Goal: Transaction & Acquisition: Obtain resource

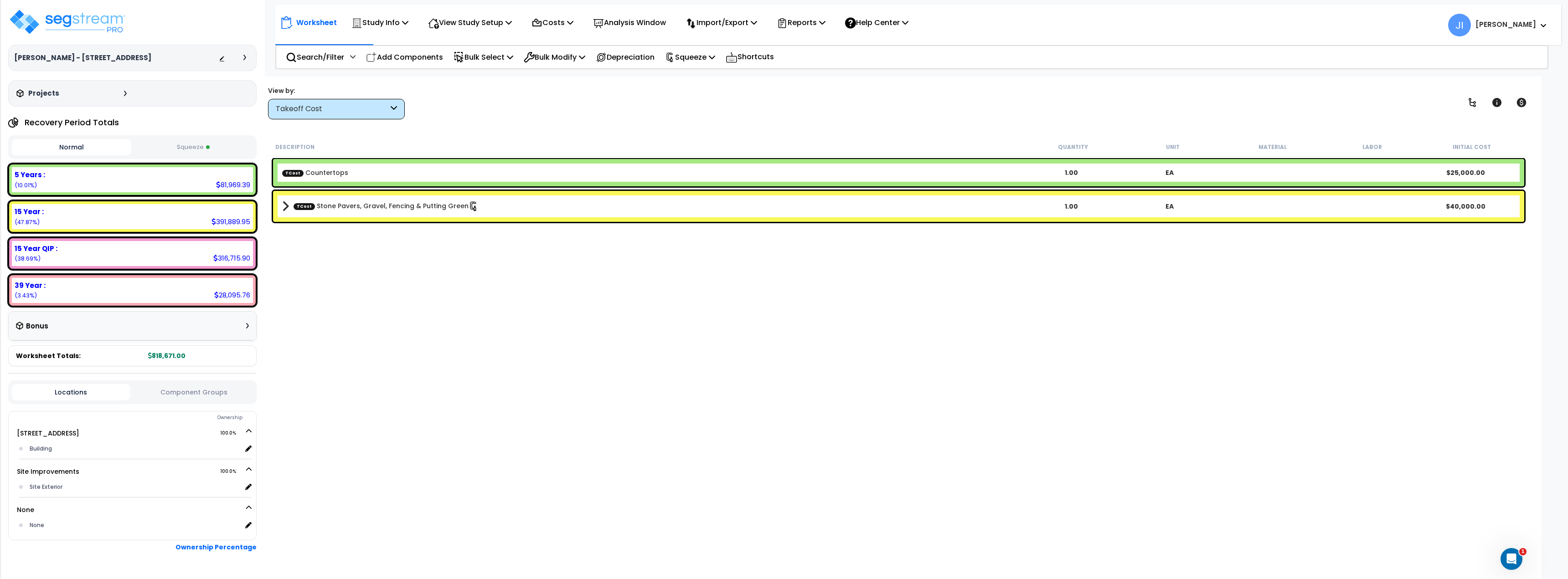
click at [346, 116] on div "Takeoff Cost" at bounding box center [336, 109] width 137 height 21
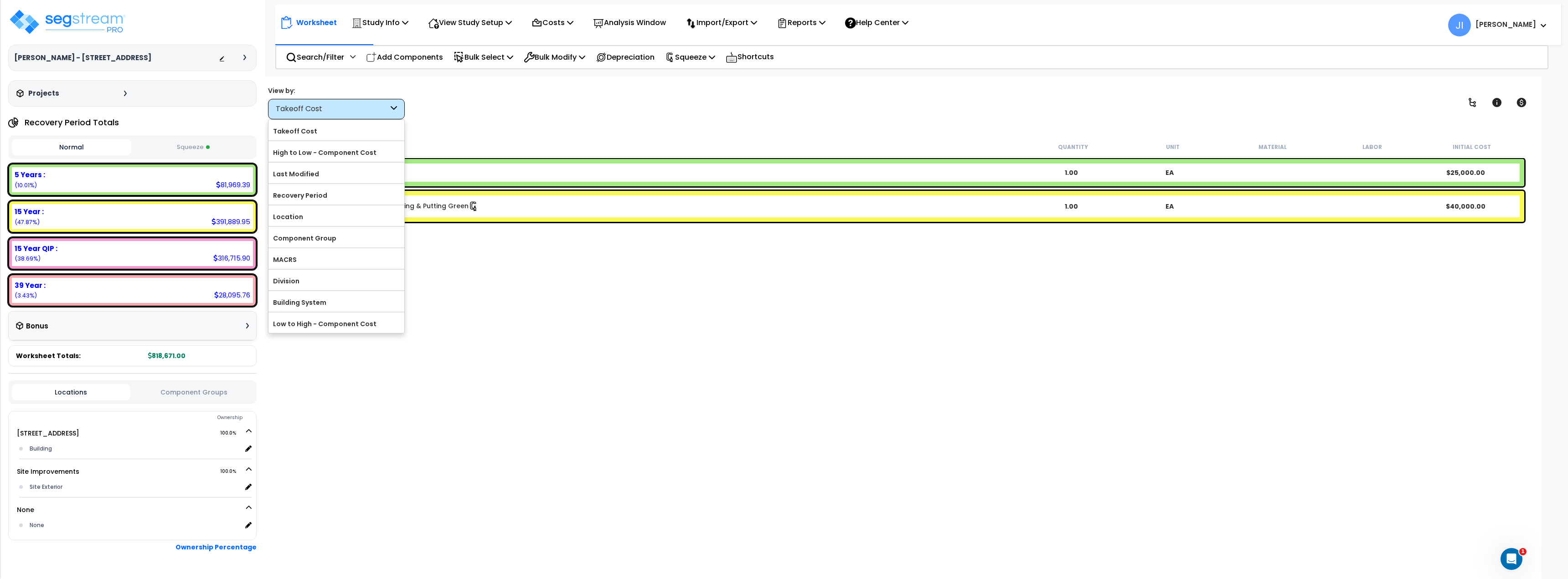
click at [604, 386] on div "Description Quantity Unit Material Labor Initial Cost TCost Countertops 1.00 EA…" at bounding box center [899, 331] width 1259 height 388
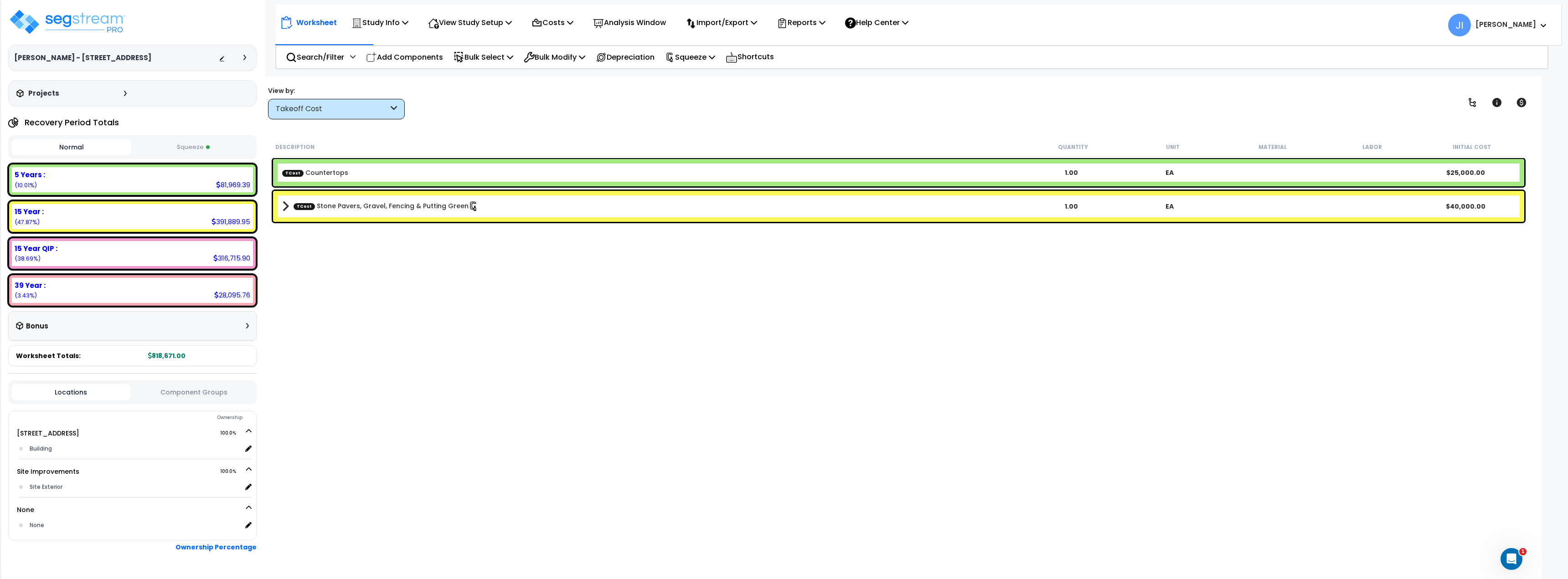
click at [360, 119] on div "Takeoff Cost" at bounding box center [336, 109] width 137 height 21
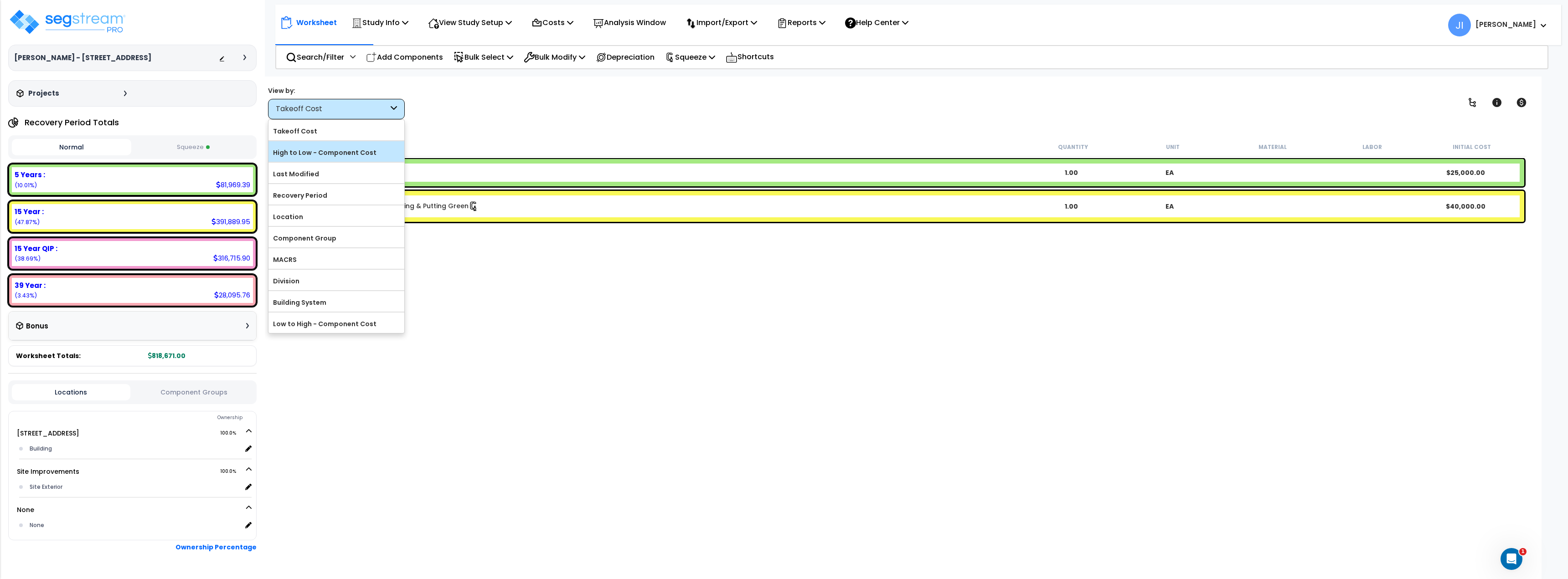
scroll to position [40, 0]
click at [365, 238] on label "Component Group" at bounding box center [336, 238] width 136 height 13
click at [0, 0] on input "Component Group" at bounding box center [0, 0] width 0 height 0
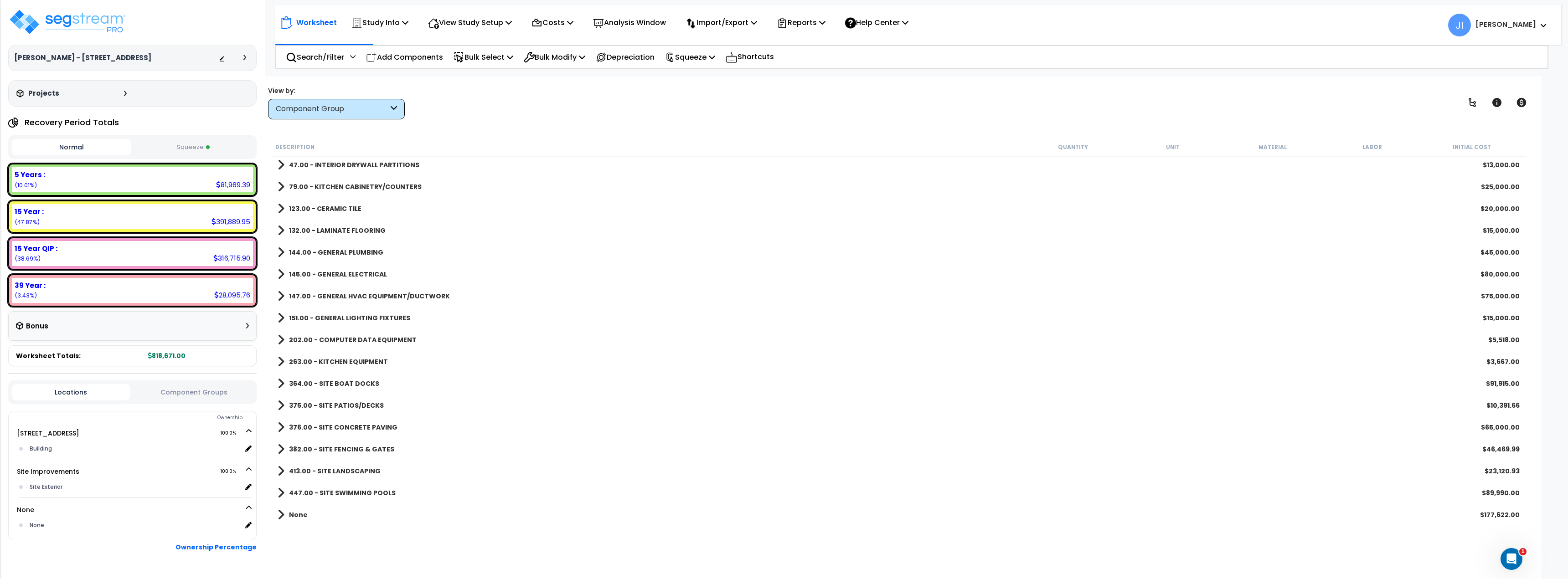
click at [298, 519] on link "None" at bounding box center [292, 515] width 30 height 13
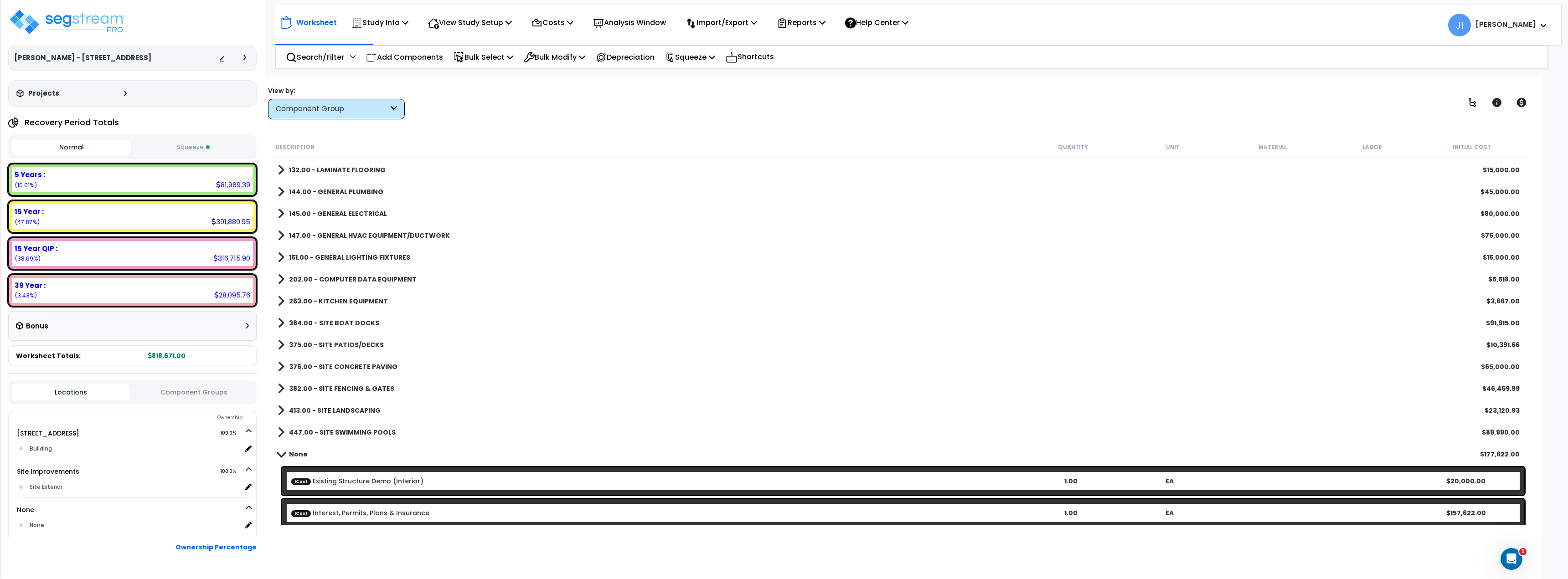
scroll to position [110, 0]
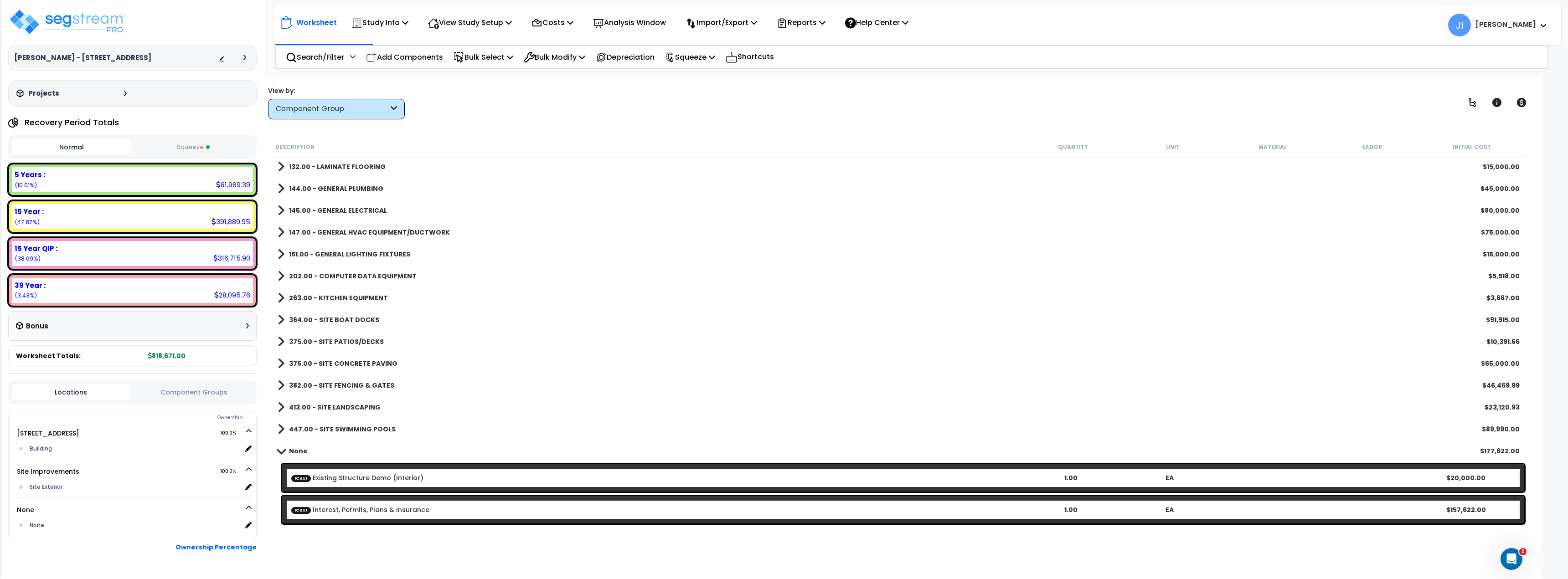
click at [282, 451] on span at bounding box center [281, 450] width 13 height 7
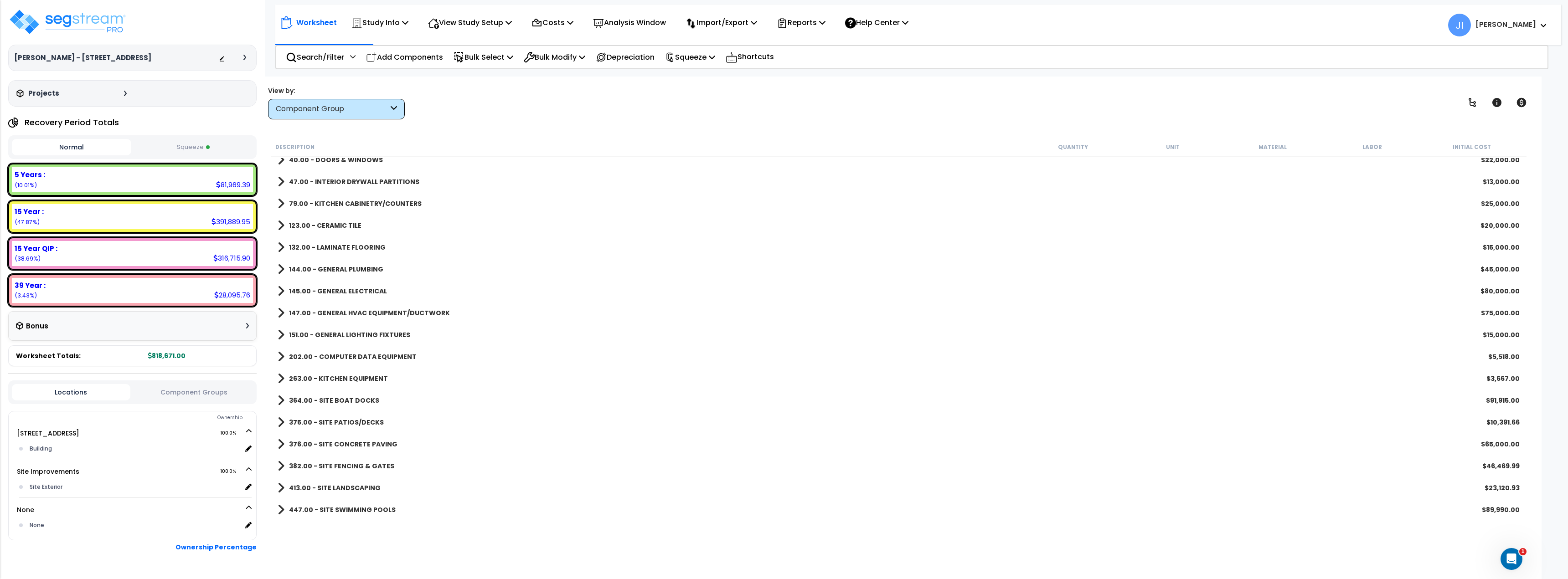
scroll to position [0, 0]
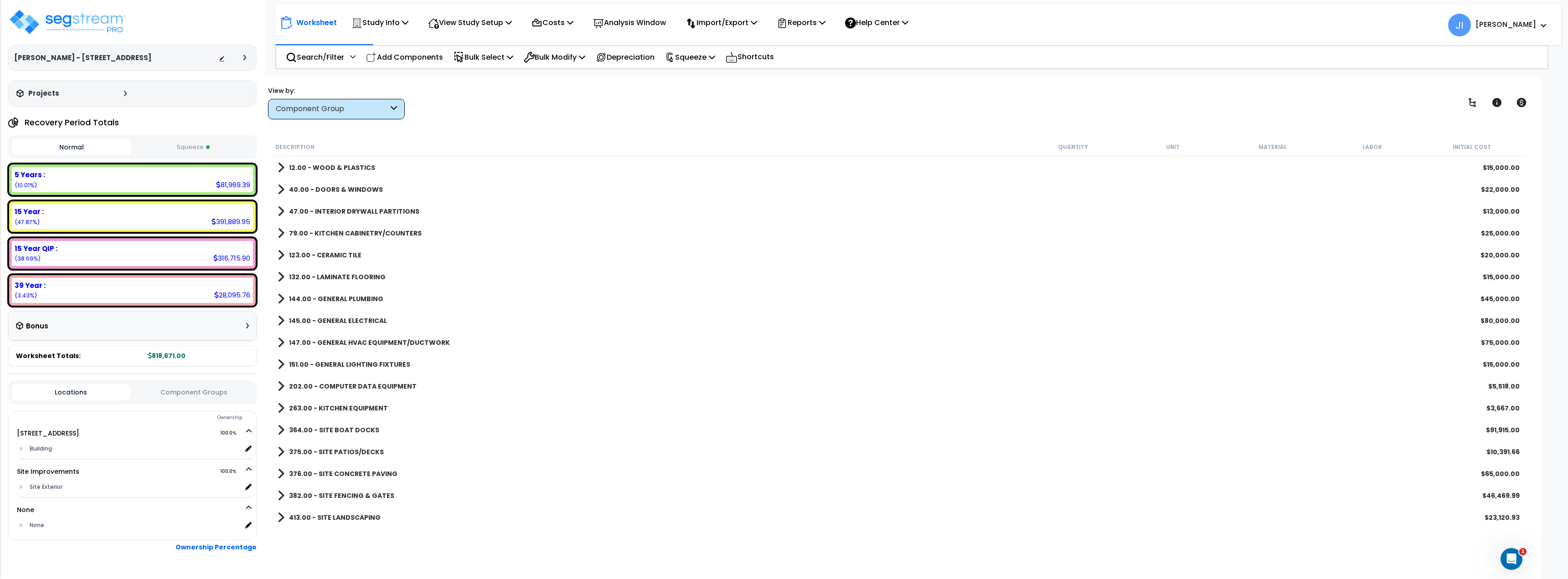
click at [345, 167] on b "12.00 - WOOD & PLASTICS" at bounding box center [332, 167] width 86 height 9
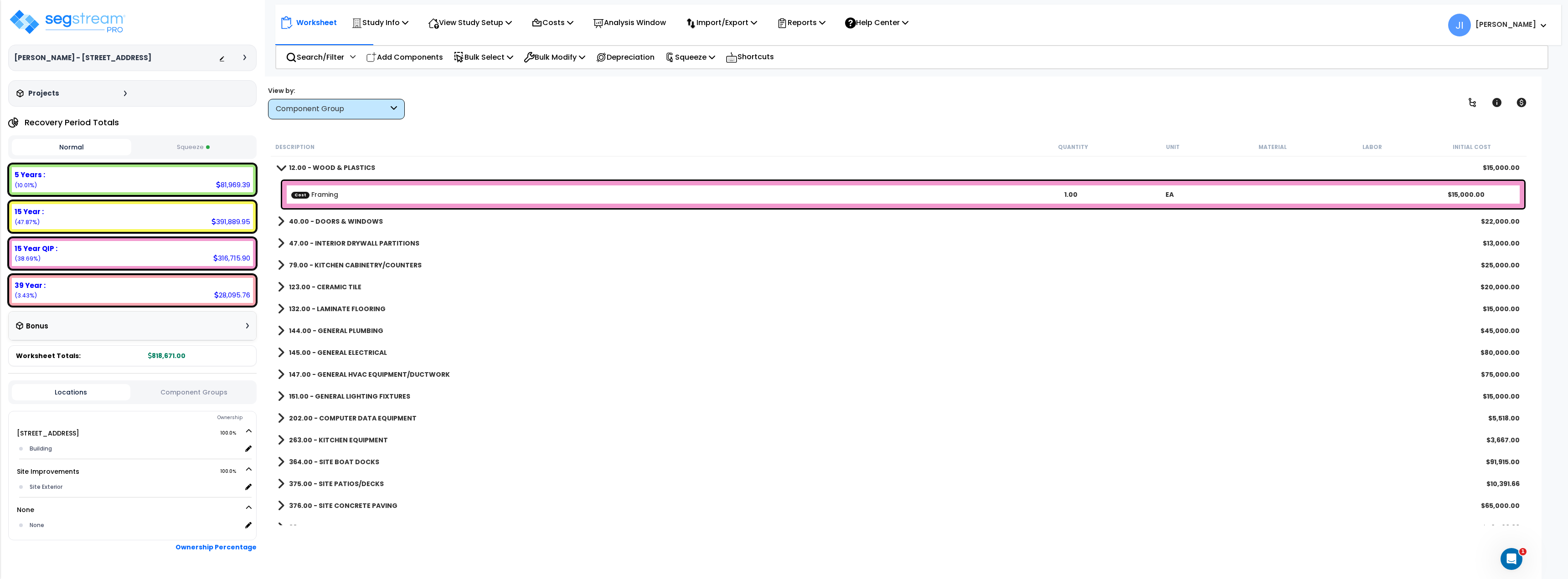
click at [331, 168] on b "12.00 - WOOD & PLASTICS" at bounding box center [332, 167] width 86 height 9
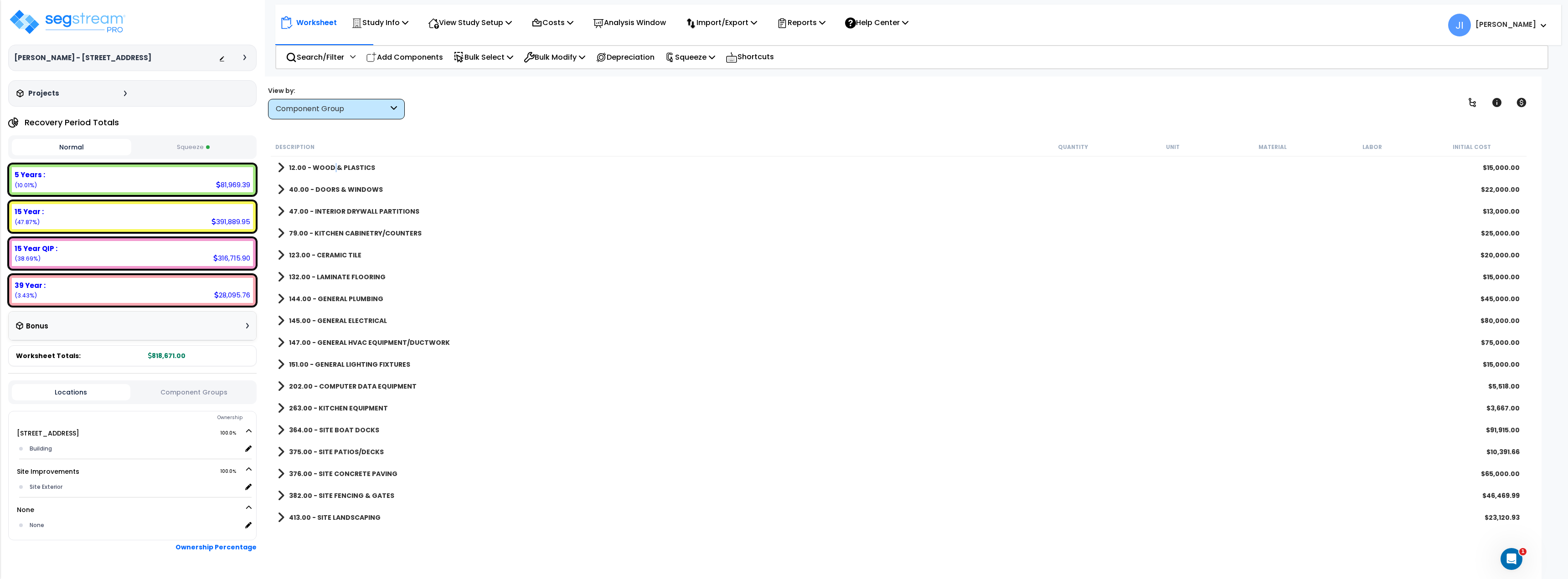
click at [331, 168] on b "12.00 - WOOD & PLASTICS" at bounding box center [332, 167] width 86 height 9
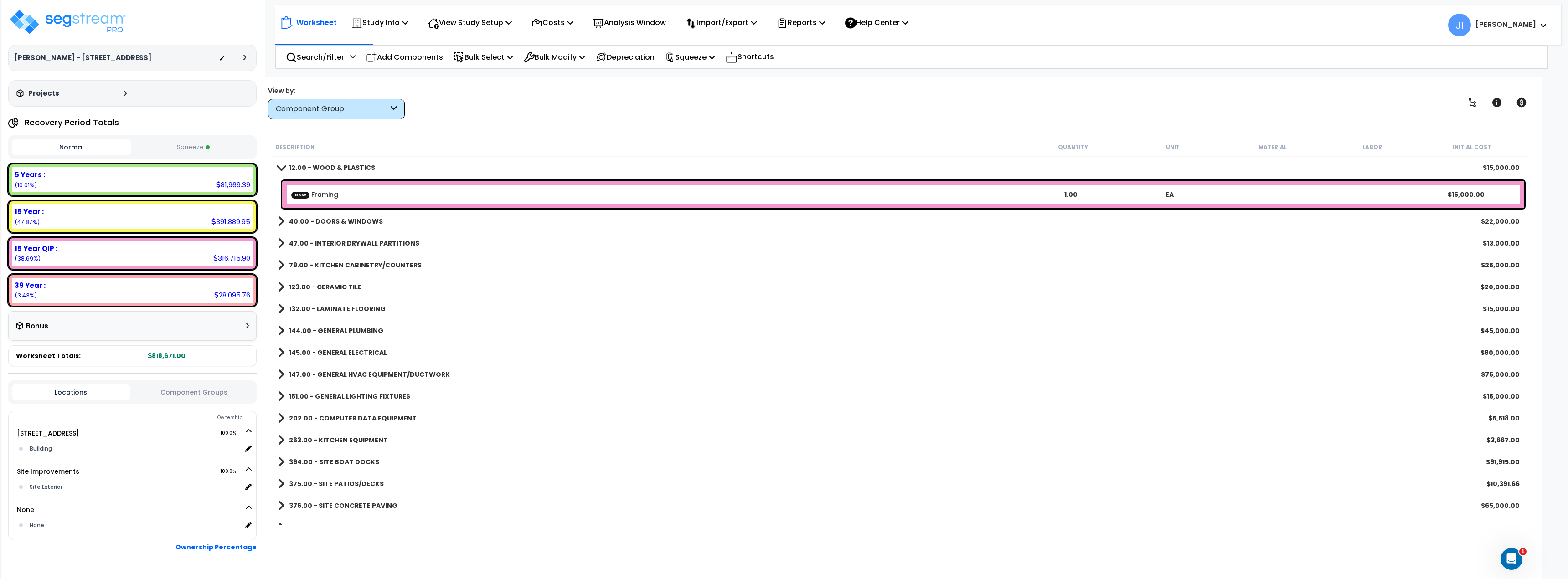
click at [342, 168] on b "12.00 - WOOD & PLASTICS" at bounding box center [332, 167] width 86 height 9
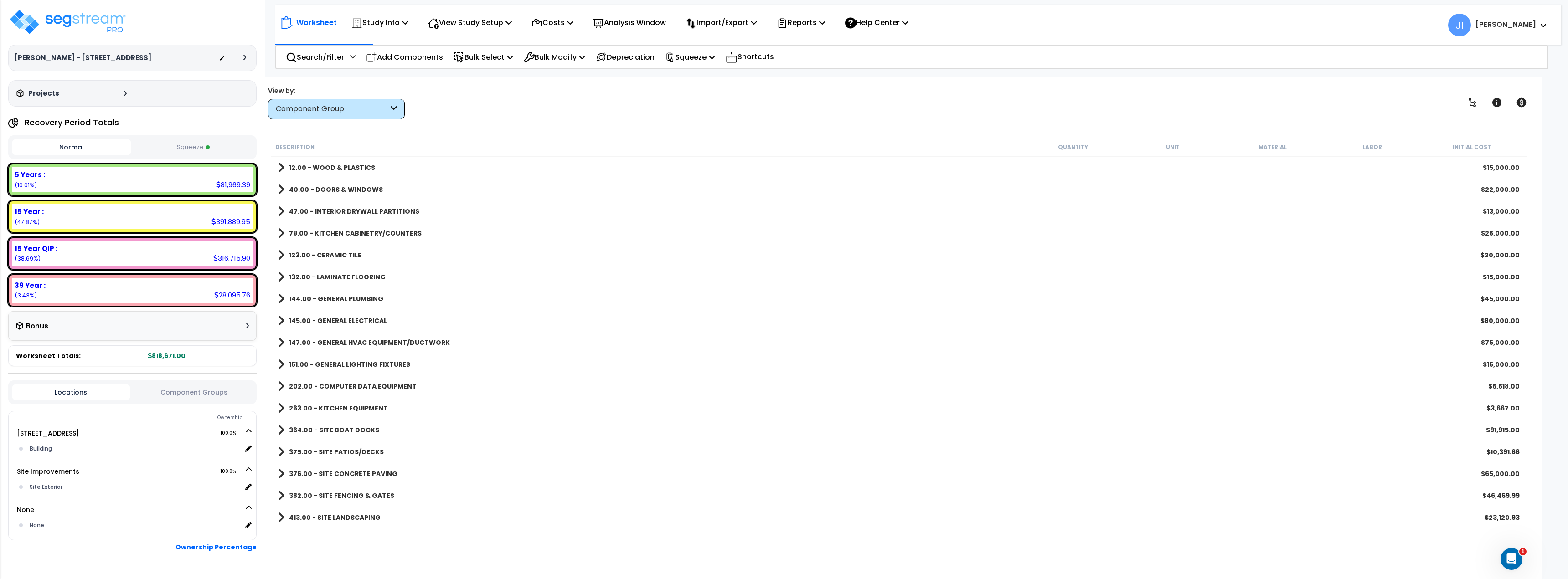
click at [347, 182] on div "40.00 - DOORS & WINDOWS $22,000.00" at bounding box center [899, 190] width 1251 height 22
click at [348, 185] on b "40.00 - DOORS & WINDOWS" at bounding box center [336, 189] width 94 height 9
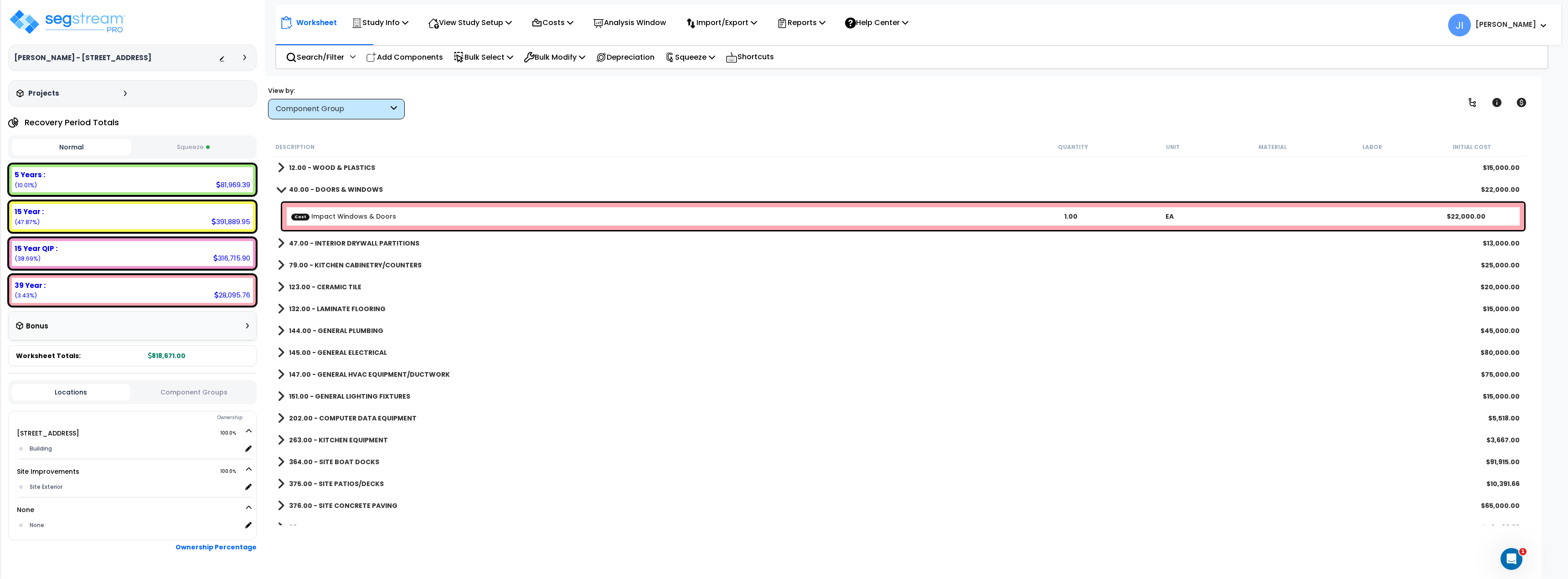
click at [351, 235] on div "47.00 - INTERIOR DRYWALL PARTITIONS $13,000.00" at bounding box center [899, 243] width 1251 height 22
click at [361, 233] on div "47.00 - INTERIOR DRYWALL PARTITIONS $13,000.00" at bounding box center [899, 243] width 1251 height 22
click at [355, 251] on div "47.00 - INTERIOR DRYWALL PARTITIONS $13,000.00" at bounding box center [899, 243] width 1251 height 22
click at [366, 241] on b "47.00 - INTERIOR DRYWALL PARTITIONS" at bounding box center [354, 243] width 130 height 9
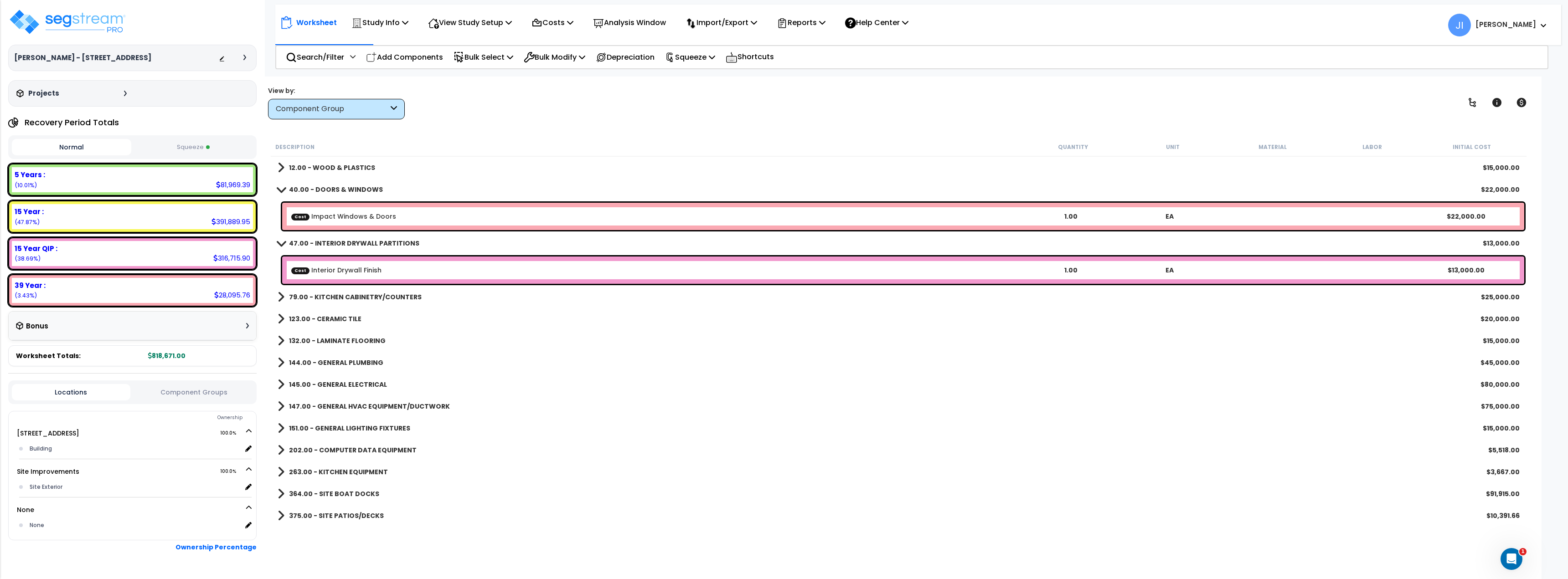
click at [354, 313] on link "123.00 - CERAMIC TILE" at bounding box center [320, 319] width 84 height 13
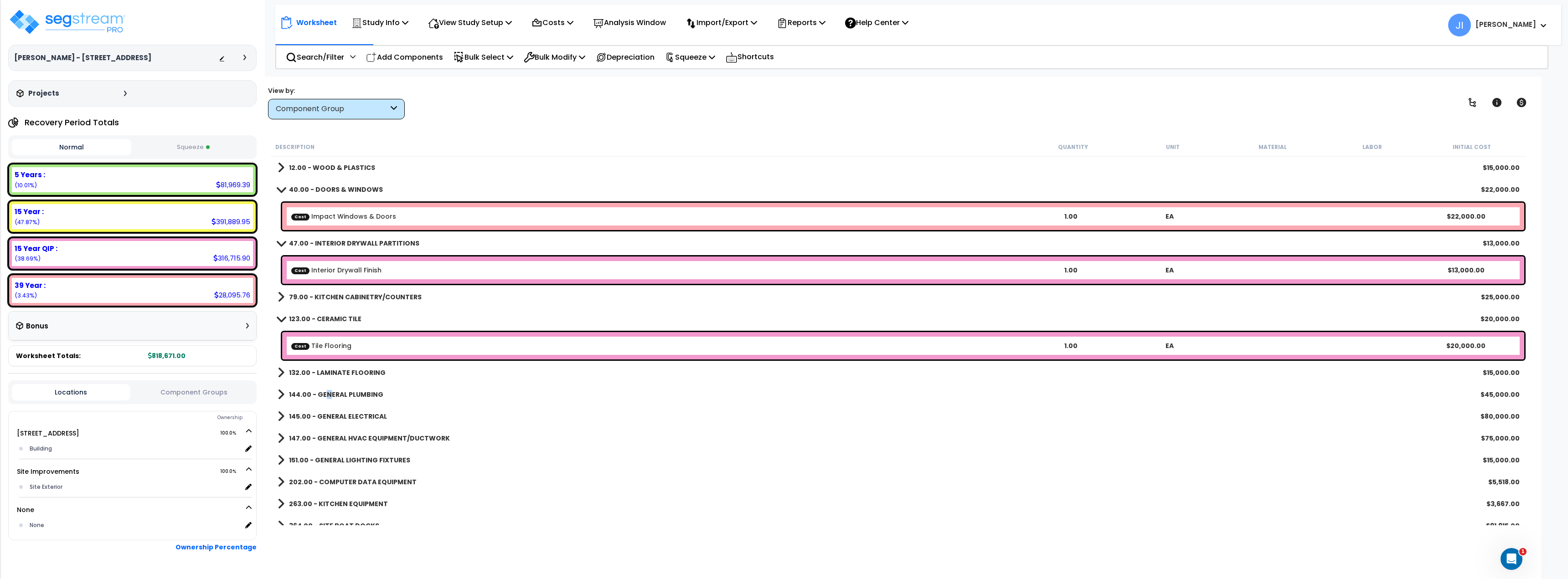
click at [327, 392] on b "144.00 - GENERAL PLUMBING" at bounding box center [336, 394] width 94 height 9
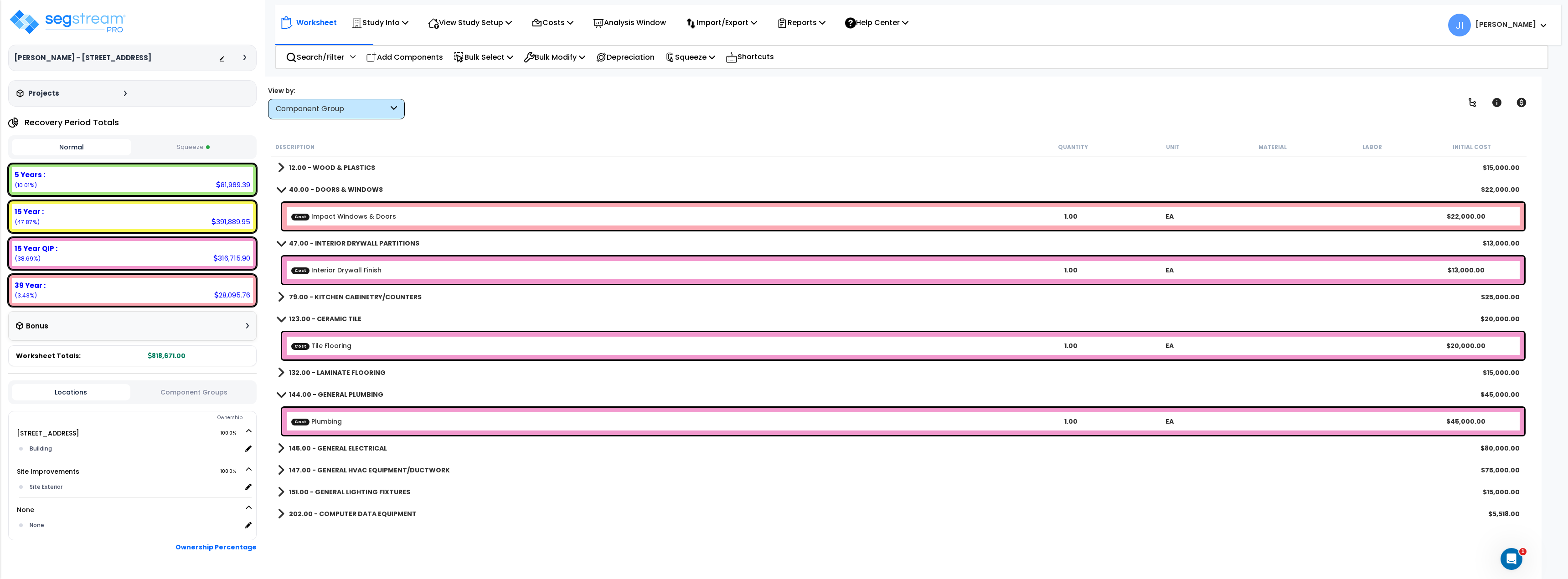
click at [351, 462] on div "147.00 - GENERAL HVAC EQUIPMENT/DUCTWORK $75,000.00" at bounding box center [899, 470] width 1251 height 22
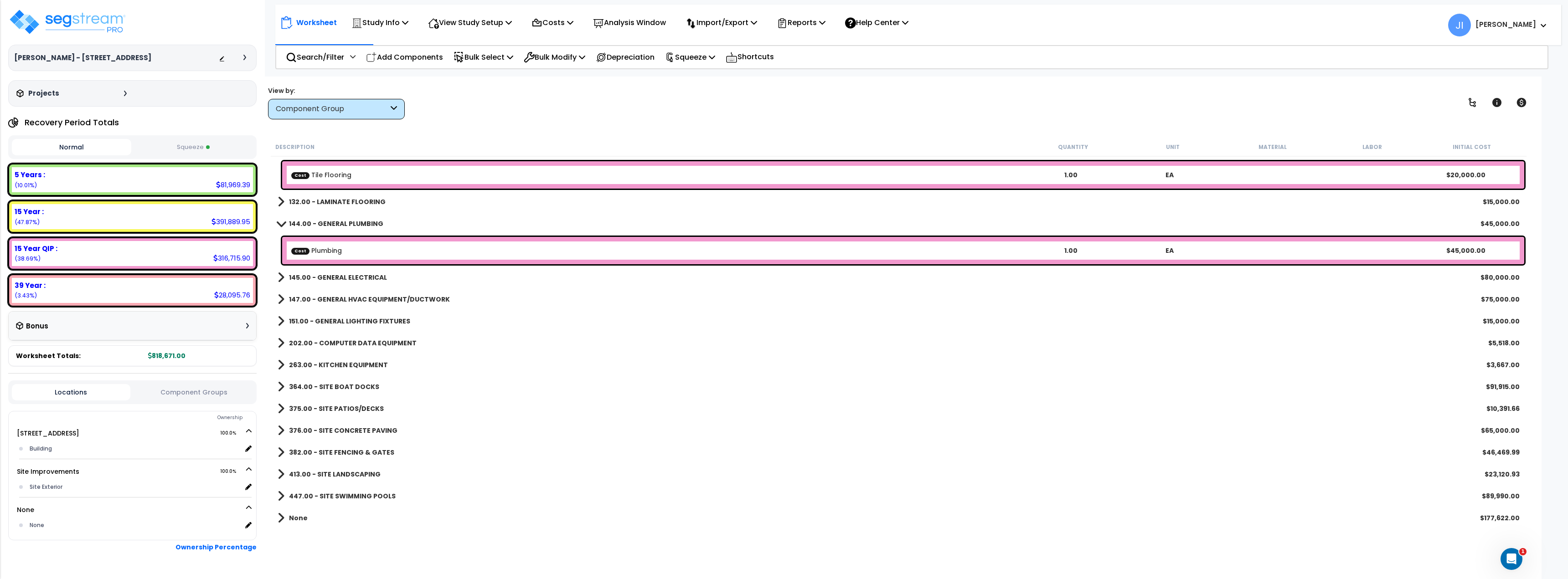
scroll to position [174, 0]
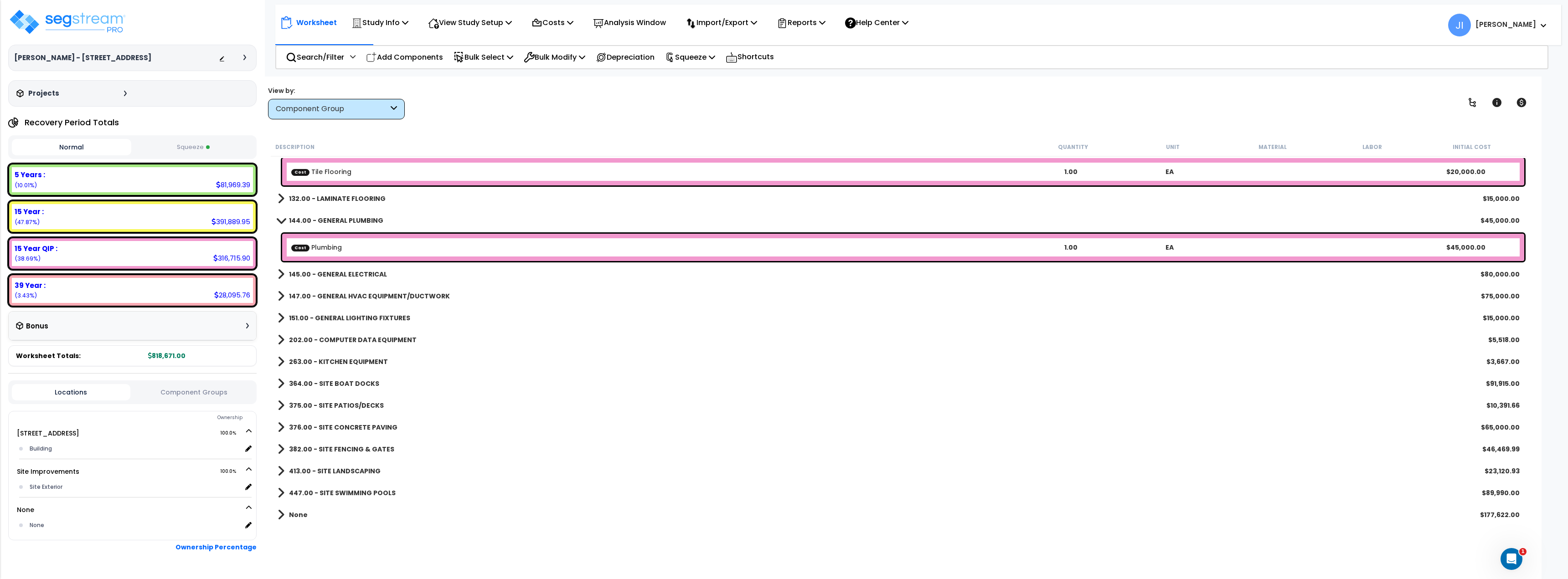
click at [347, 366] on link "263.00 - KITCHEN EQUIPMENT" at bounding box center [332, 361] width 110 height 13
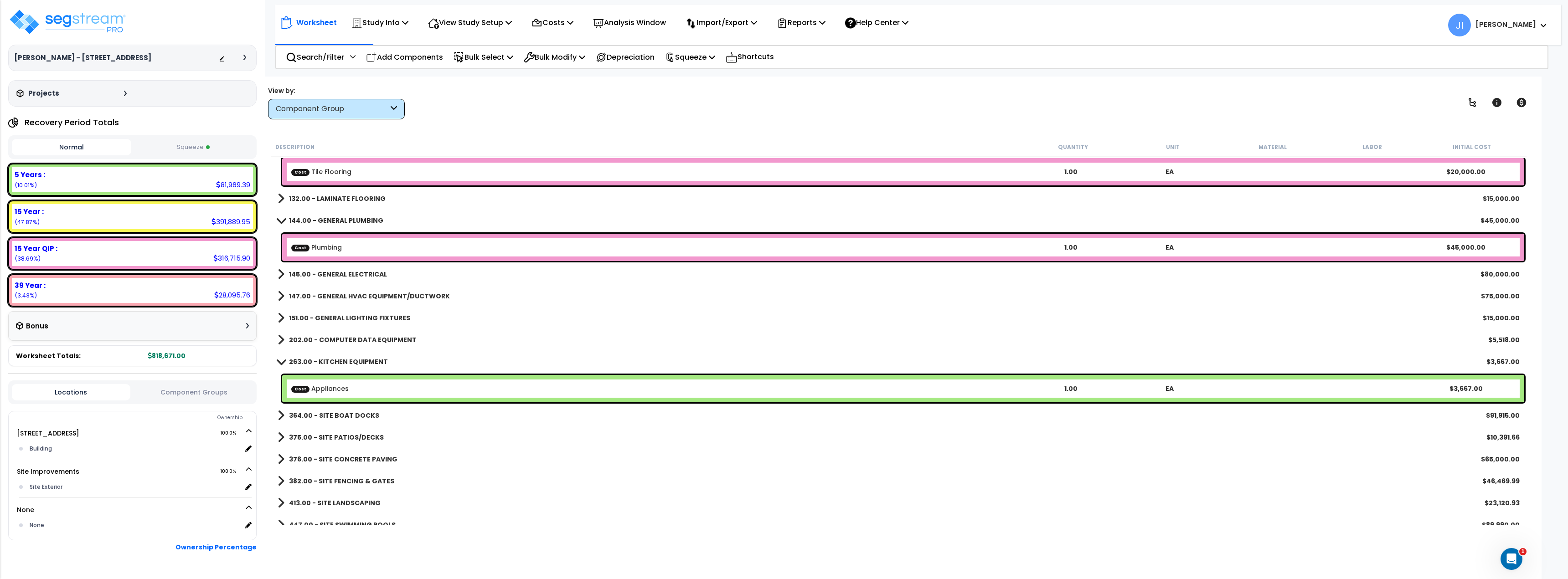
click at [359, 415] on b "364.00 - SITE BOAT DOCKS" at bounding box center [334, 415] width 90 height 9
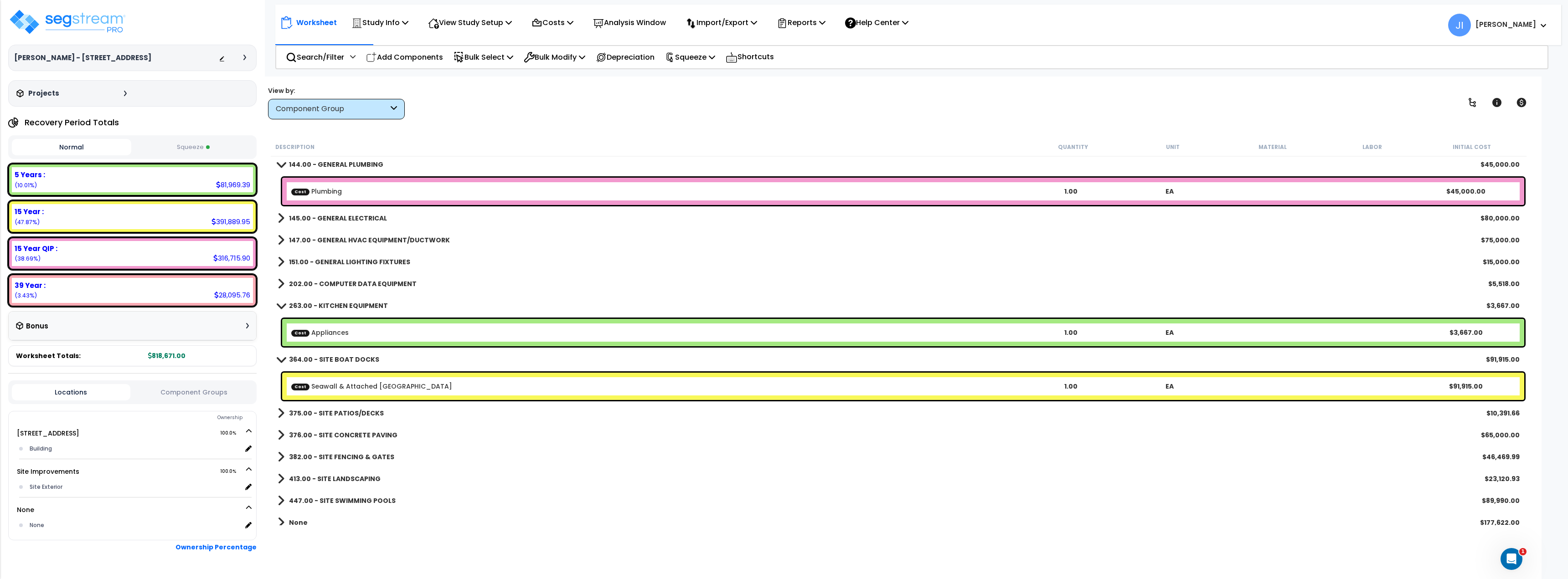
scroll to position [238, 0]
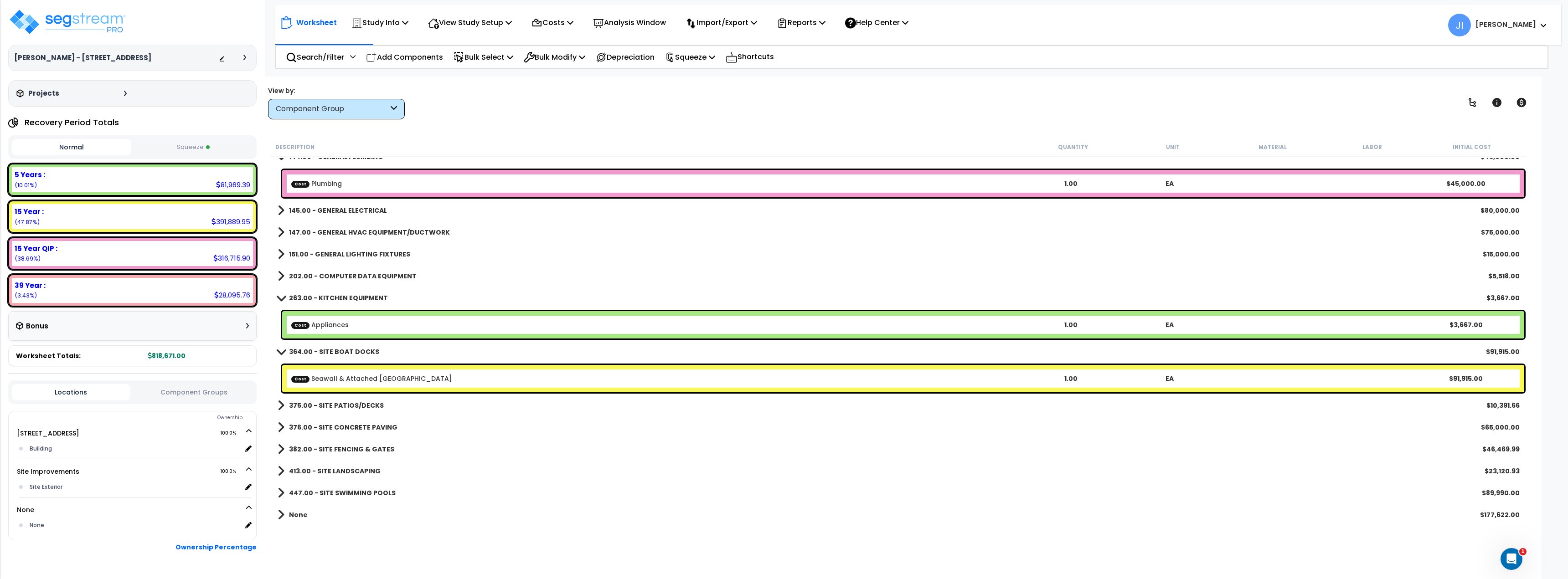
click at [374, 429] on b "376.00 - SITE CONCRETE PAVING" at bounding box center [343, 427] width 108 height 9
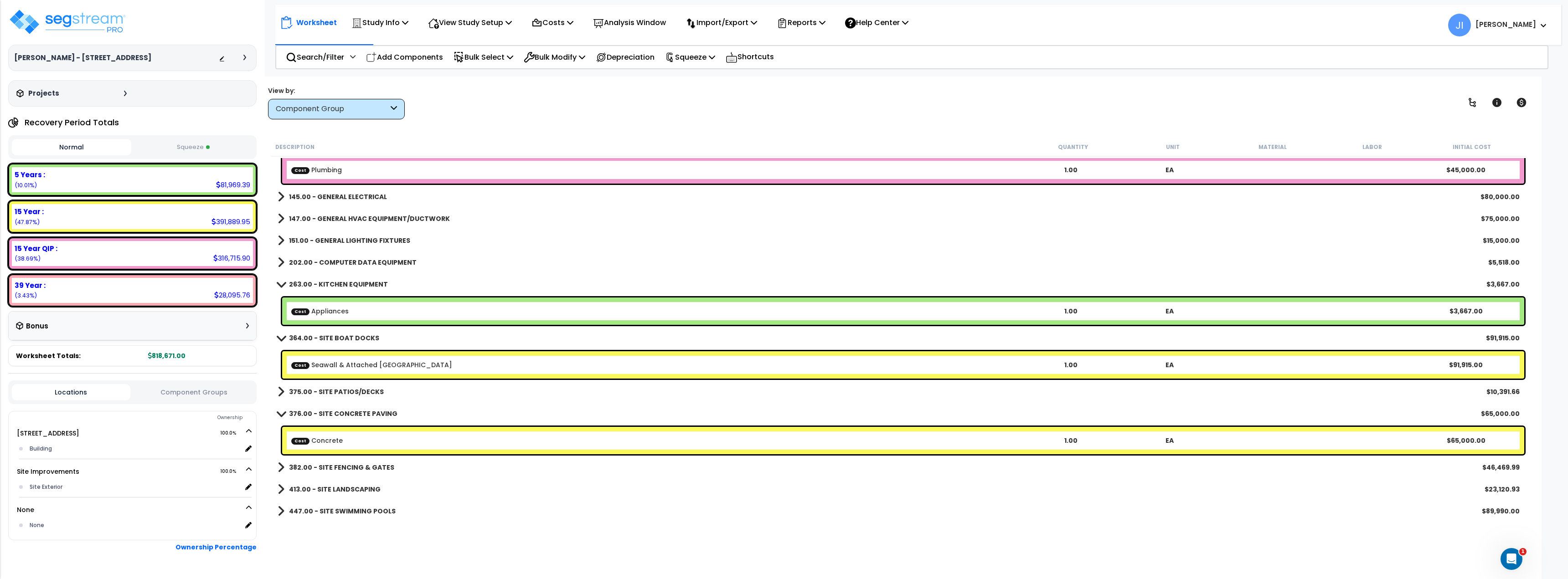
scroll to position [269, 0]
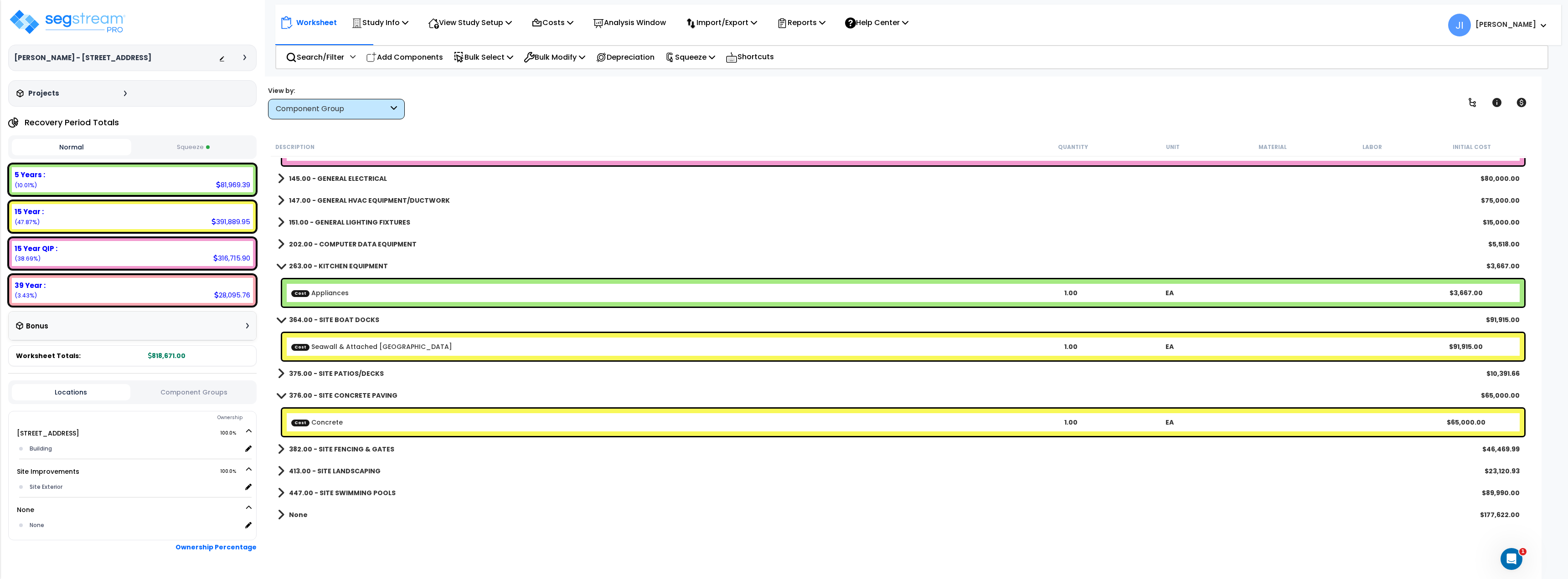
click at [379, 457] on div "382.00 - SITE FENCING & GATES $46,469.99" at bounding box center [899, 449] width 1251 height 22
click at [364, 474] on b "413.00 - SITE LANDSCAPING" at bounding box center [335, 471] width 92 height 9
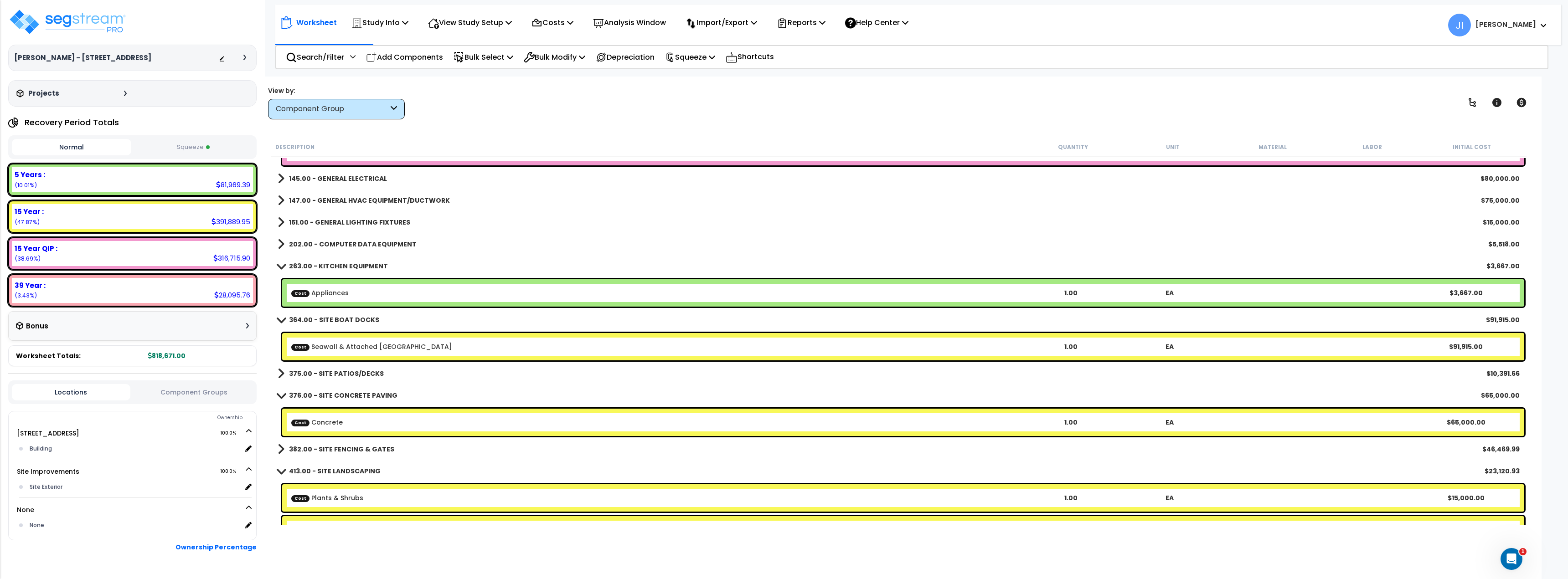
click at [343, 118] on div "Component Group" at bounding box center [336, 109] width 137 height 21
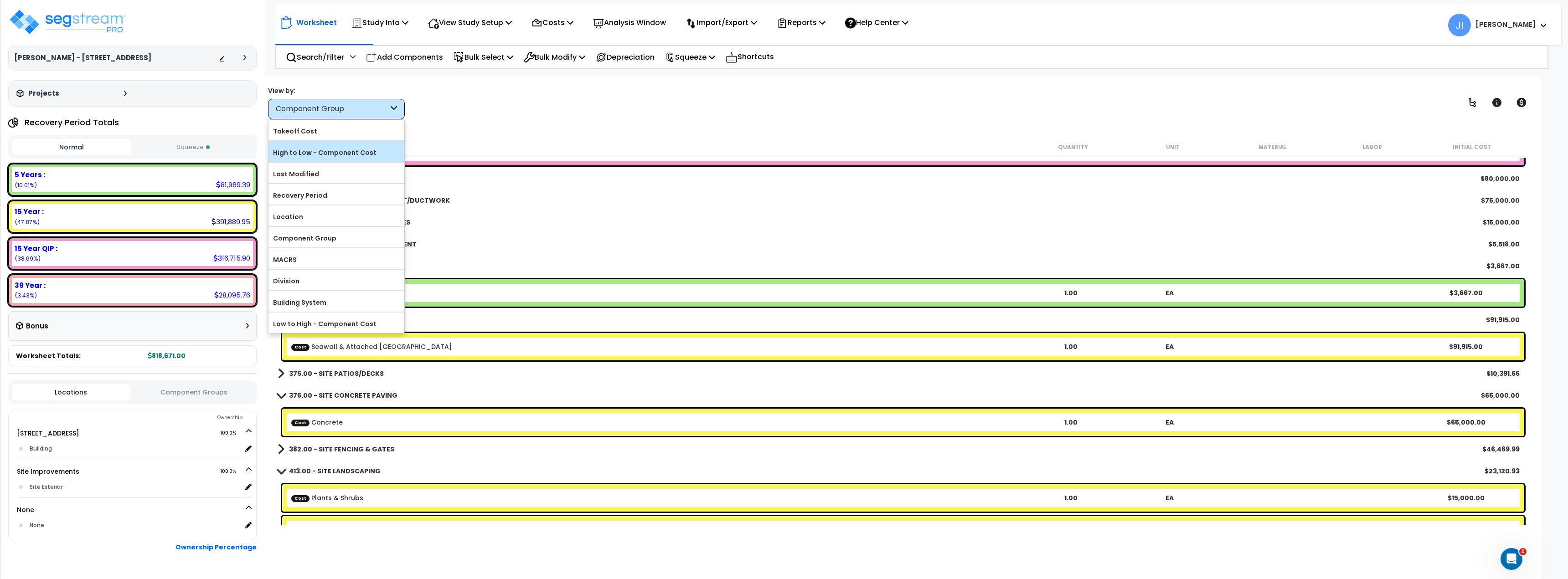
click at [336, 154] on label "High to Low - Component Cost" at bounding box center [336, 153] width 136 height 13
click at [0, 0] on input "High to Low - Component Cost" at bounding box center [0, 0] width 0 height 0
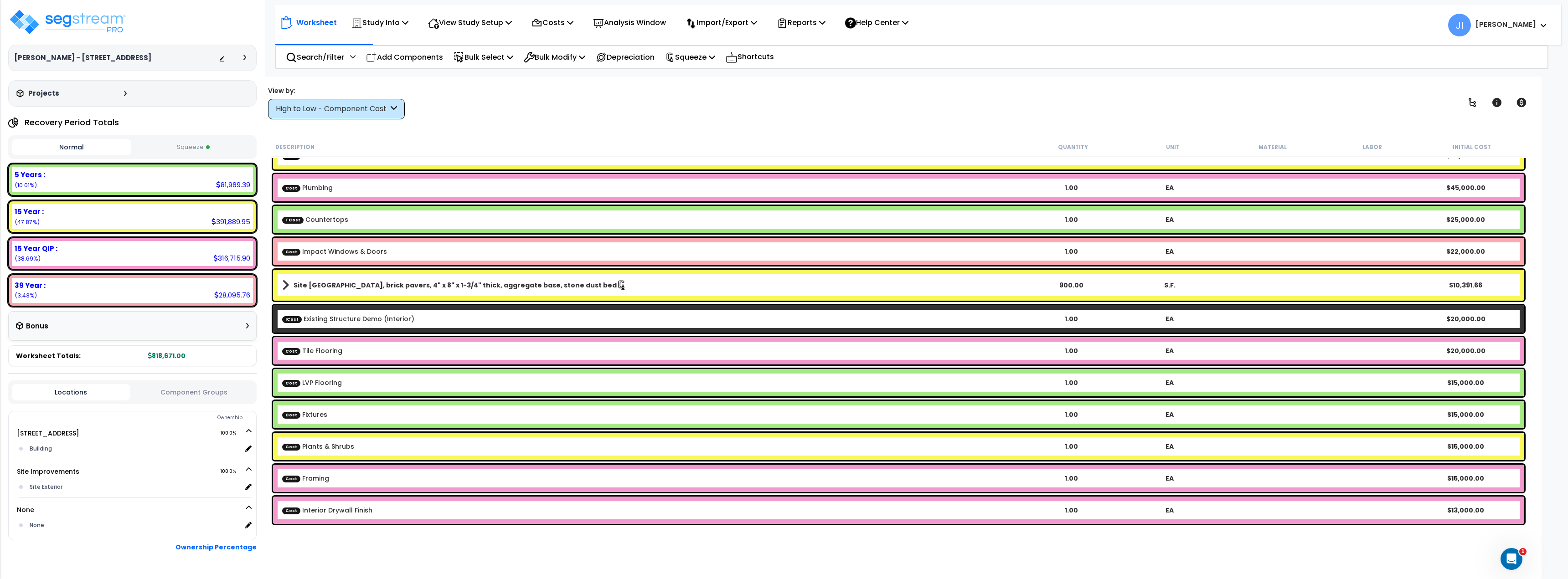
scroll to position [182, 0]
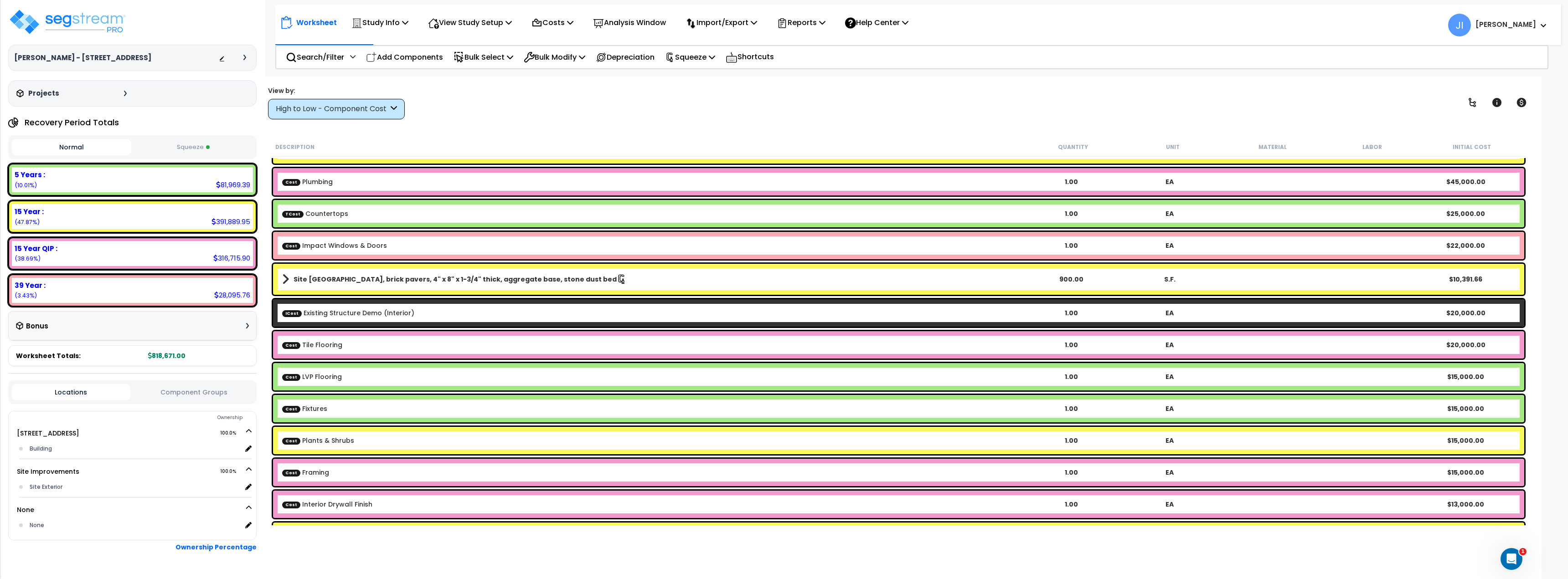
click at [374, 280] on b "Site Patio Plaza, brick pavers, 4" x 8" x 1-3/4" thick, aggregate base, stone d…" at bounding box center [455, 279] width 323 height 9
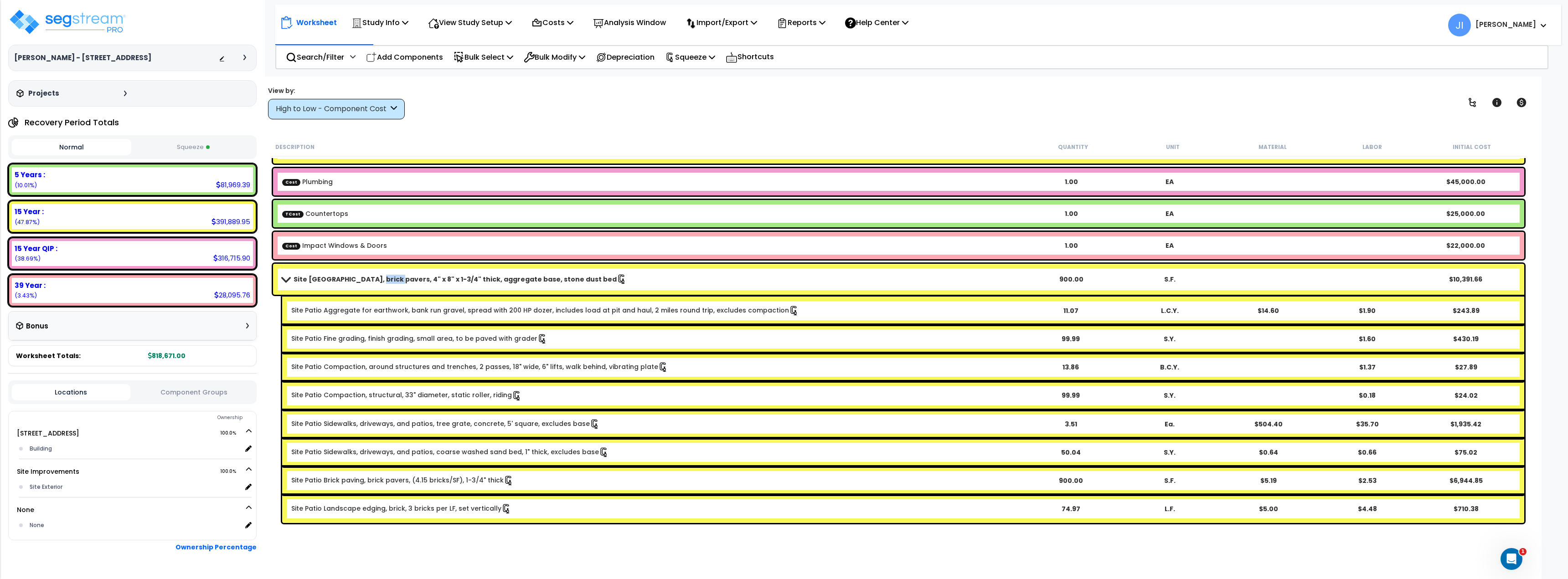
click at [374, 280] on b "Site Patio Plaza, brick pavers, 4" x 8" x 1-3/4" thick, aggregate base, stone d…" at bounding box center [455, 279] width 323 height 9
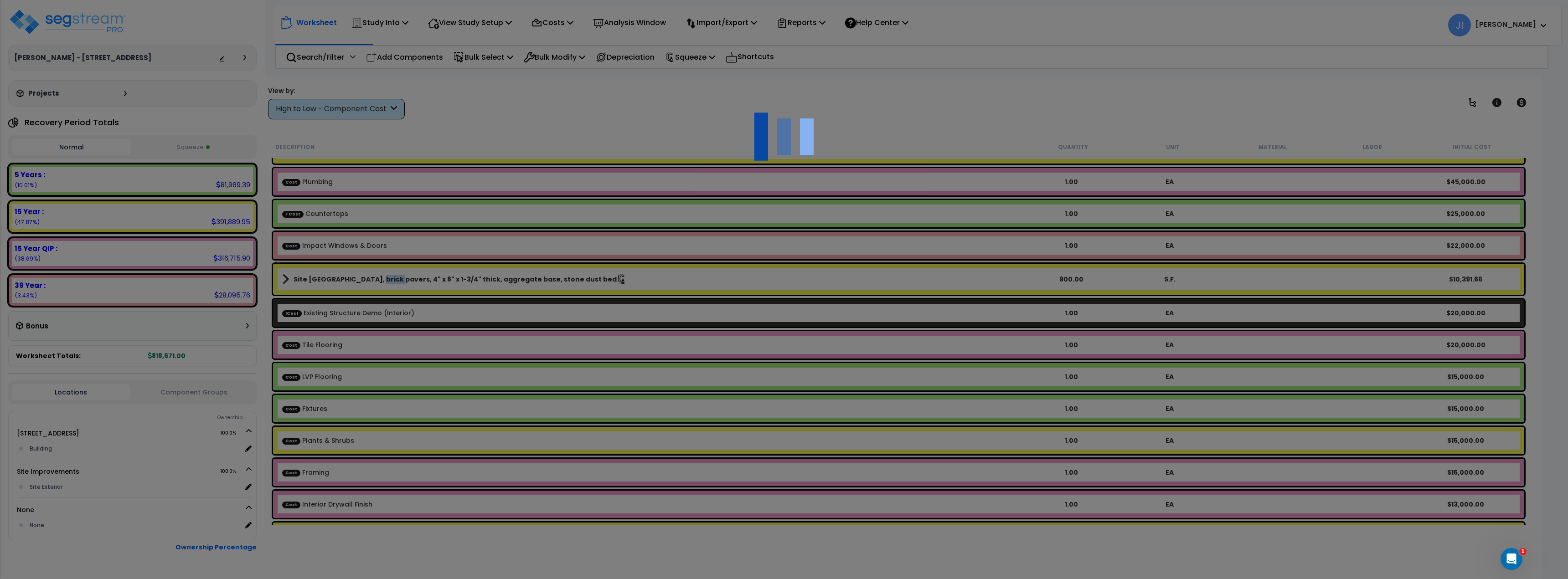
select select "45793232"
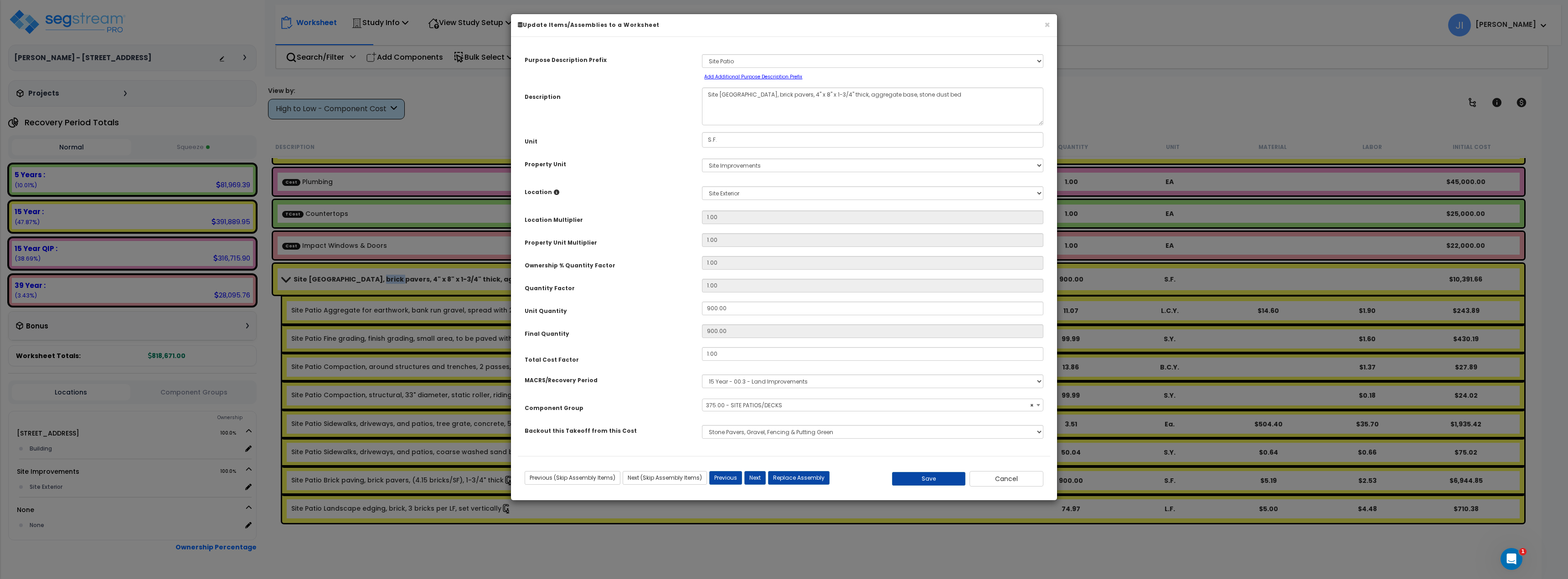
select select "46171"
click at [1003, 476] on button "Cancel" at bounding box center [1006, 478] width 74 height 15
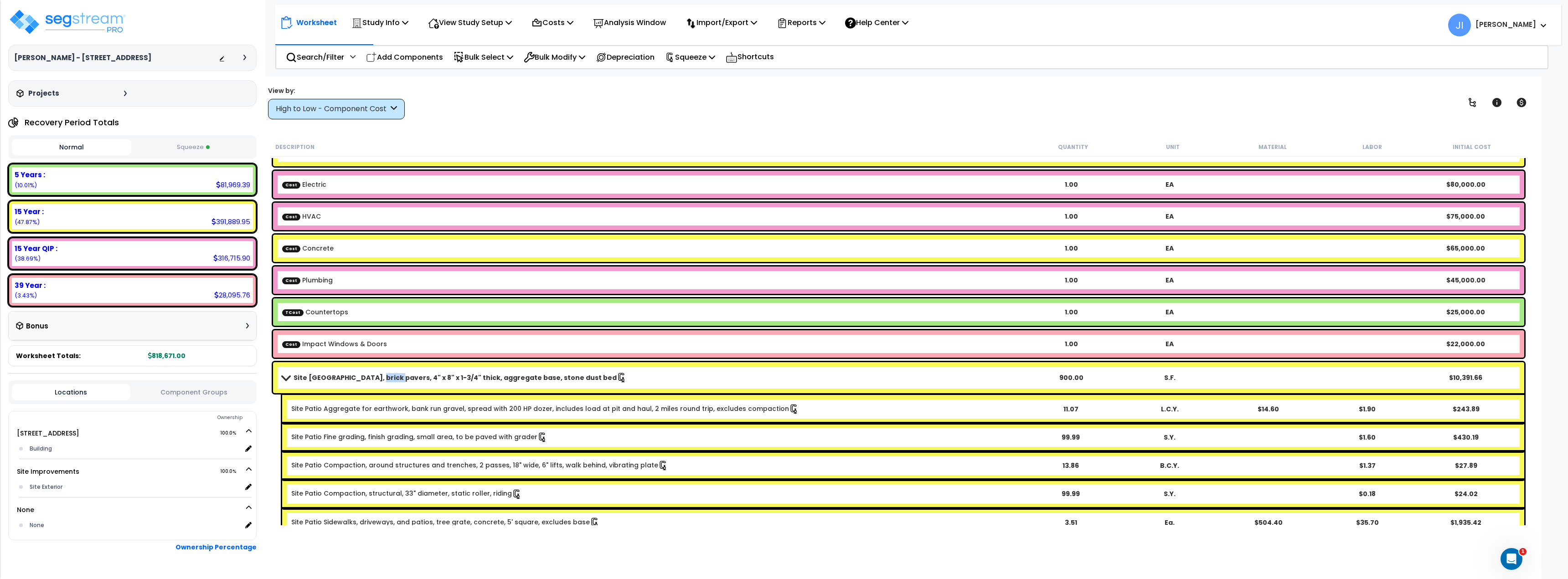
scroll to position [0, 0]
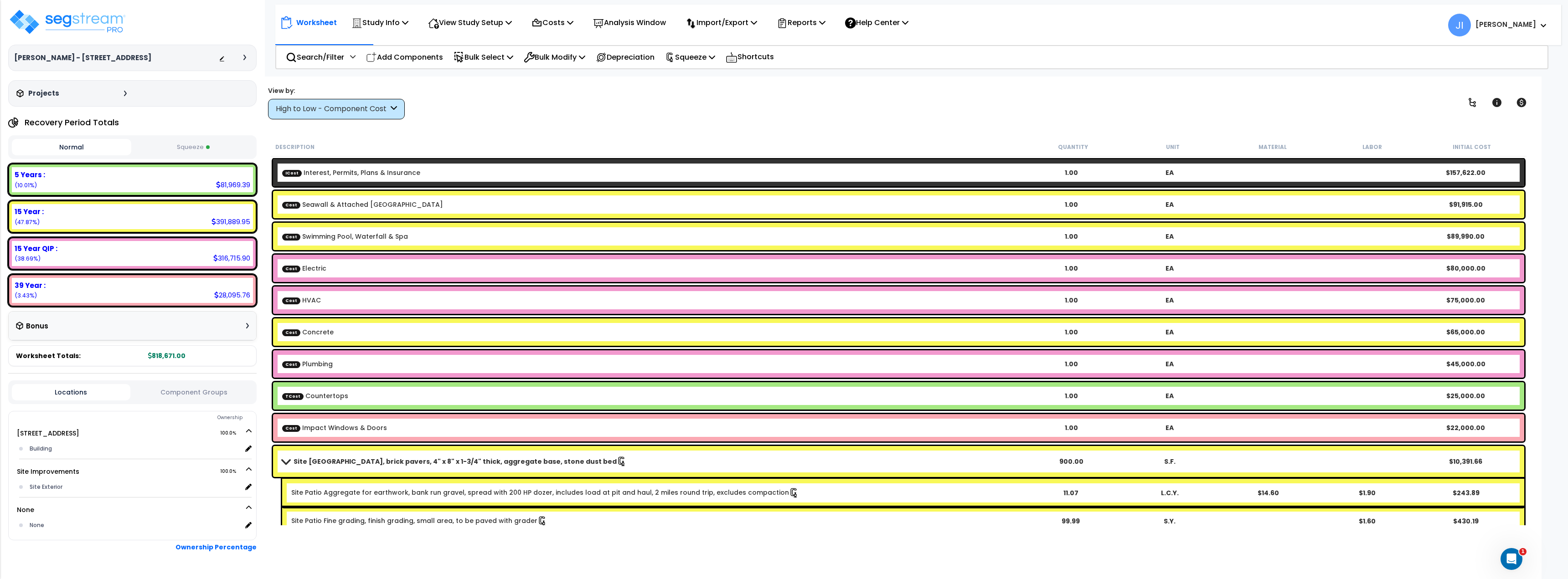
click at [240, 54] on div at bounding box center [234, 58] width 32 height 9
click at [247, 55] on div at bounding box center [247, 57] width 7 height 5
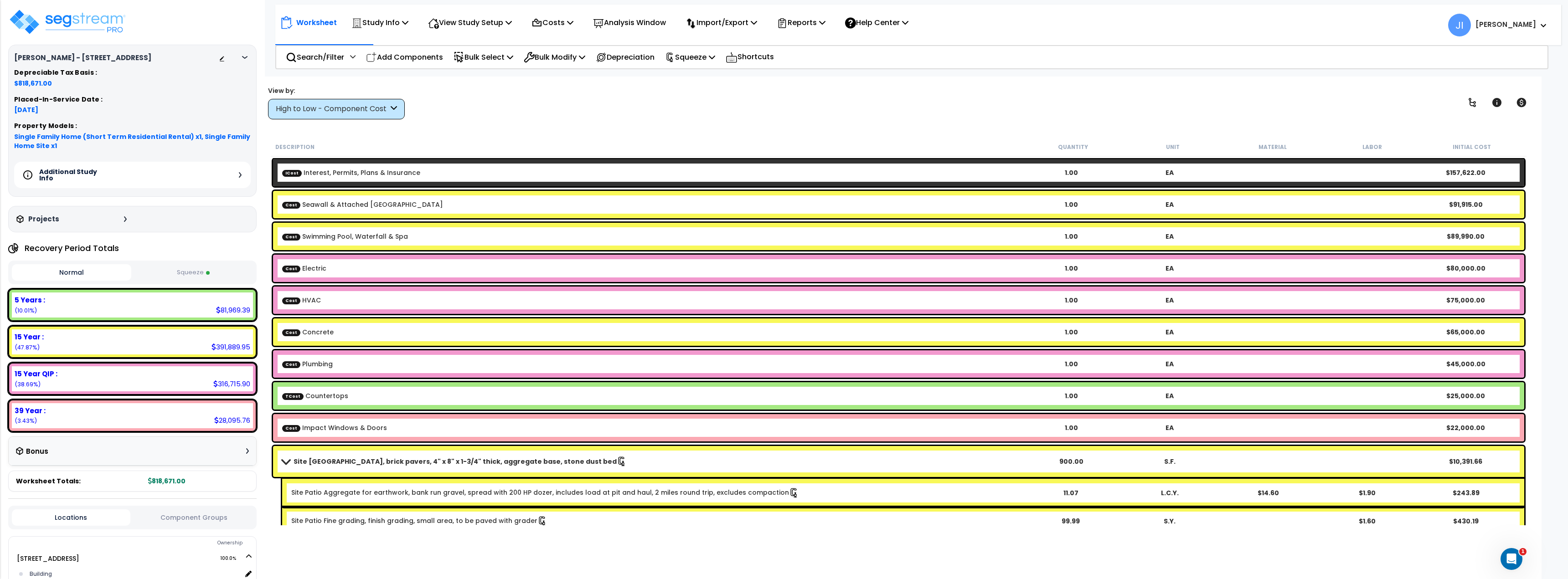
click at [234, 176] on div "Additional Study Info" at bounding box center [132, 175] width 237 height 26
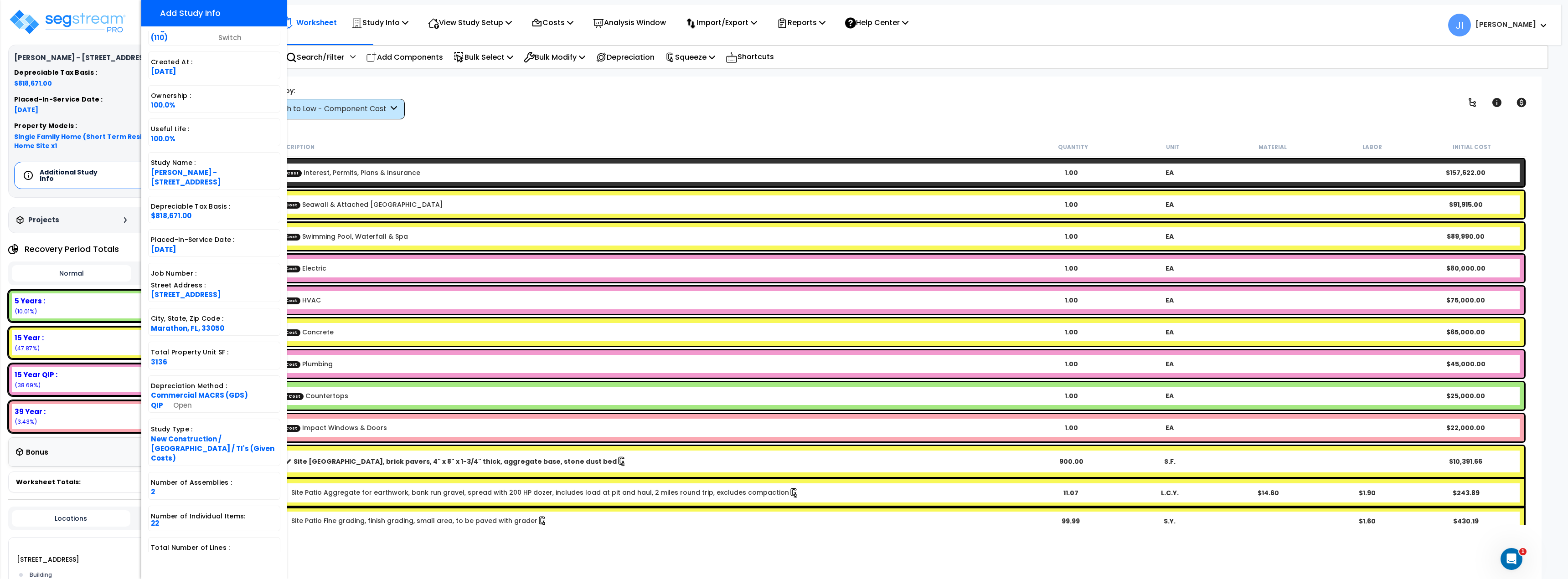
scroll to position [40, 0]
click at [173, 400] on link "Open" at bounding box center [183, 405] width 19 height 10
click at [550, 133] on div "Worksheet Study Info Study Setup Add Property Unit Template study Clone study JI" at bounding box center [898, 366] width 1286 height 579
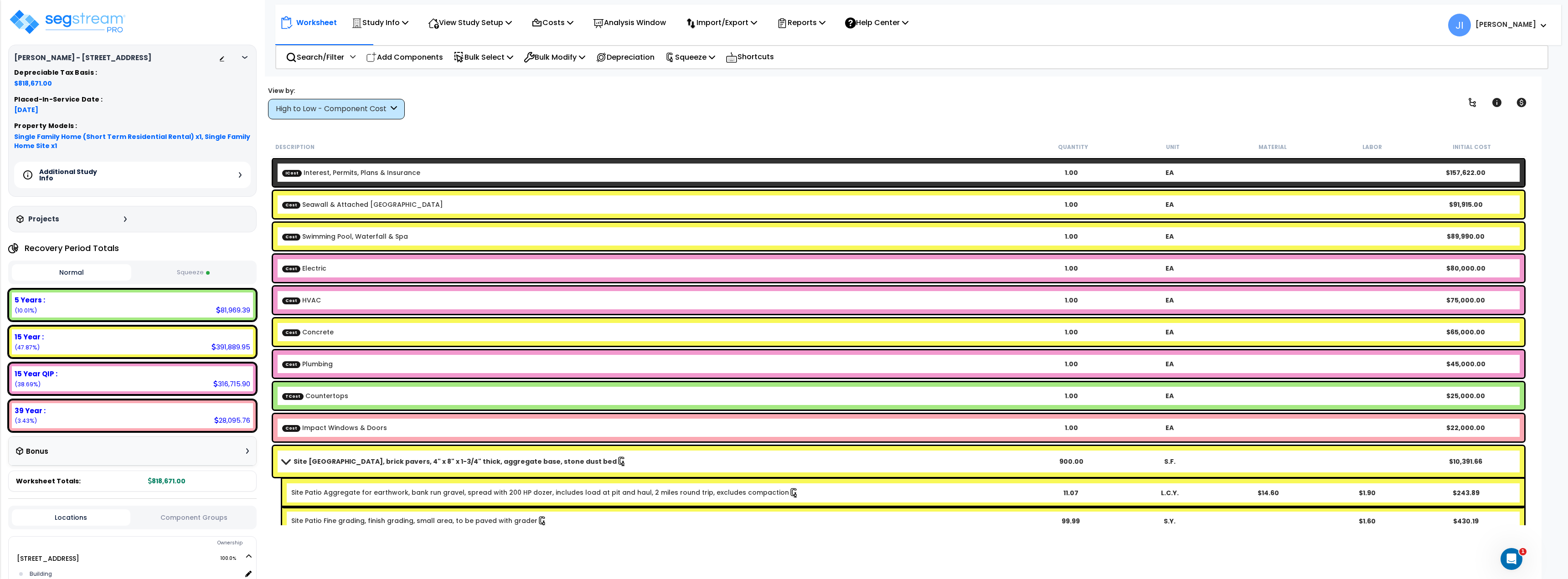
click at [357, 113] on div "High to Low - Component Cost" at bounding box center [332, 109] width 113 height 10
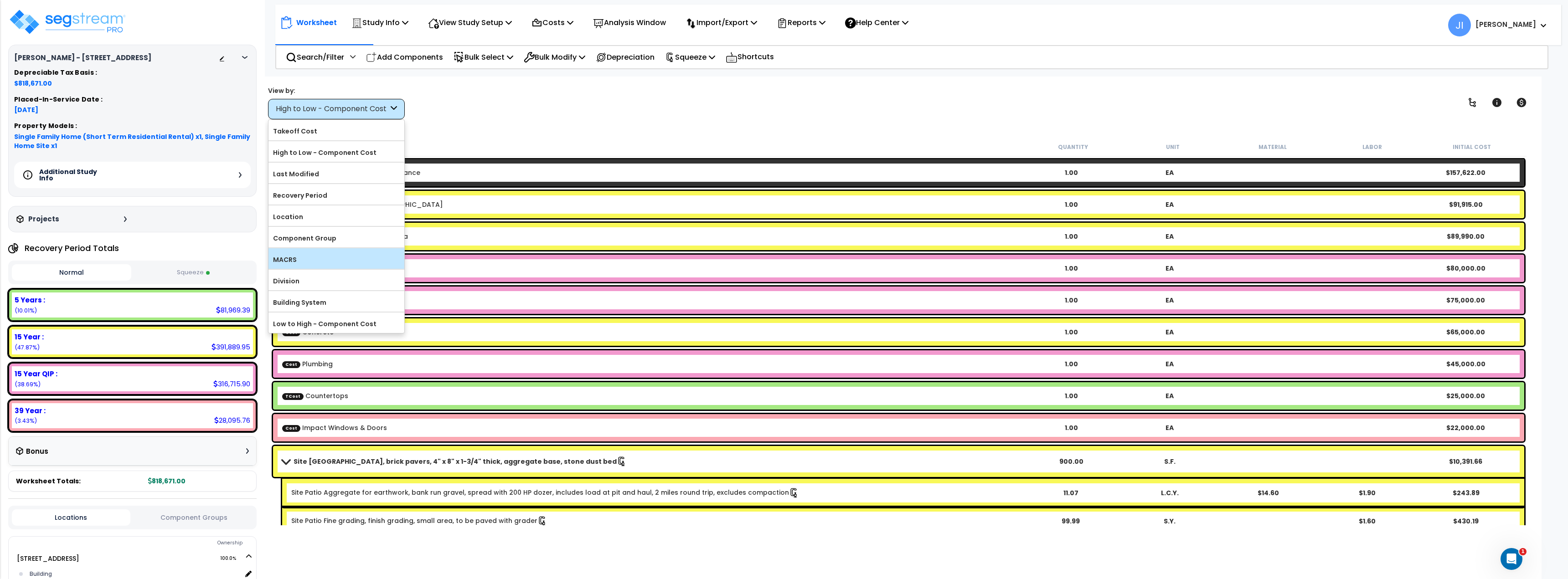
click at [324, 257] on label "MACRS" at bounding box center [336, 260] width 136 height 13
click at [0, 0] on input "MACRS" at bounding box center [0, 0] width 0 height 0
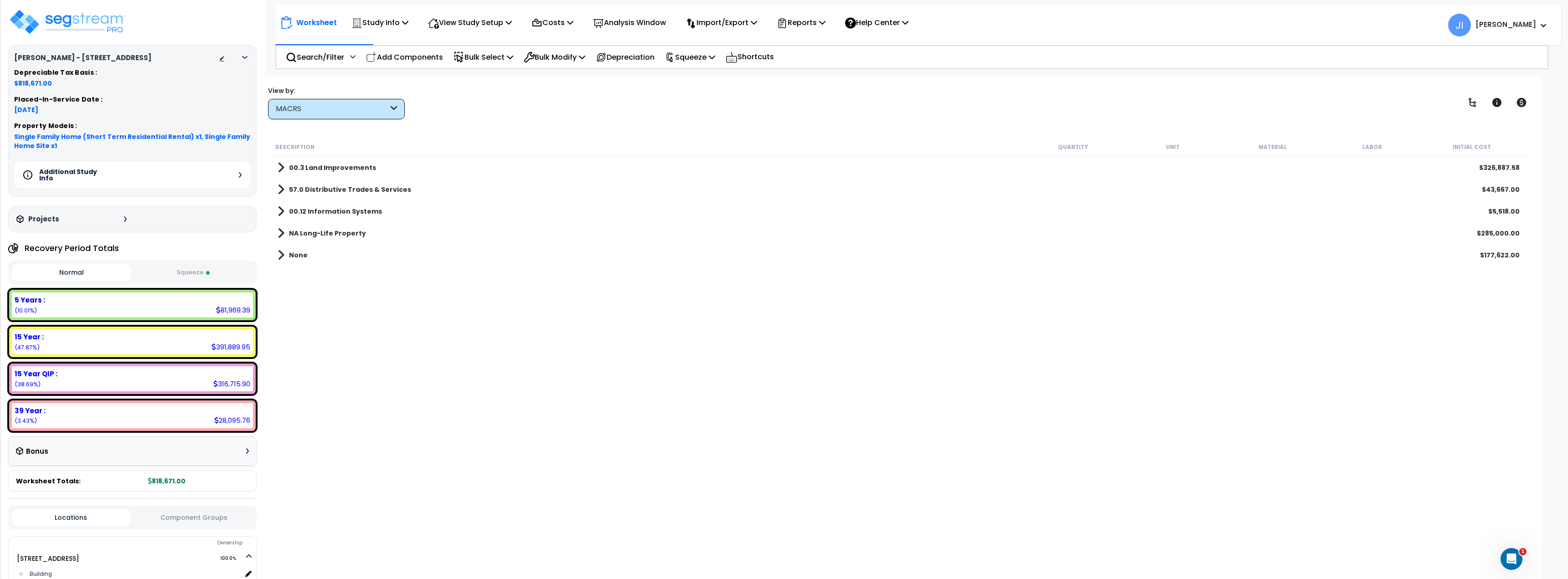
scroll to position [0, 0]
click at [281, 238] on span at bounding box center [281, 233] width 7 height 13
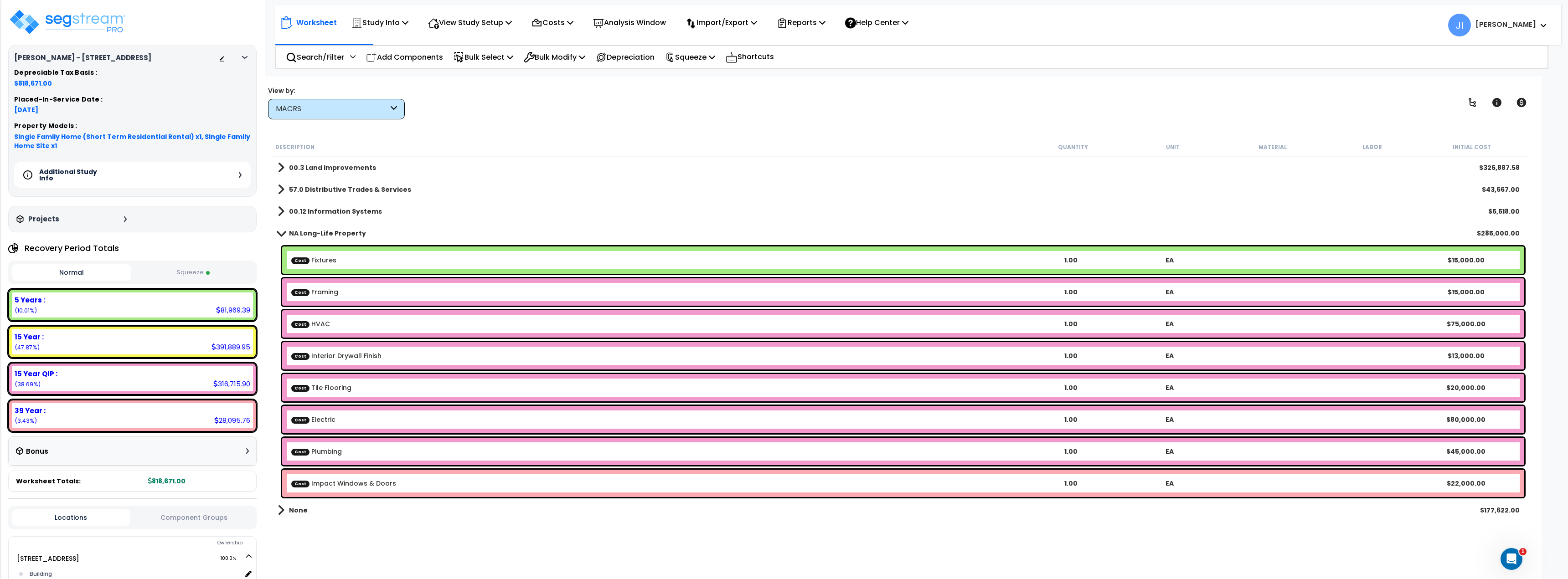
scroll to position [40, 0]
click at [335, 108] on div "MACRS" at bounding box center [332, 109] width 113 height 10
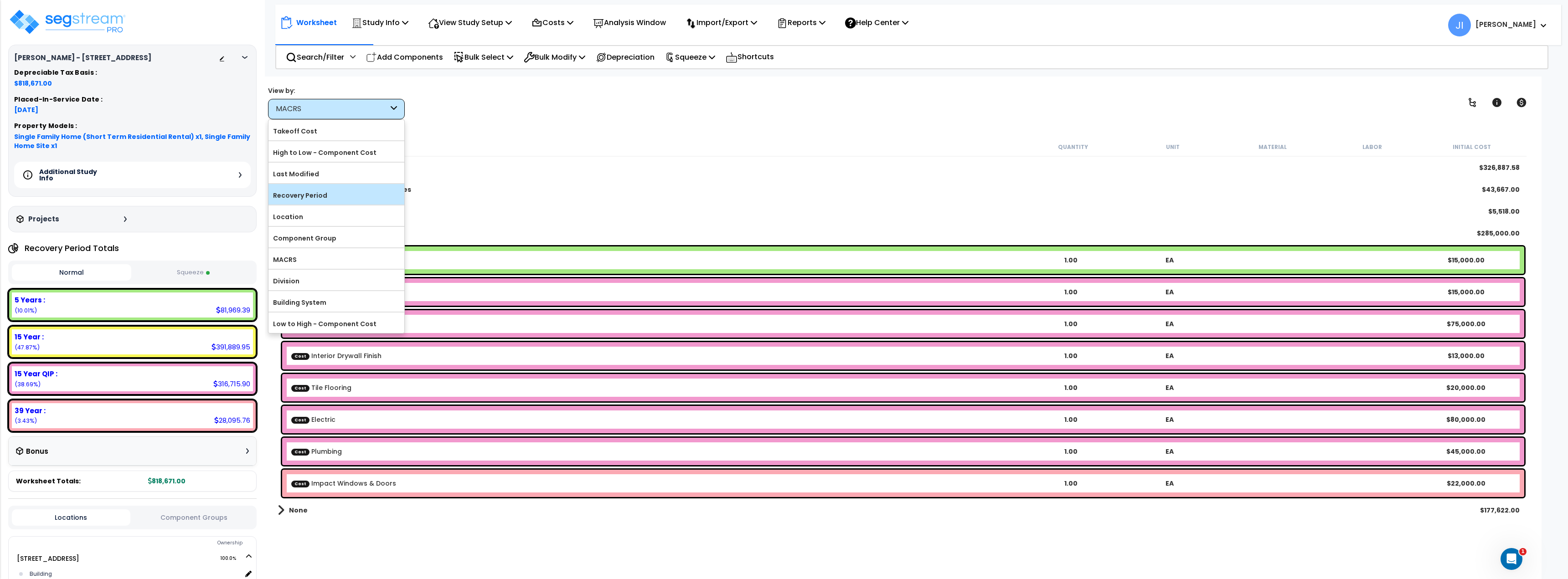
click at [331, 189] on label "Recovery Period" at bounding box center [336, 195] width 136 height 13
click at [0, 0] on input "Recovery Period" at bounding box center [0, 0] width 0 height 0
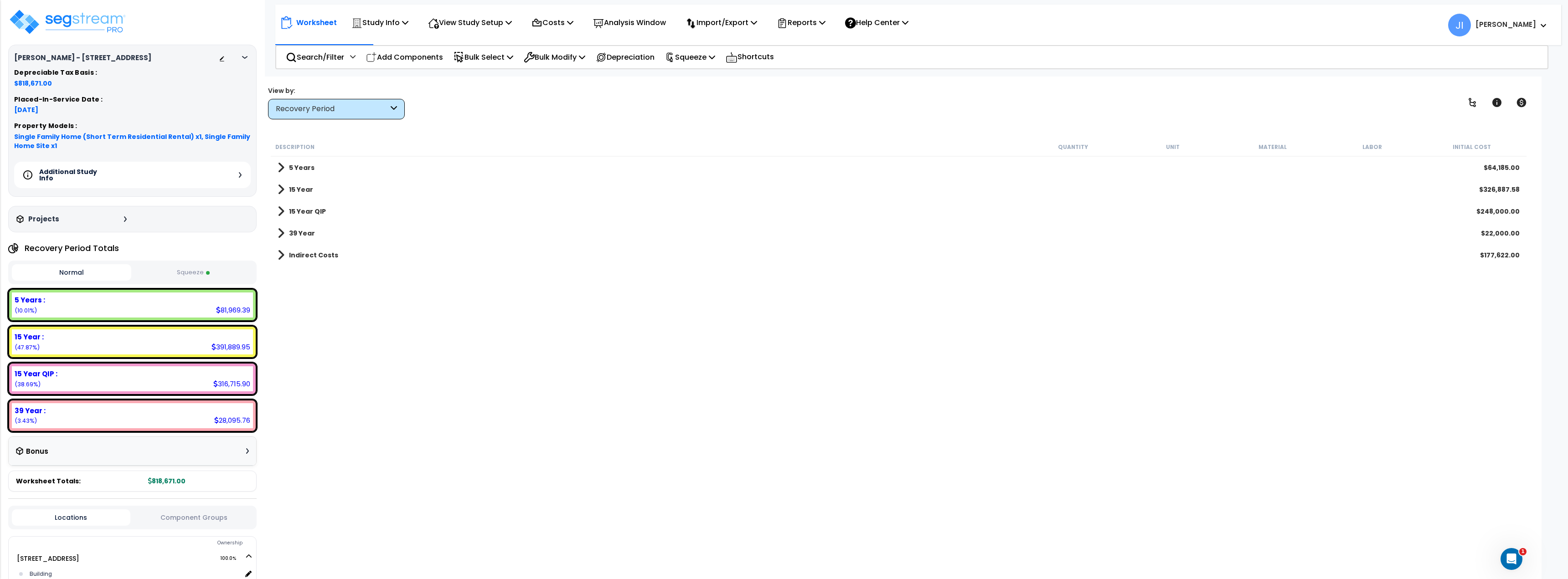
scroll to position [0, 0]
click at [281, 214] on span at bounding box center [281, 211] width 7 height 13
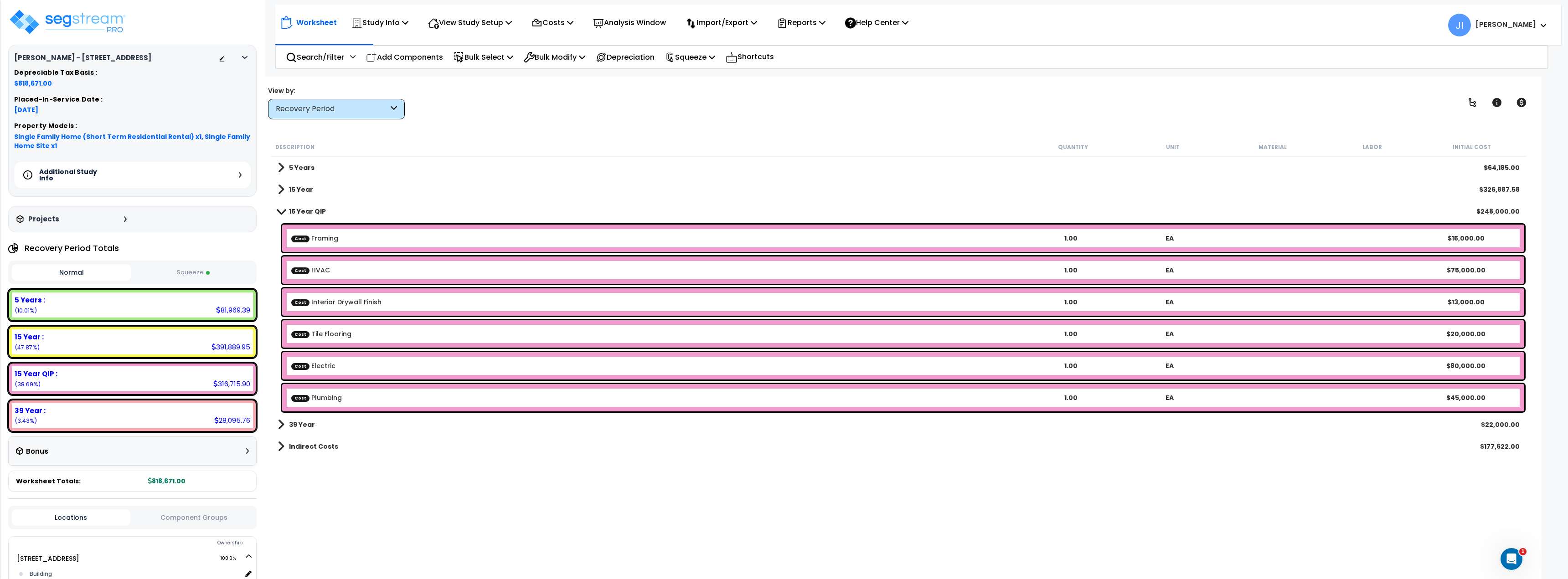
click at [371, 243] on div "Cost Framing 1.00 EA $15,000.00" at bounding box center [903, 238] width 1242 height 27
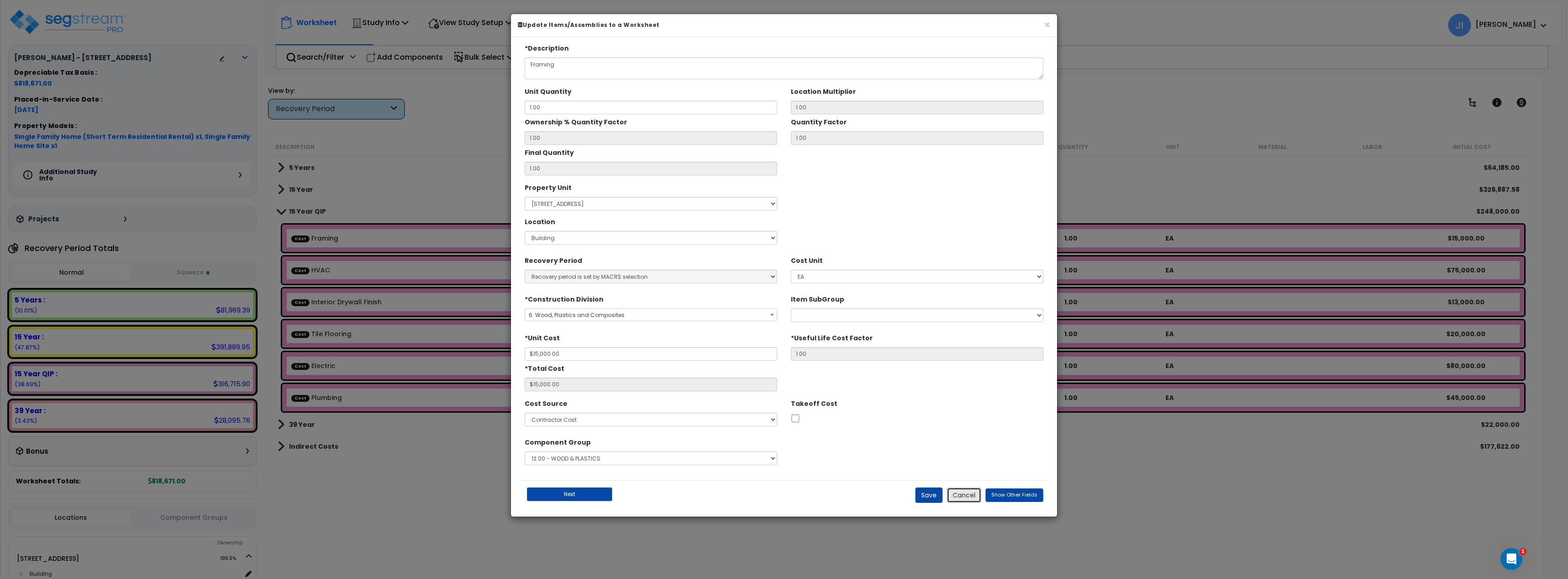
click at [961, 492] on button "Cancel" at bounding box center [964, 494] width 35 height 15
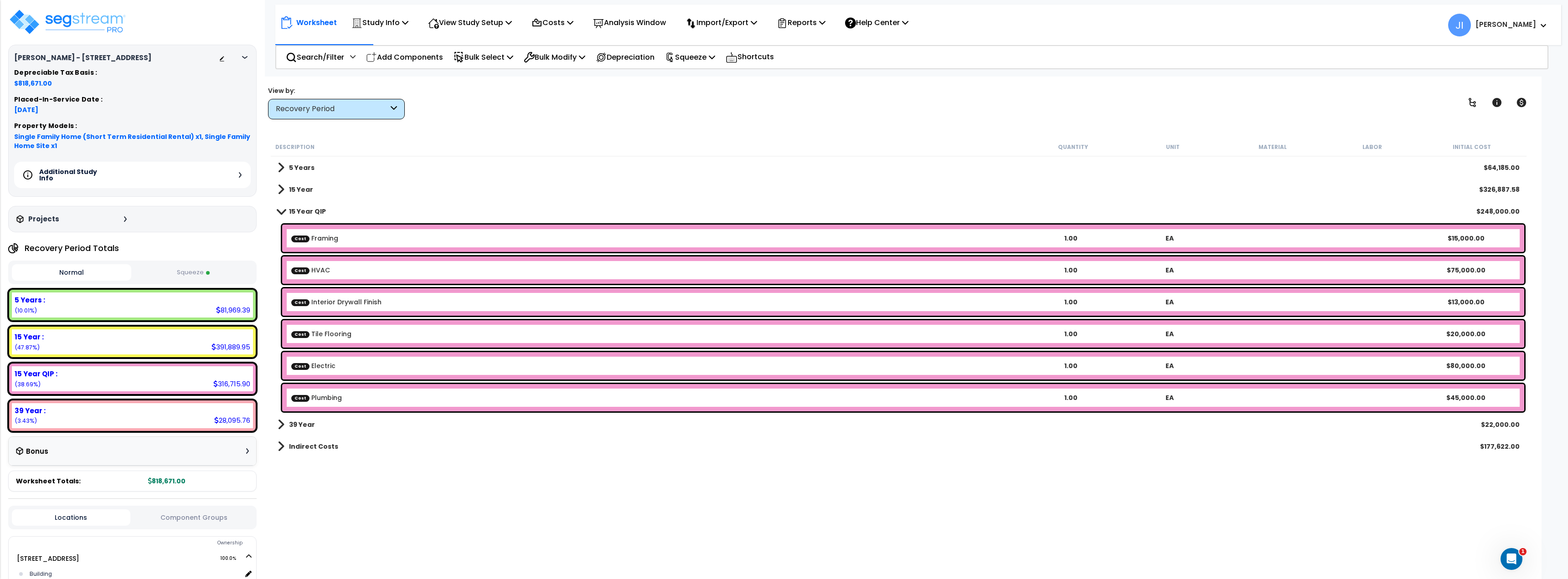
scroll to position [40, 0]
click at [362, 235] on b "Cost Framing" at bounding box center [656, 238] width 730 height 9
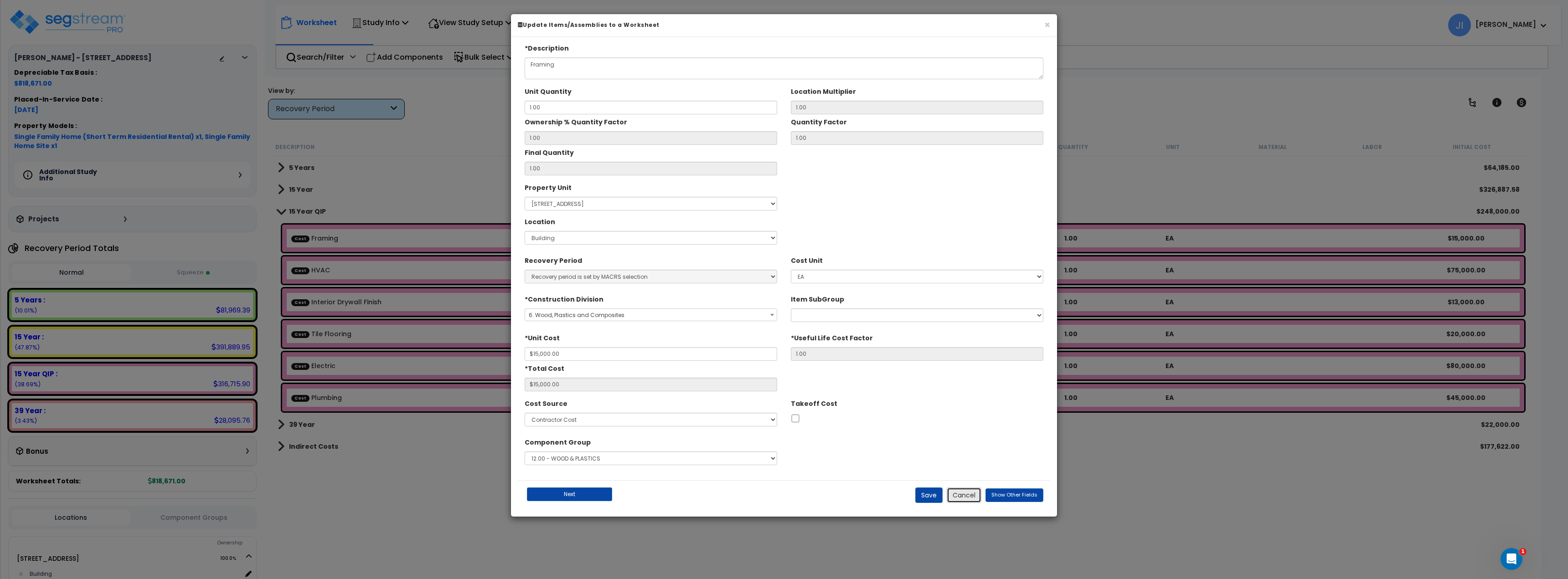
click at [972, 498] on button "Cancel" at bounding box center [964, 494] width 35 height 15
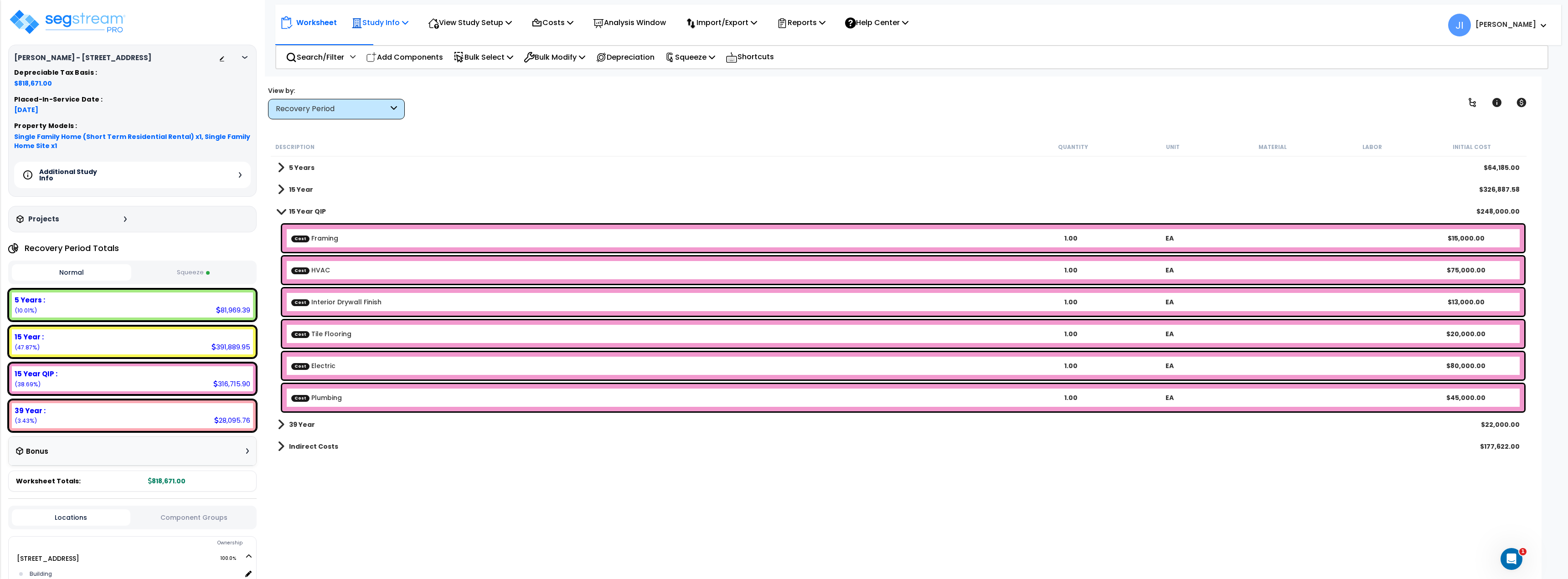
click at [392, 23] on p "Study Info" at bounding box center [380, 23] width 57 height 12
click at [488, 21] on p "View Study Setup" at bounding box center [470, 23] width 84 height 12
click at [553, 24] on p "Costs" at bounding box center [552, 23] width 42 height 12
click at [327, 447] on b "Indirect Costs" at bounding box center [313, 446] width 49 height 9
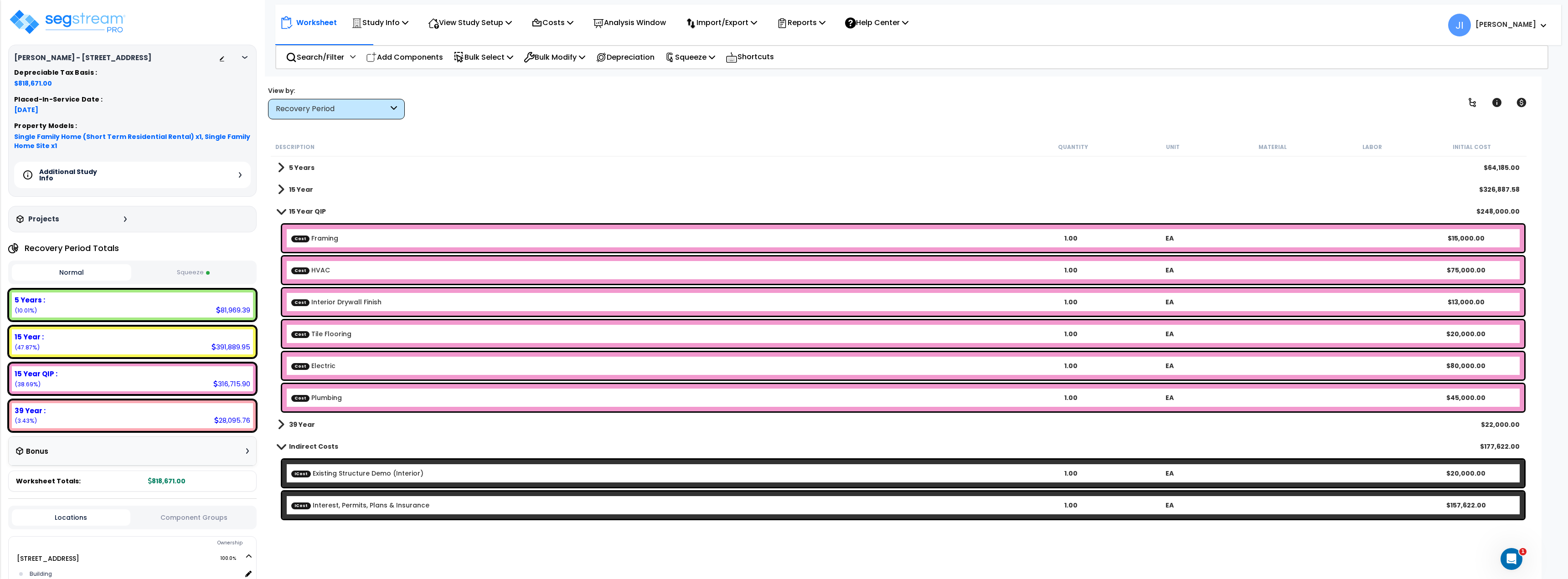
click at [332, 446] on b "Indirect Costs" at bounding box center [313, 446] width 49 height 9
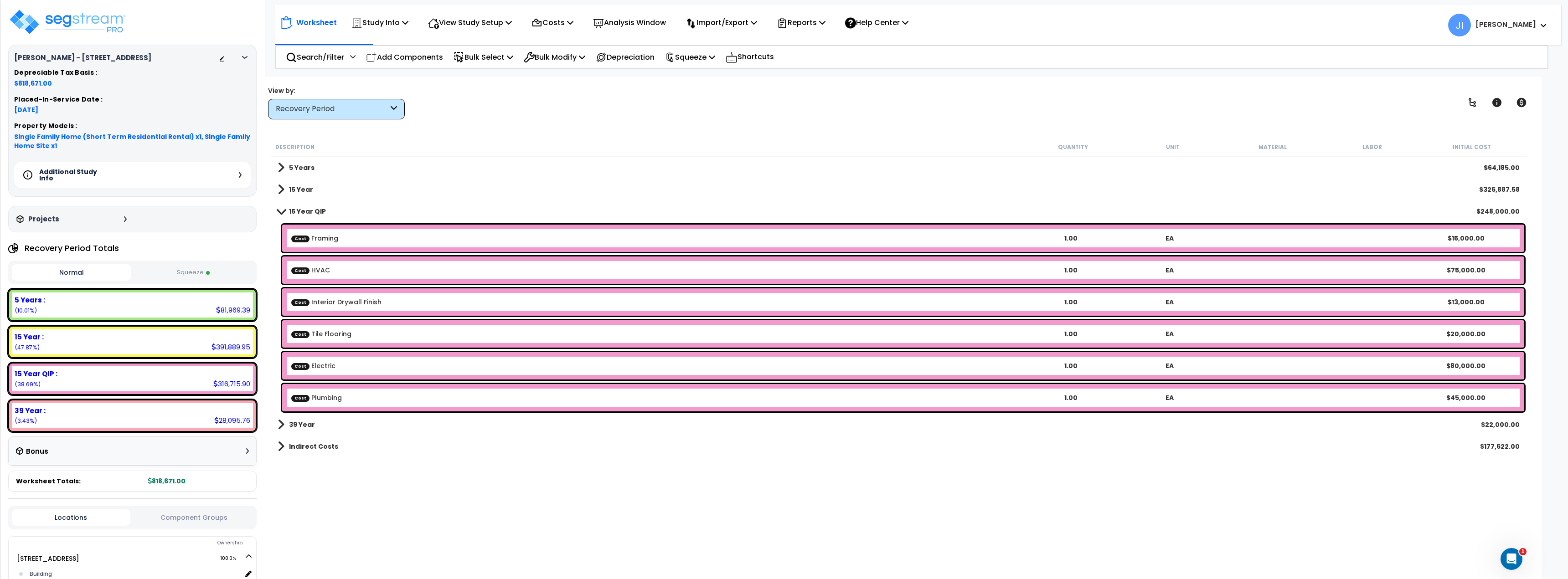
scroll to position [0, 0]
click at [192, 276] on button "Squeeze" at bounding box center [193, 272] width 119 height 16
click at [81, 273] on button "Normal" at bounding box center [71, 272] width 119 height 16
click at [176, 270] on button "Squeeze" at bounding box center [193, 272] width 119 height 16
click at [284, 213] on span at bounding box center [281, 210] width 13 height 7
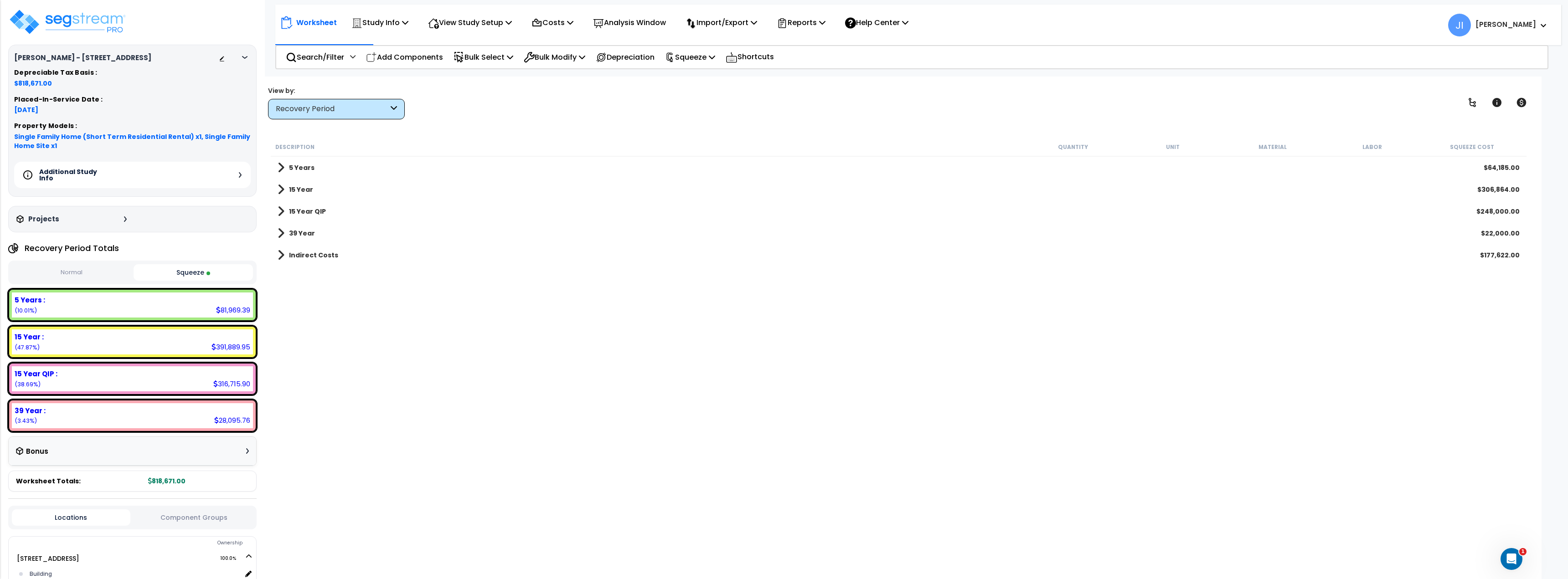
click at [284, 213] on link "15 Year QIP" at bounding box center [301, 211] width 48 height 13
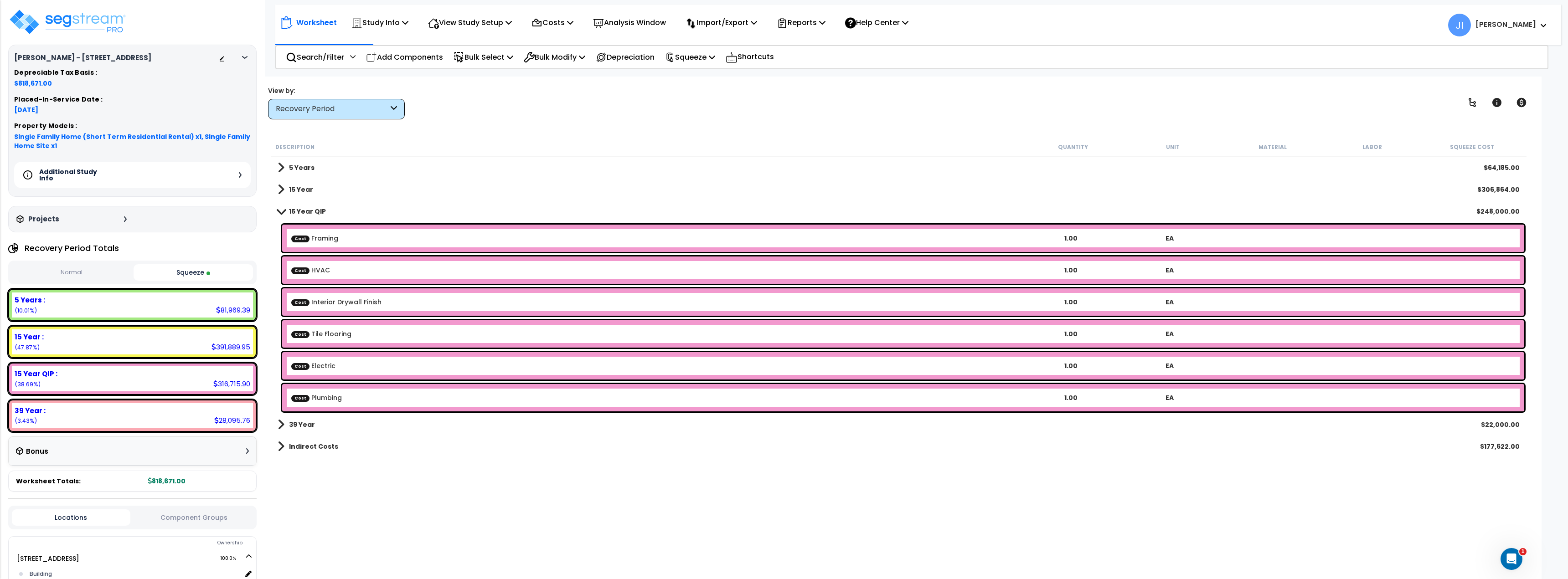
click at [280, 185] on span at bounding box center [281, 189] width 7 height 13
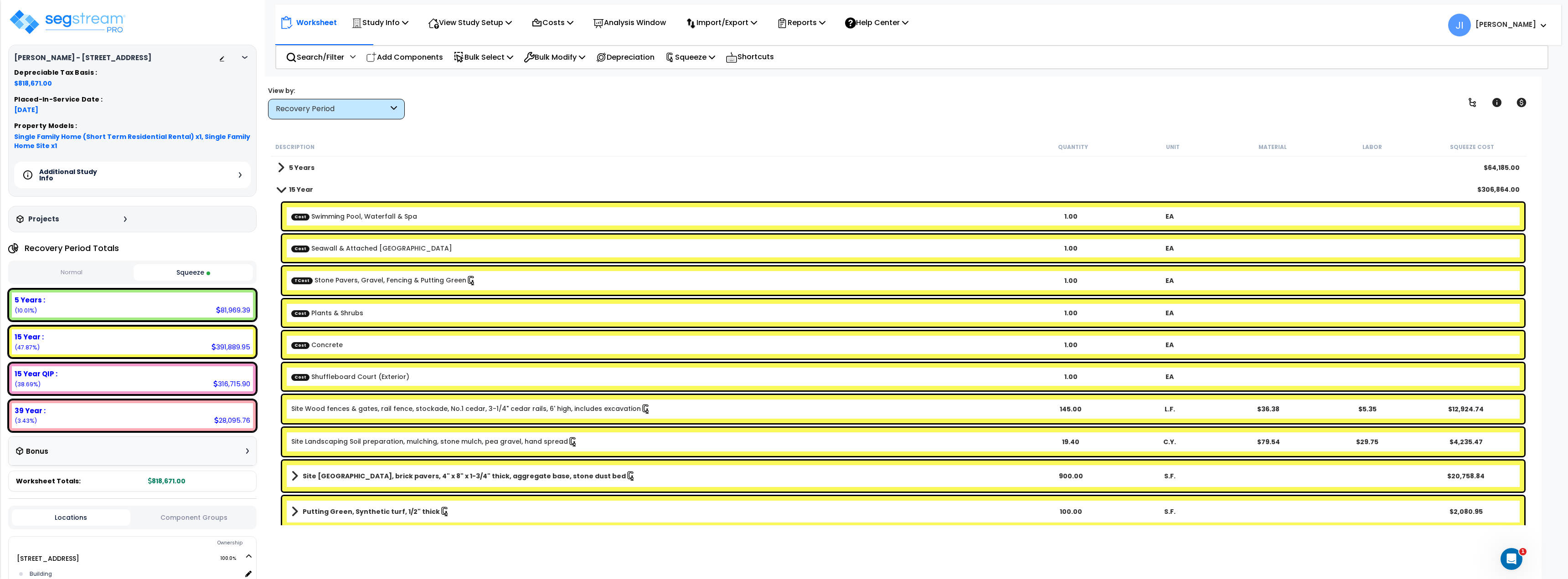
click at [280, 185] on link "15 Year" at bounding box center [295, 189] width 35 height 13
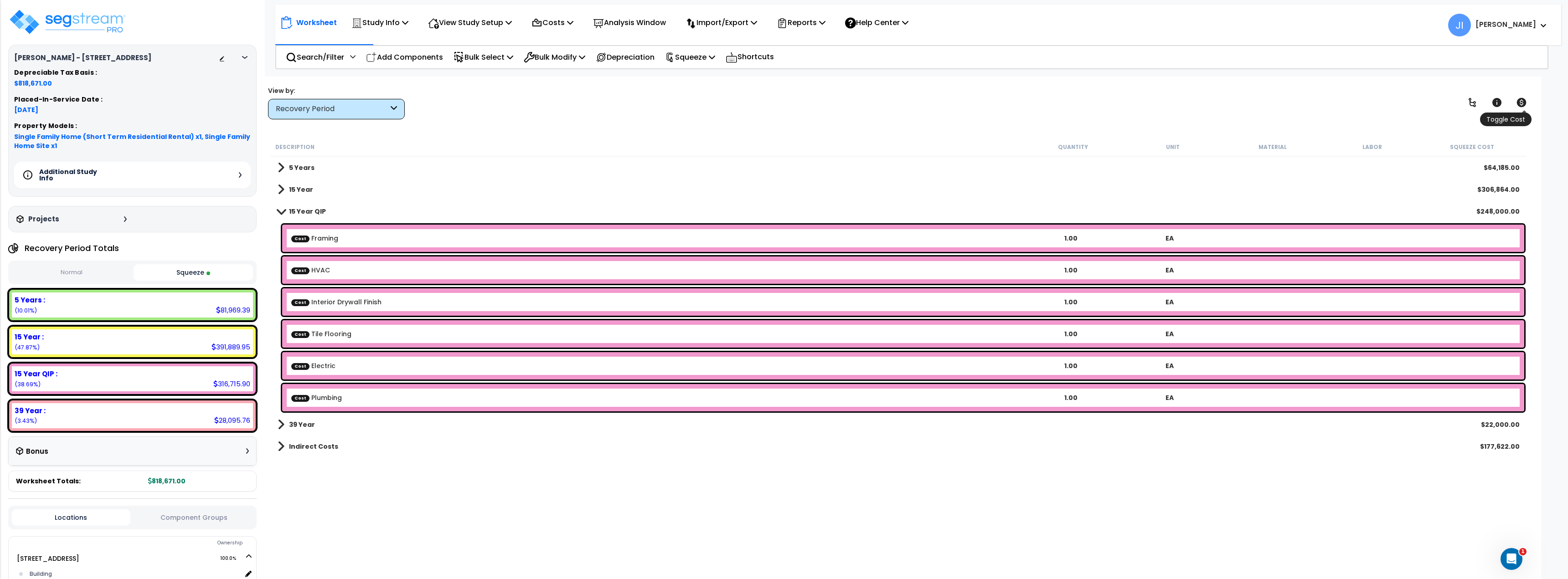
click at [1524, 102] on icon at bounding box center [1521, 102] width 10 height 9
click at [1524, 102] on icon at bounding box center [1521, 102] width 10 height 9
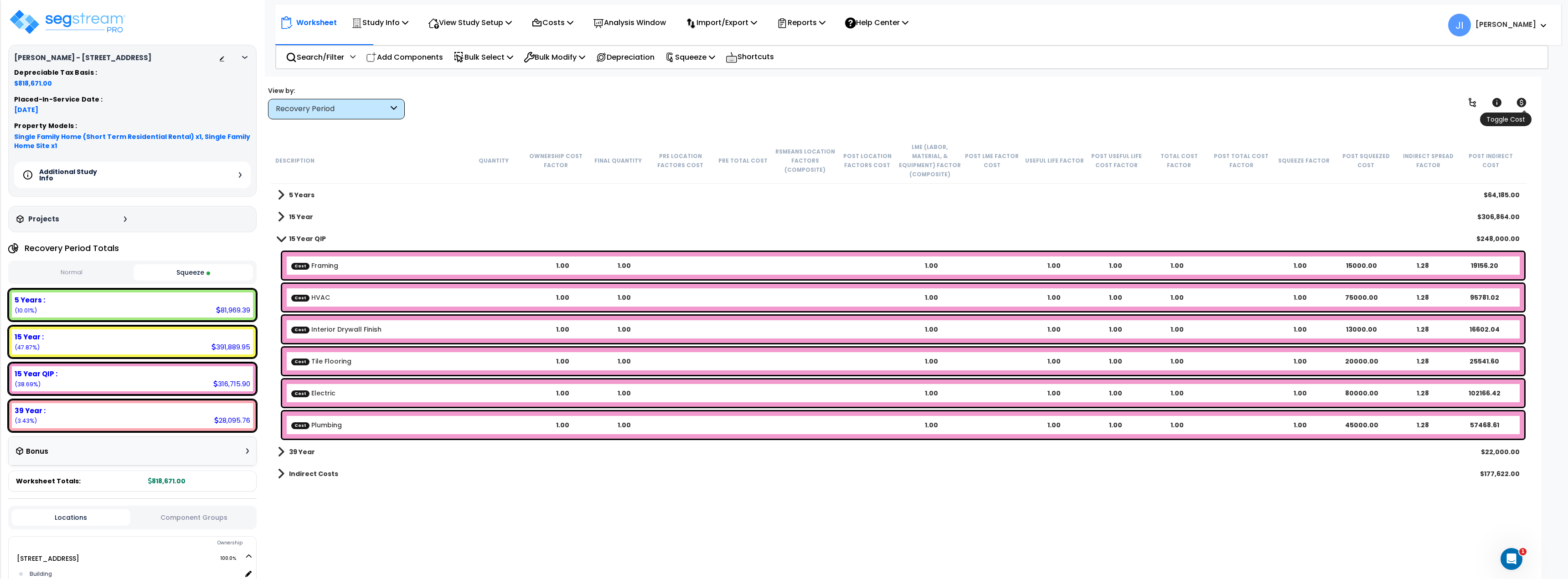
click at [1525, 105] on icon at bounding box center [1521, 102] width 10 height 9
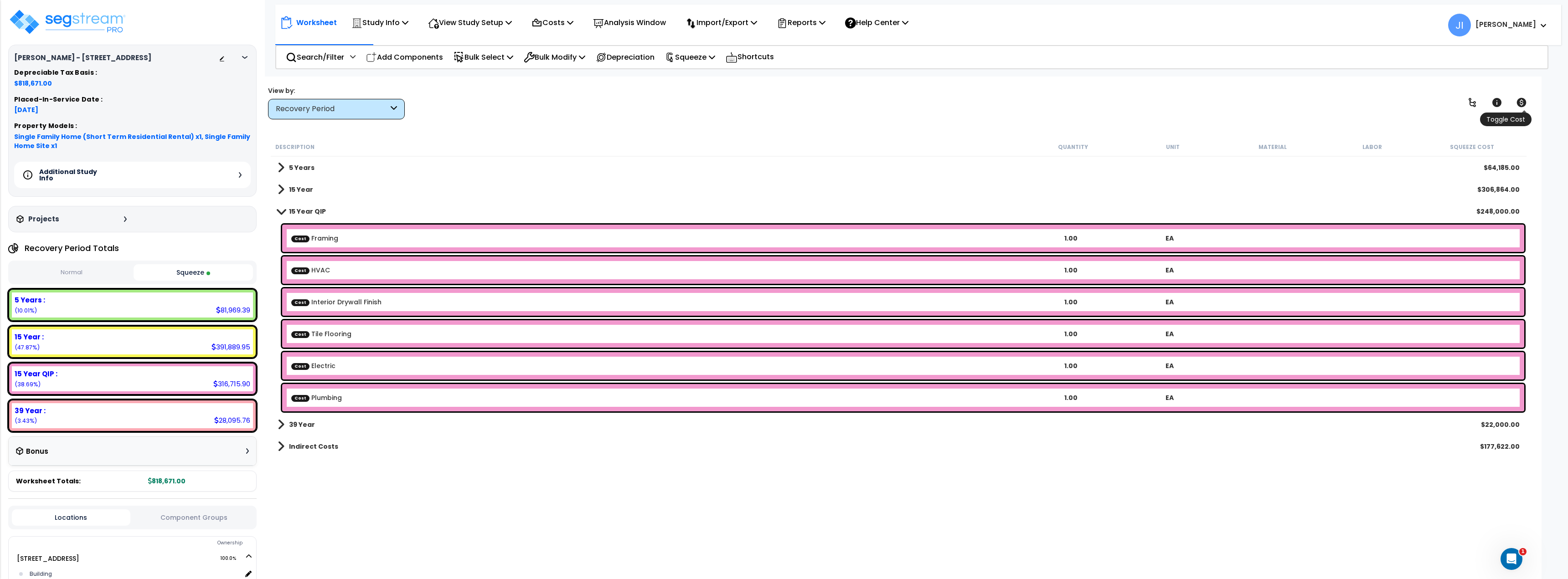
click at [1525, 105] on icon at bounding box center [1521, 102] width 10 height 9
click at [366, 108] on div "Recovery Period" at bounding box center [332, 109] width 113 height 10
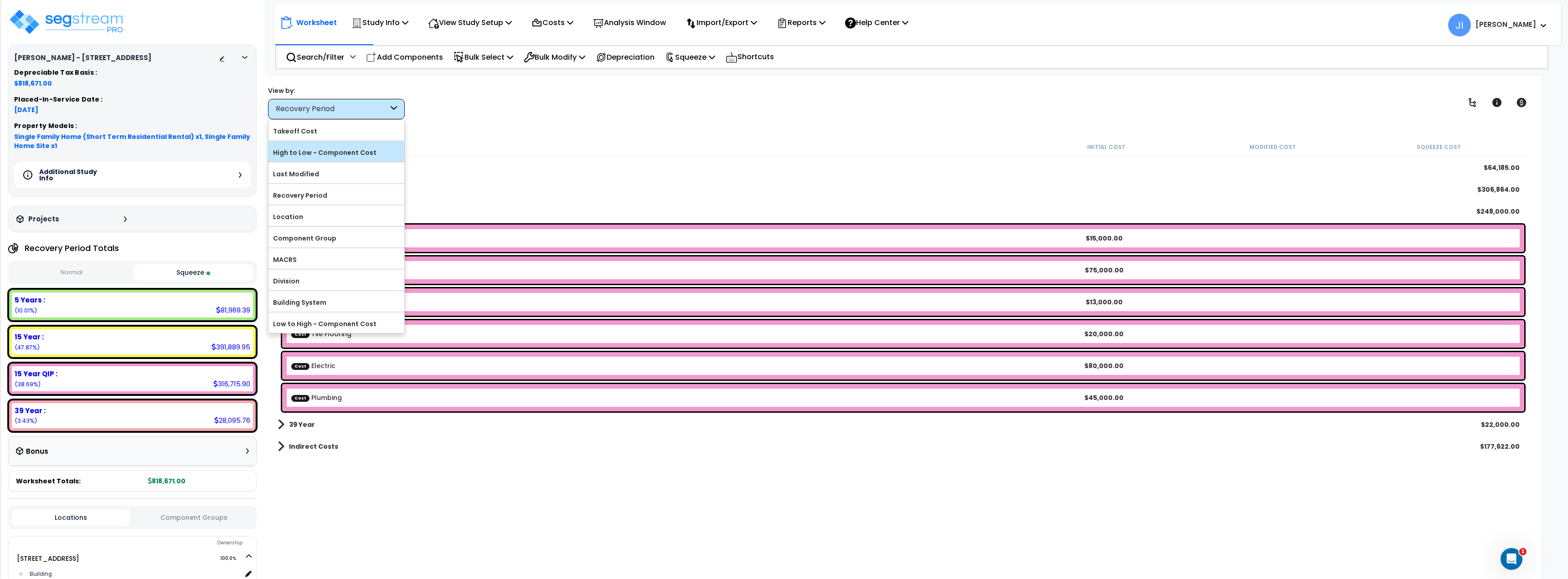
click at [351, 151] on label "High to Low - Component Cost" at bounding box center [336, 153] width 136 height 13
click at [0, 0] on input "High to Low - Component Cost" at bounding box center [0, 0] width 0 height 0
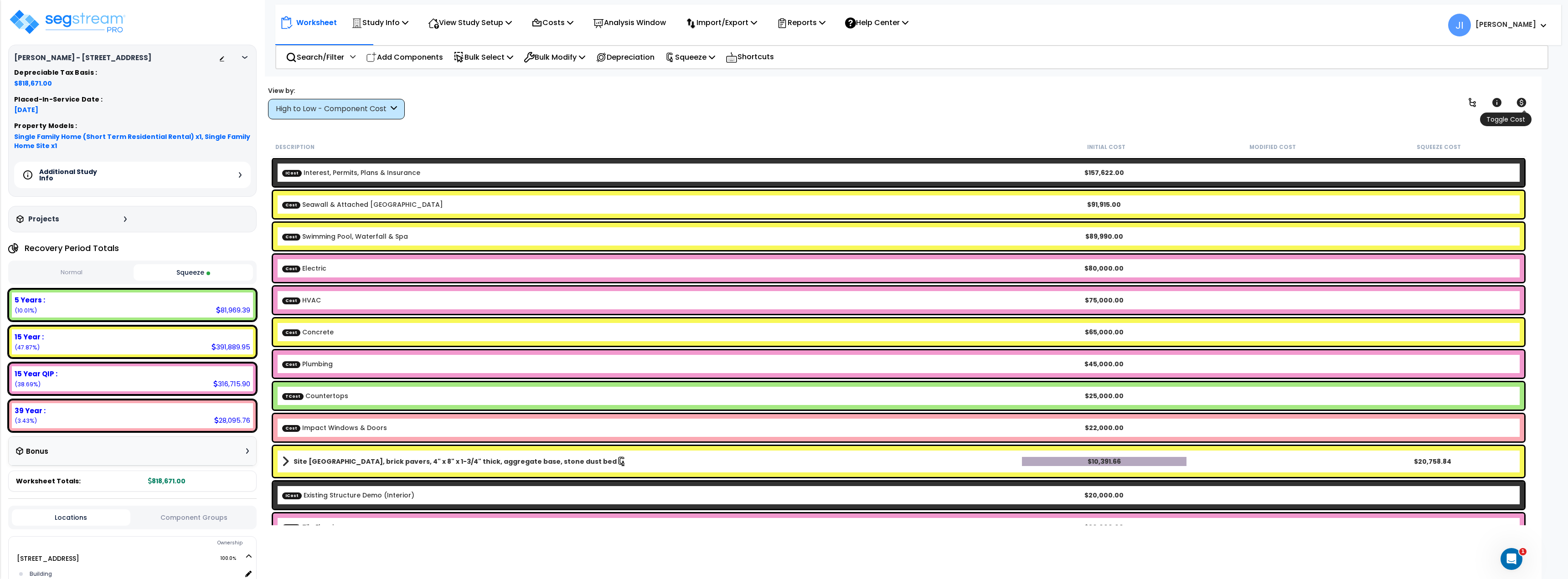
click at [1525, 103] on icon at bounding box center [1521, 102] width 10 height 9
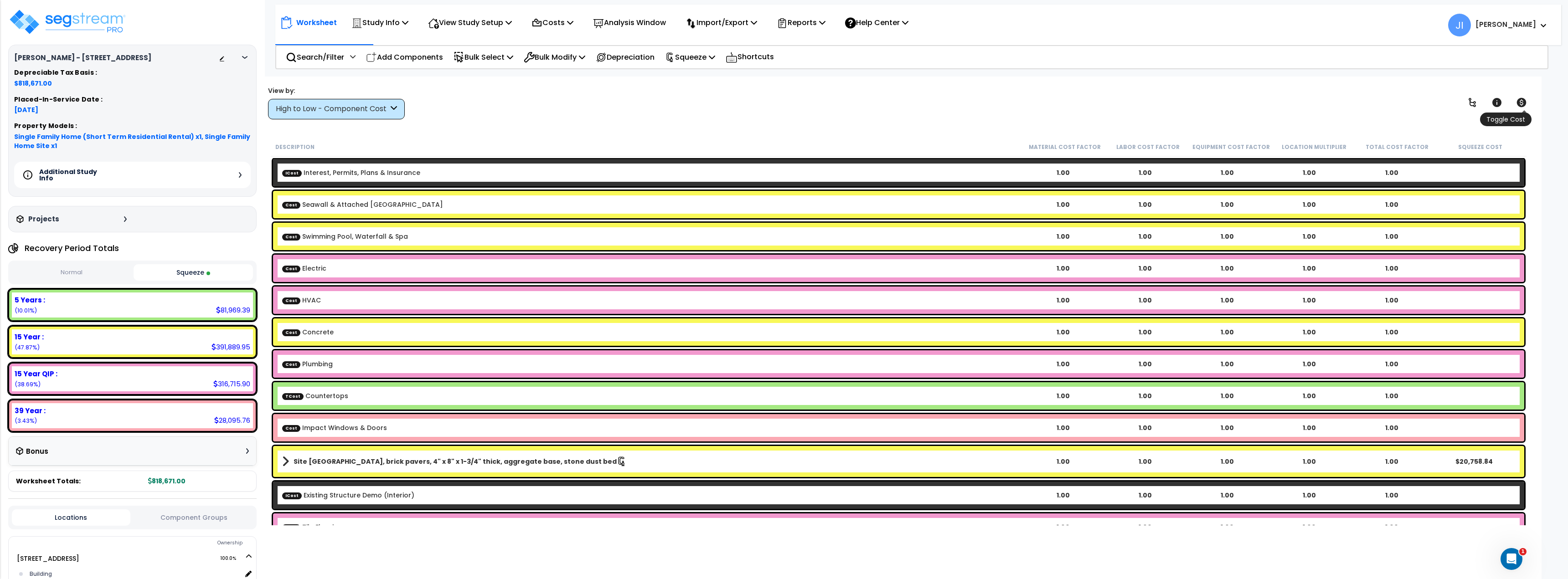
click at [1525, 103] on icon at bounding box center [1521, 102] width 10 height 9
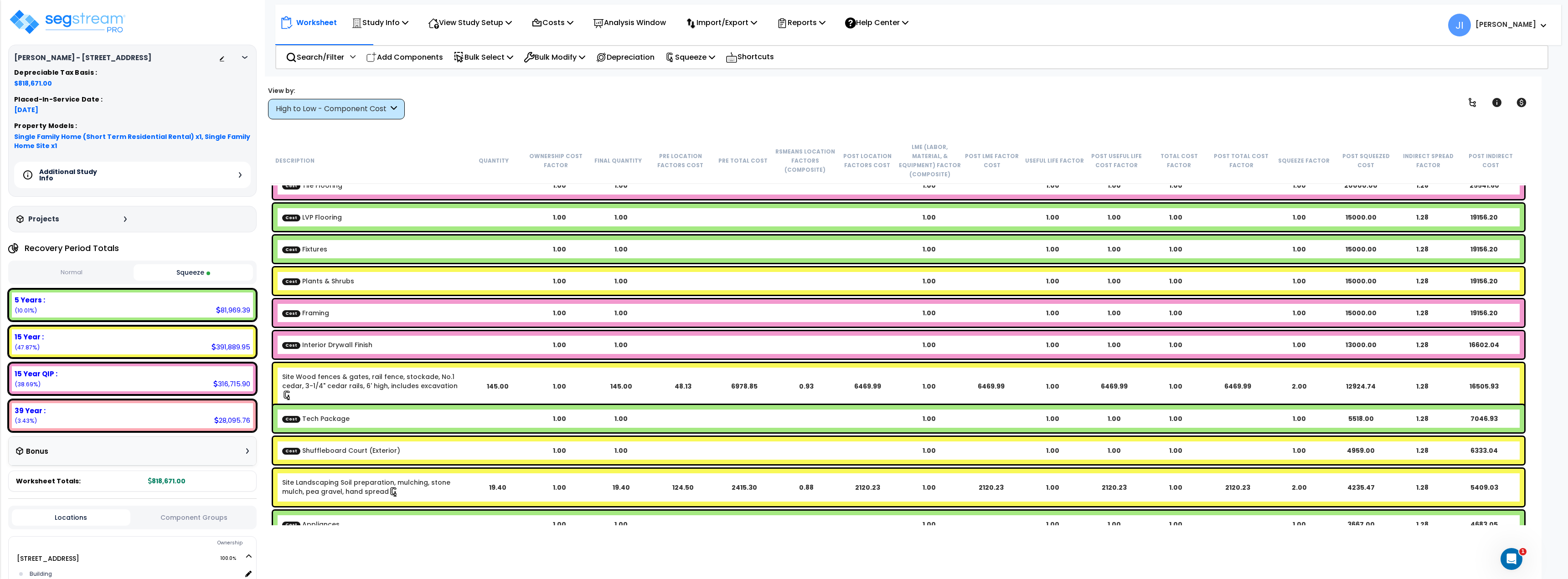
scroll to position [410, 0]
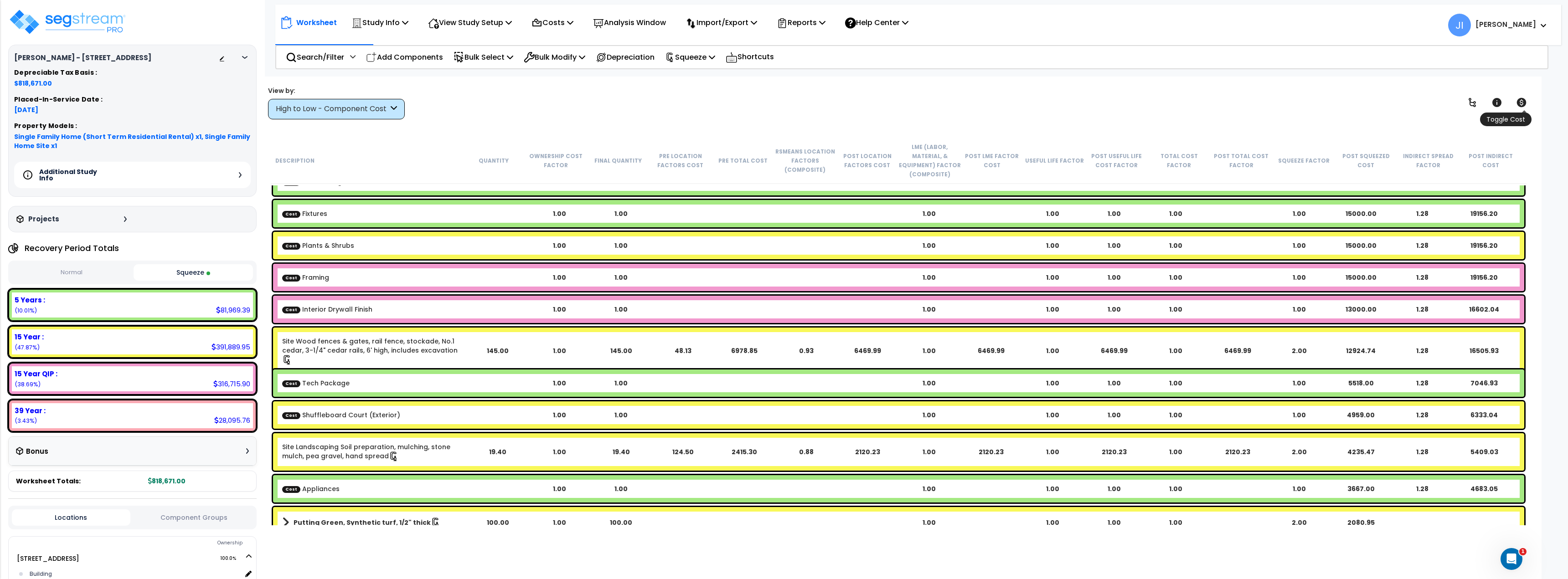
click at [1528, 105] on link at bounding box center [1521, 102] width 20 height 20
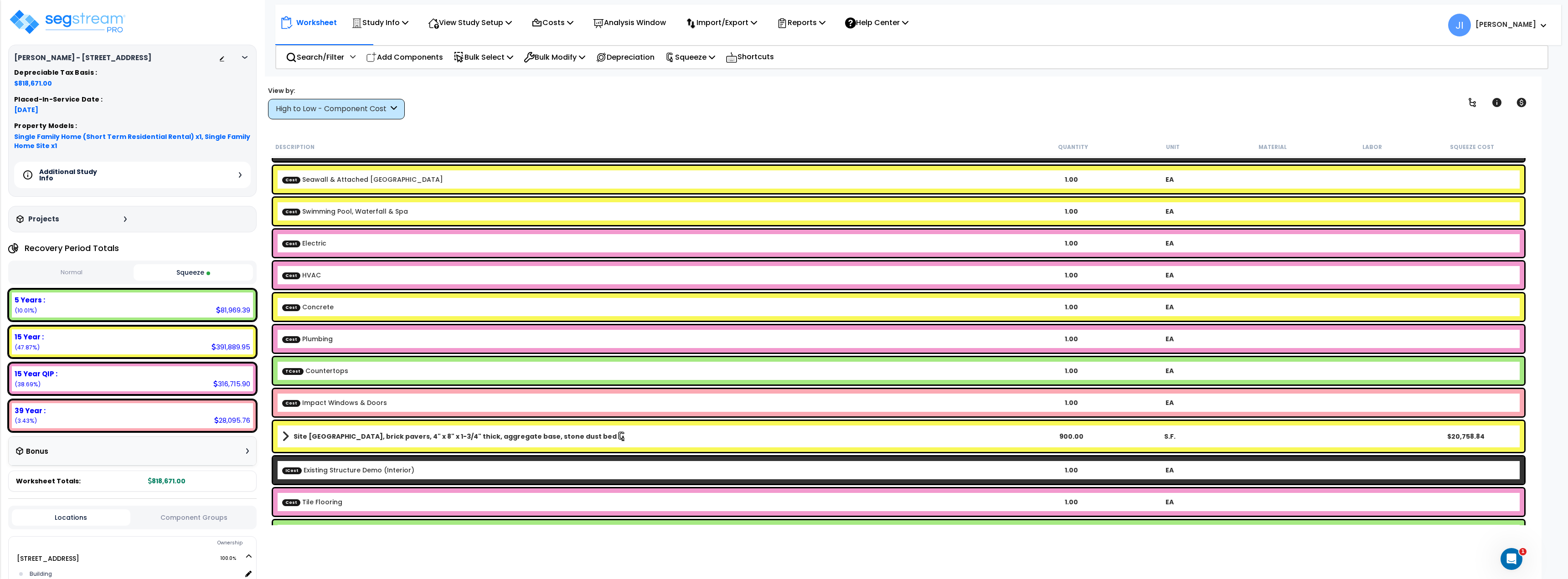
scroll to position [0, 0]
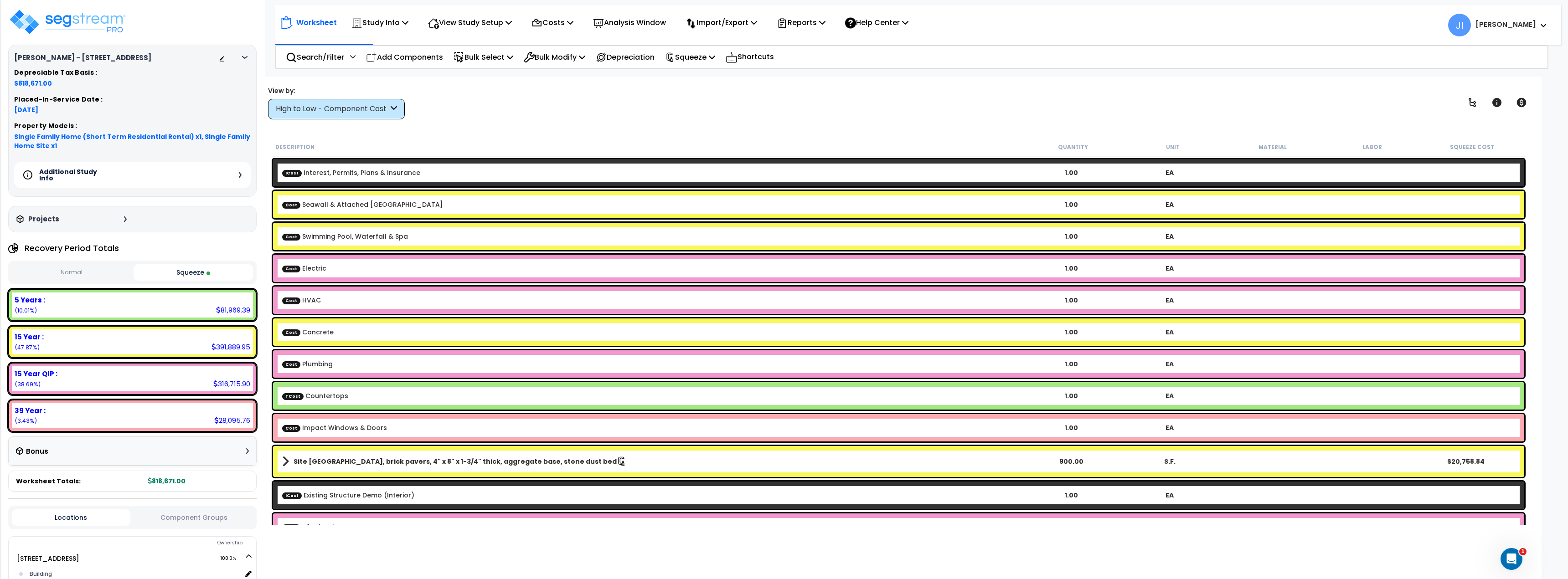
click at [360, 98] on div "View by: High to Low - Component Cost Takeoff Cost" at bounding box center [336, 103] width 137 height 33
click at [355, 108] on div "High to Low - Component Cost" at bounding box center [332, 109] width 113 height 10
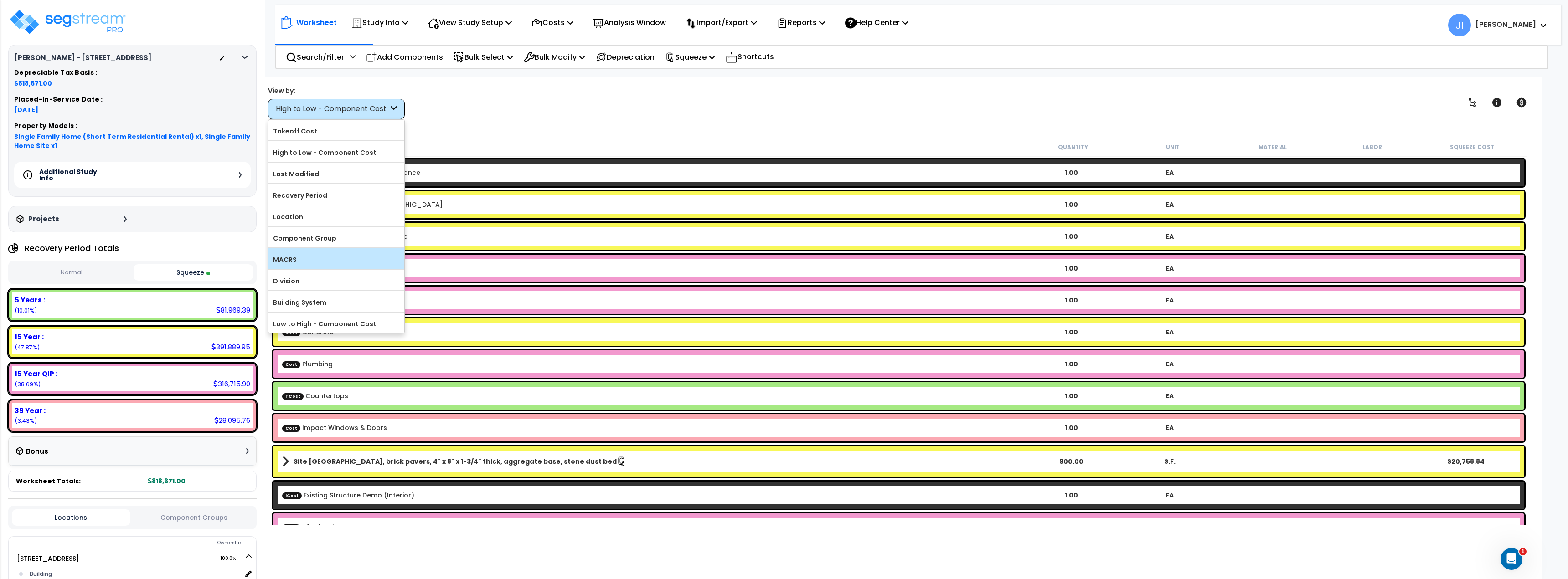
click at [312, 260] on label "MACRS" at bounding box center [336, 260] width 136 height 13
click at [0, 0] on input "MACRS" at bounding box center [0, 0] width 0 height 0
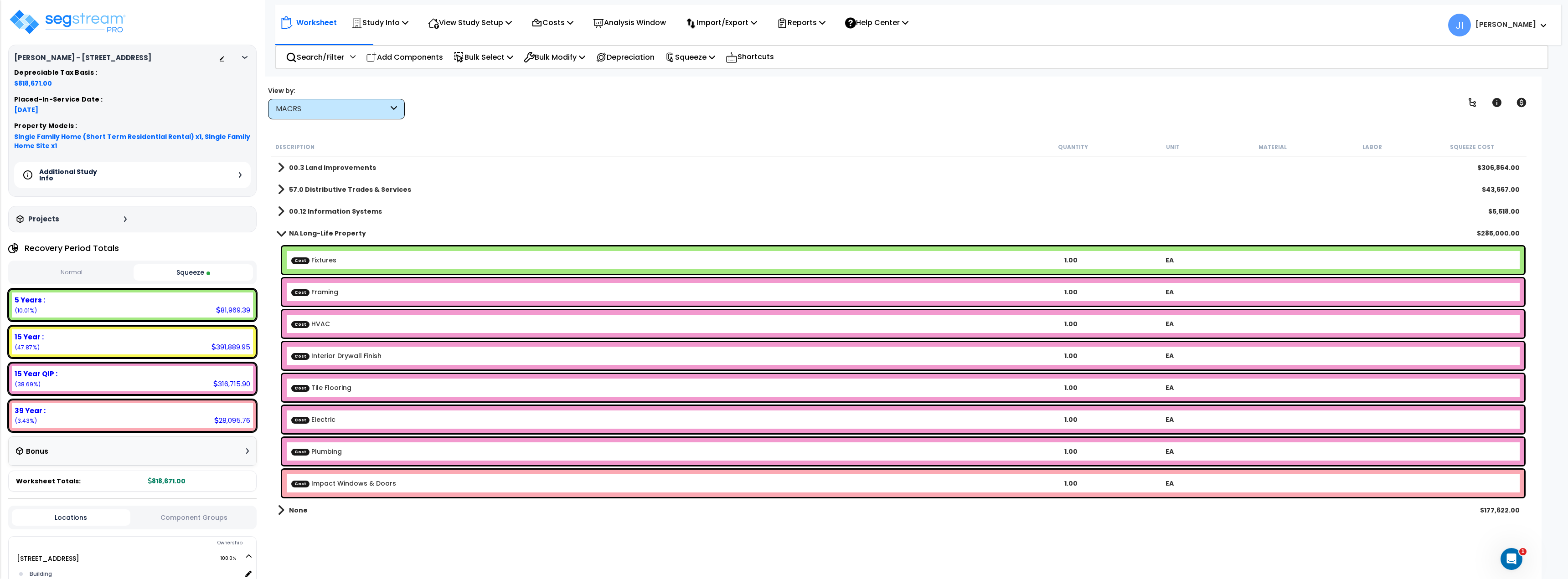
scroll to position [40, 0]
click at [364, 110] on div "MACRS" at bounding box center [332, 109] width 113 height 10
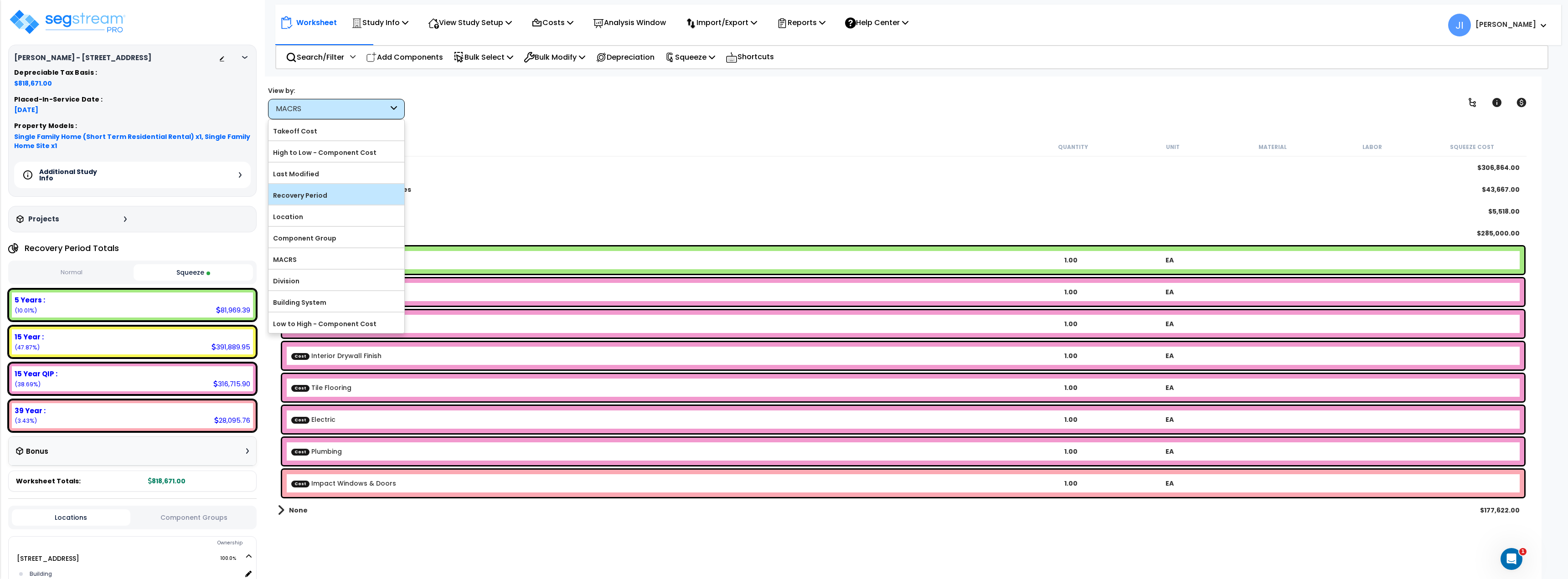
click at [345, 199] on label "Recovery Period" at bounding box center [336, 195] width 136 height 13
click at [0, 0] on input "Recovery Period" at bounding box center [0, 0] width 0 height 0
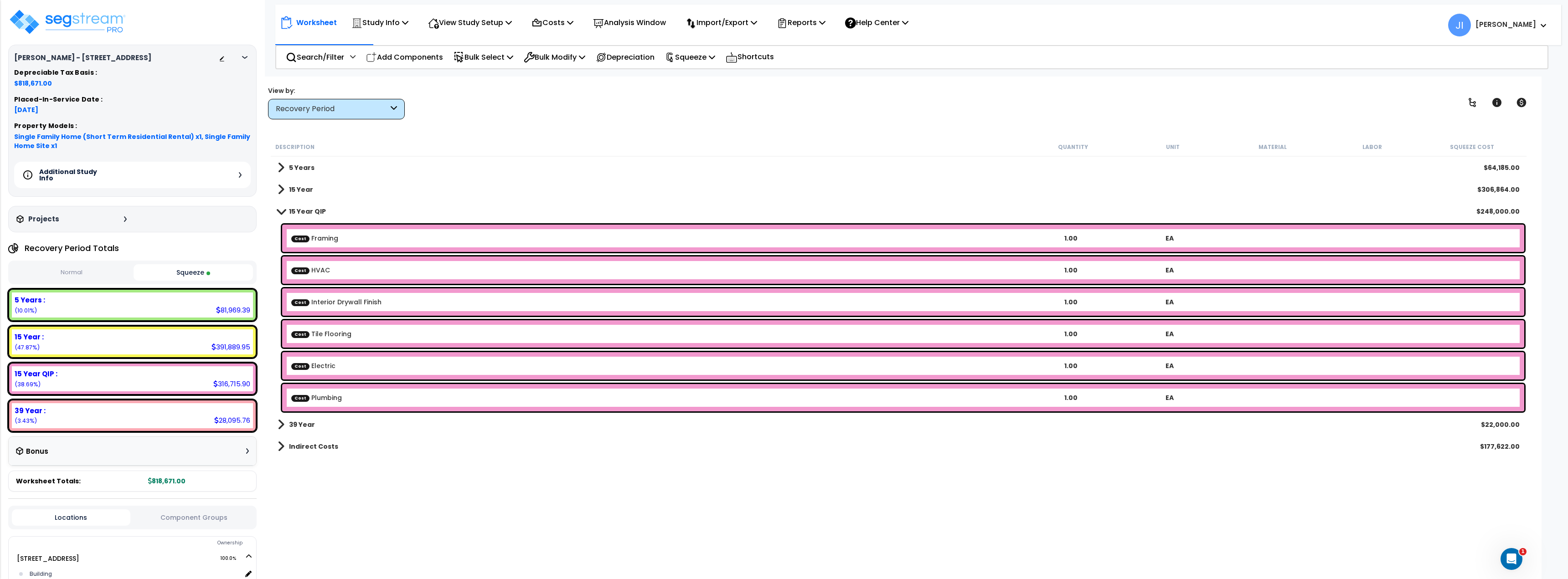
scroll to position [0, 0]
click at [371, 108] on div "Recovery Period" at bounding box center [332, 109] width 113 height 10
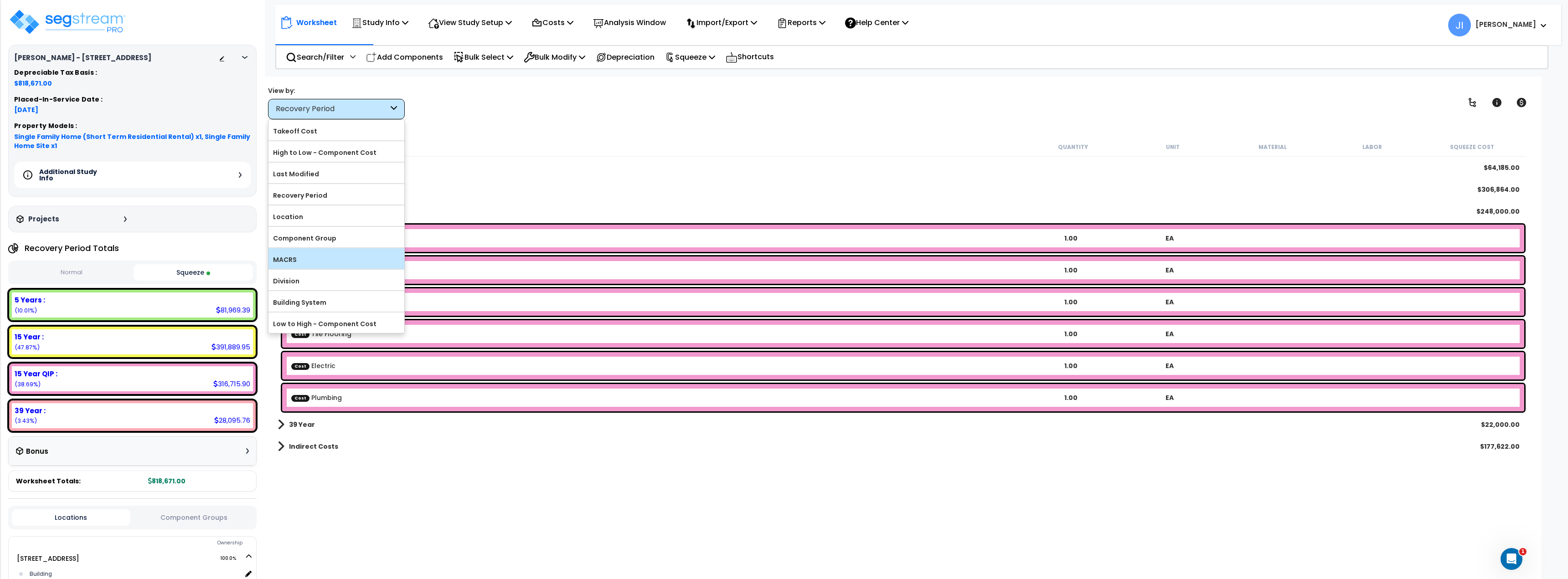
click at [320, 253] on label "MACRS" at bounding box center [336, 260] width 136 height 13
click at [0, 0] on input "MACRS" at bounding box center [0, 0] width 0 height 0
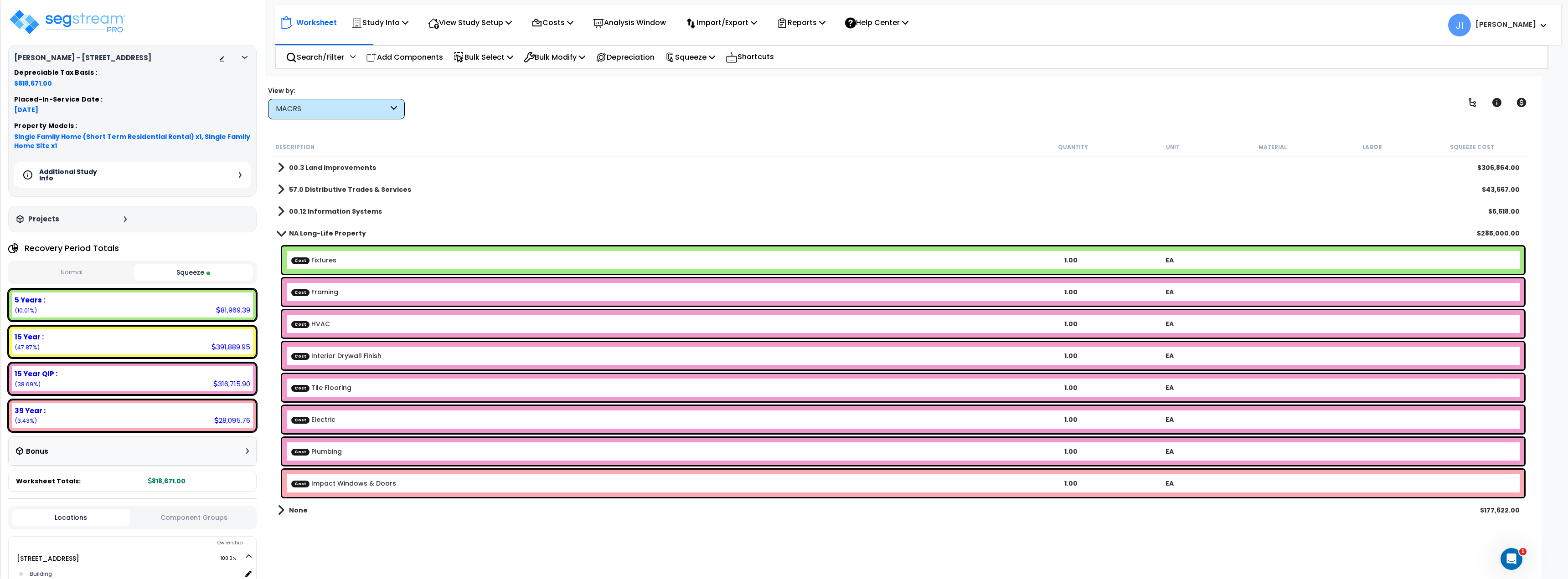
click at [354, 255] on div "Cost Fixtures 1.00 EA" at bounding box center [903, 260] width 1242 height 27
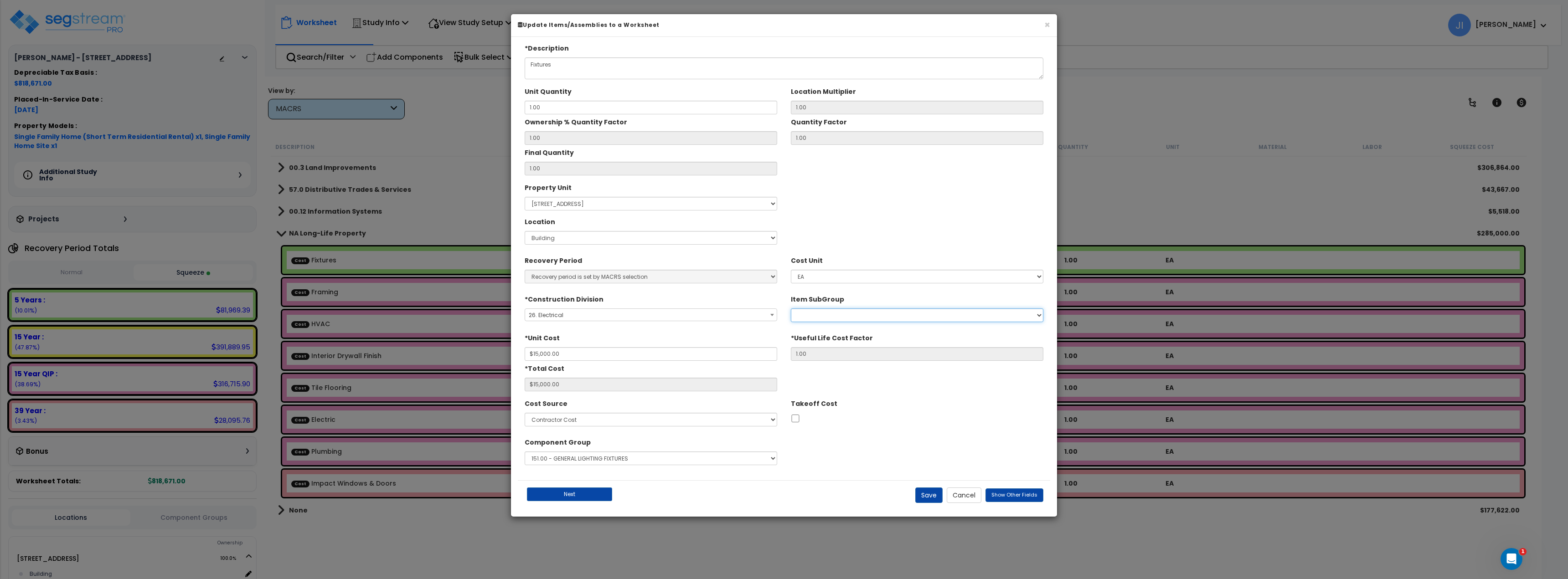
click at [839, 314] on select "Labor Adjustment Factors Electrical Systems Repair And Replacement Luminaire Re…" at bounding box center [917, 315] width 253 height 13
click at [866, 213] on div "Property Unit Select 600 East 63rd Street Site Improvements Location Select" at bounding box center [784, 214] width 533 height 68
click at [970, 495] on button "Cancel" at bounding box center [964, 494] width 35 height 15
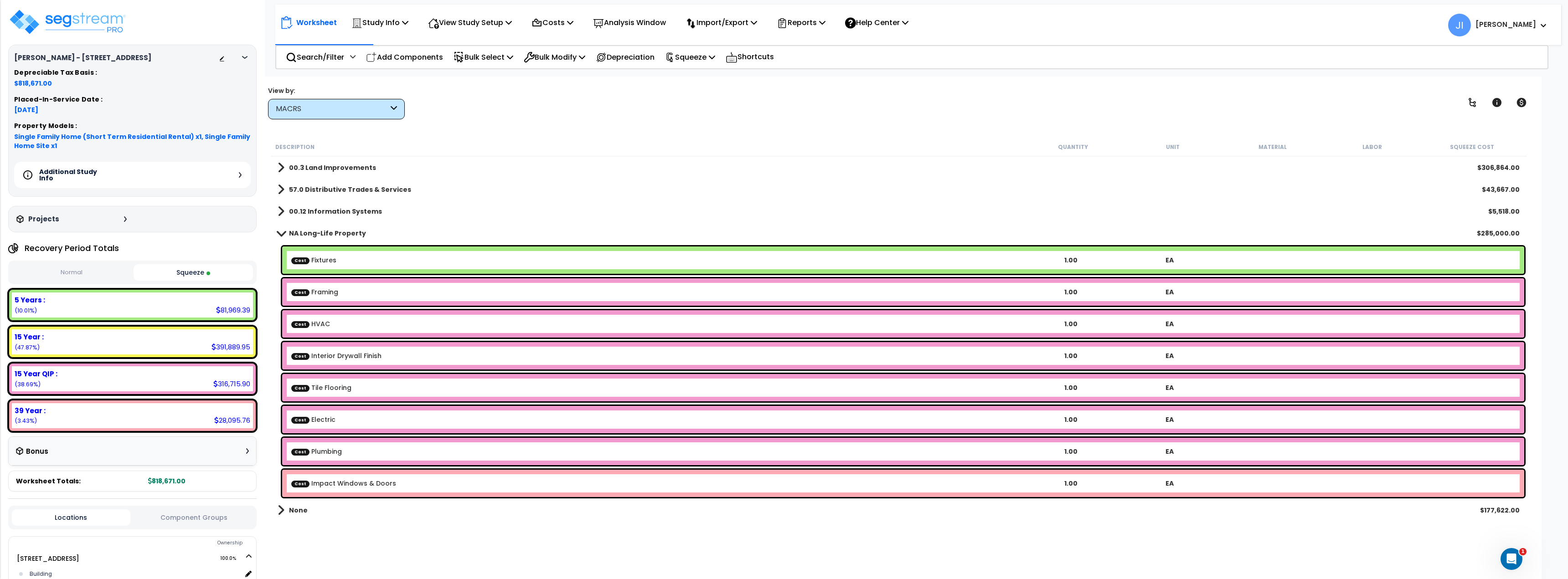
click at [326, 291] on link "Cost Framing" at bounding box center [315, 292] width 47 height 9
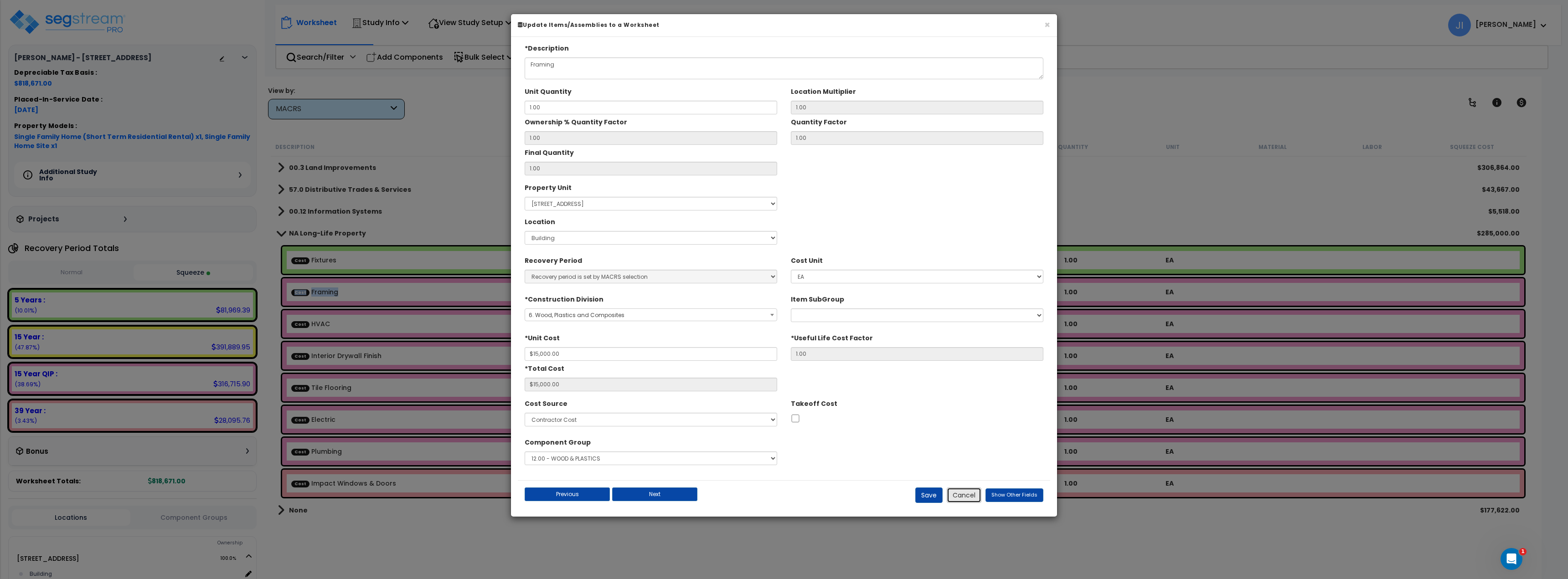
click at [964, 492] on button "Cancel" at bounding box center [964, 494] width 35 height 15
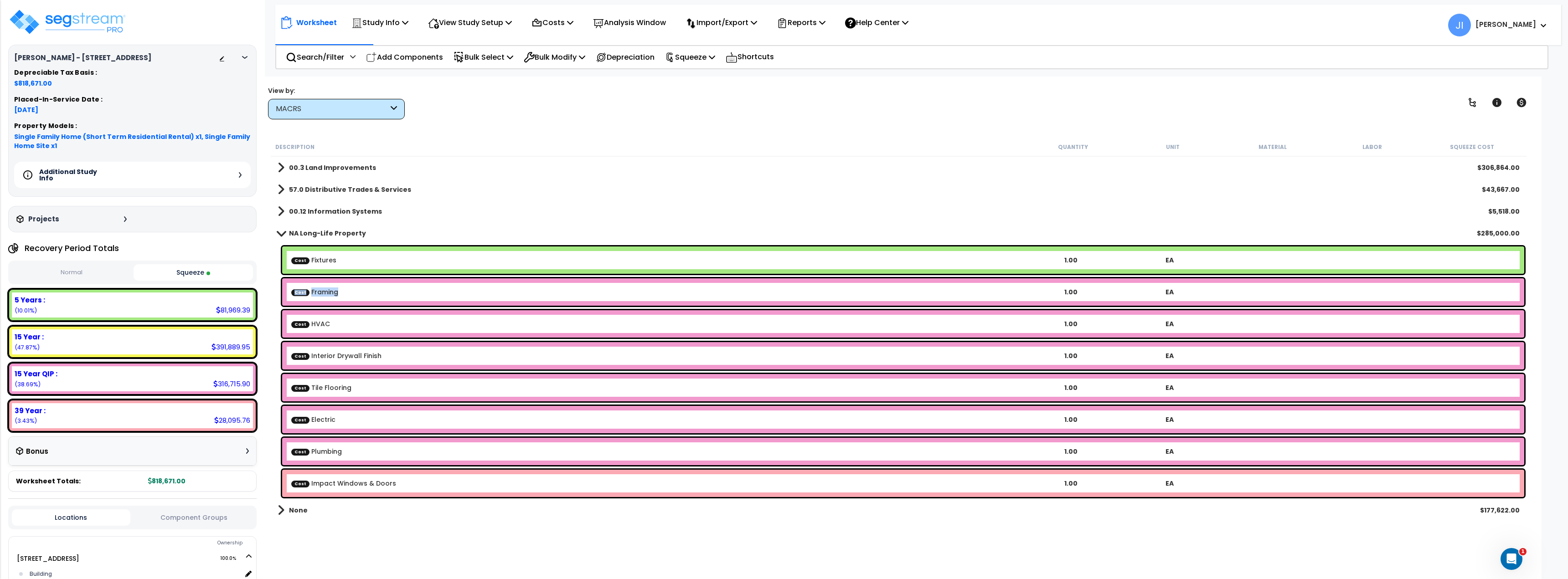
click at [368, 291] on b "Cost Framing" at bounding box center [656, 292] width 730 height 9
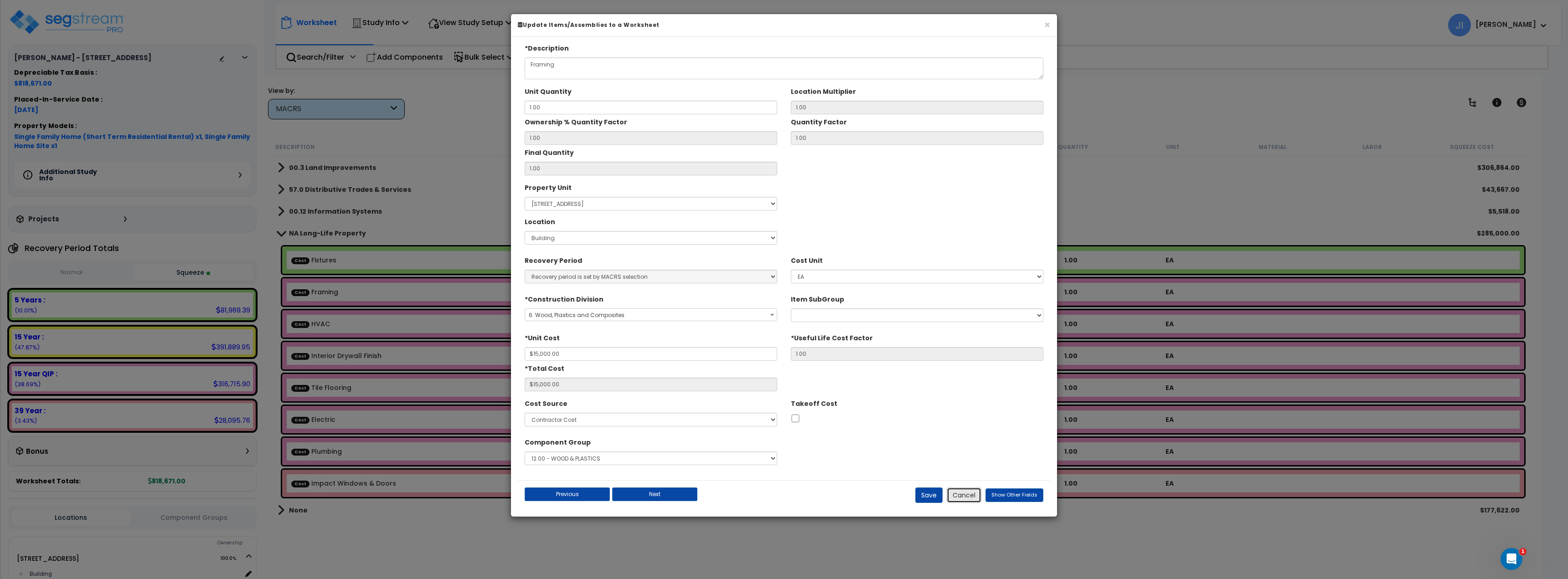
click at [963, 499] on button "Cancel" at bounding box center [964, 494] width 35 height 15
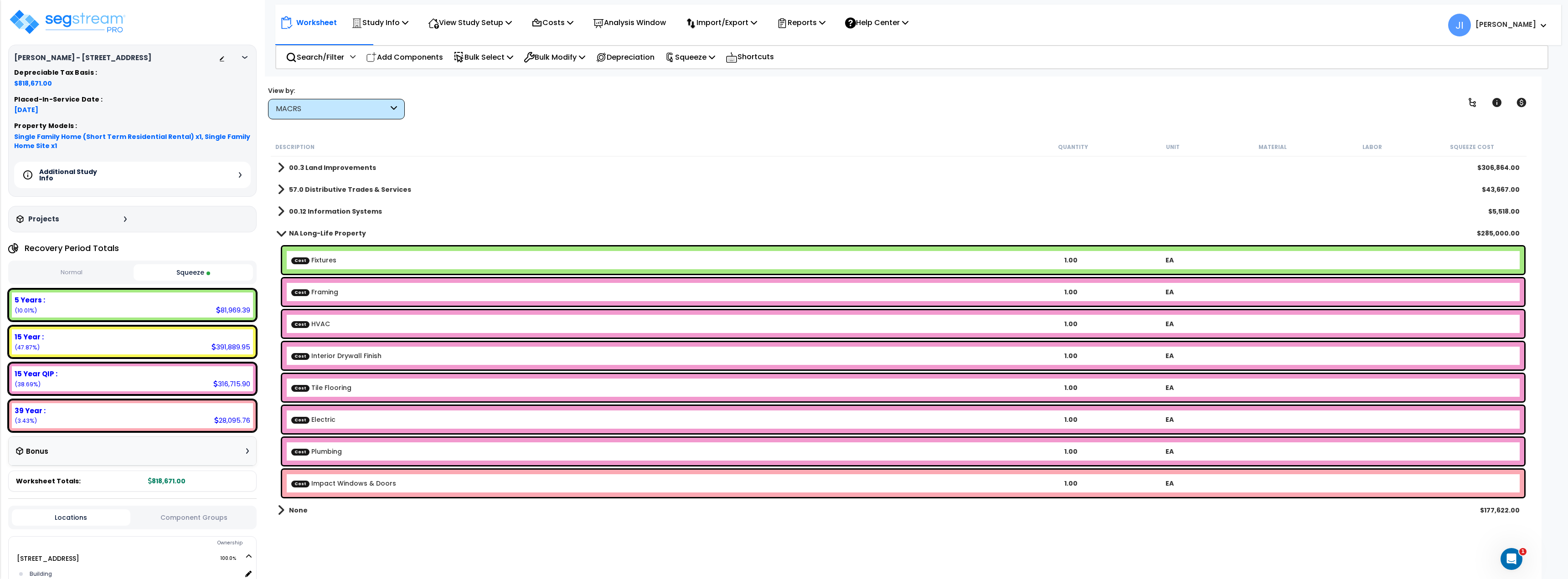
scroll to position [40, 0]
click at [330, 291] on link "Cost Framing" at bounding box center [315, 292] width 47 height 9
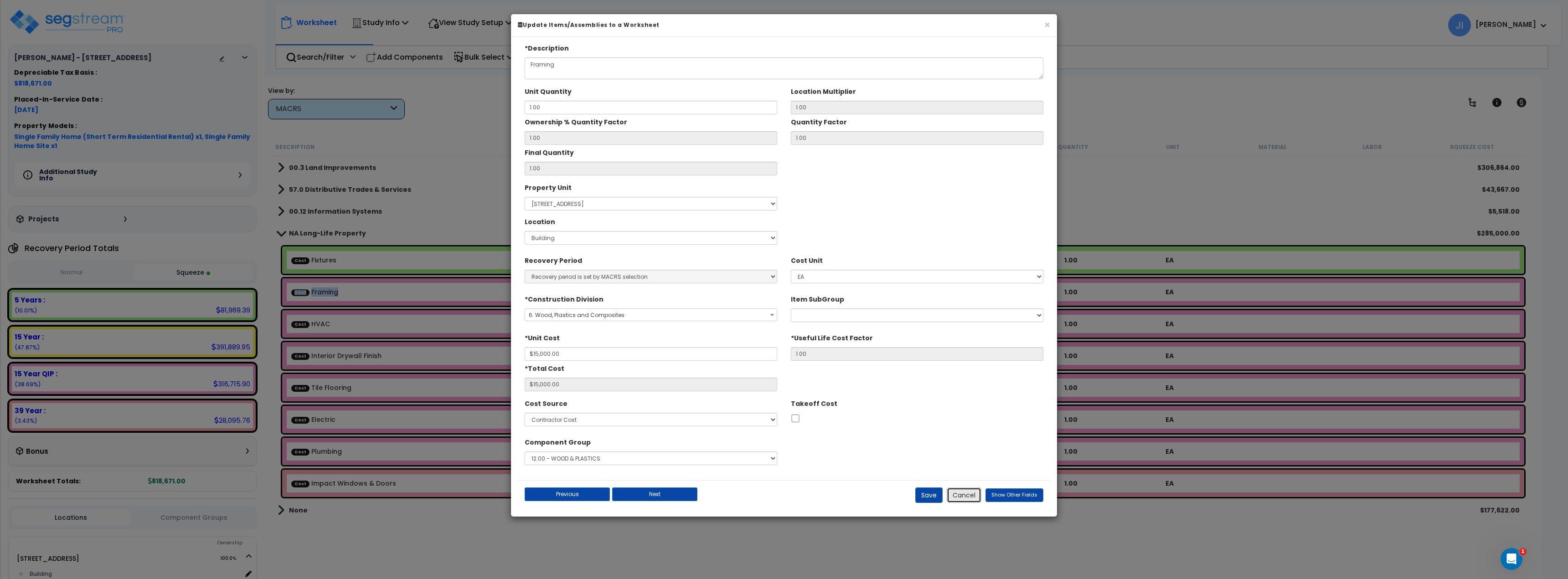
click at [970, 493] on button "Cancel" at bounding box center [964, 494] width 35 height 15
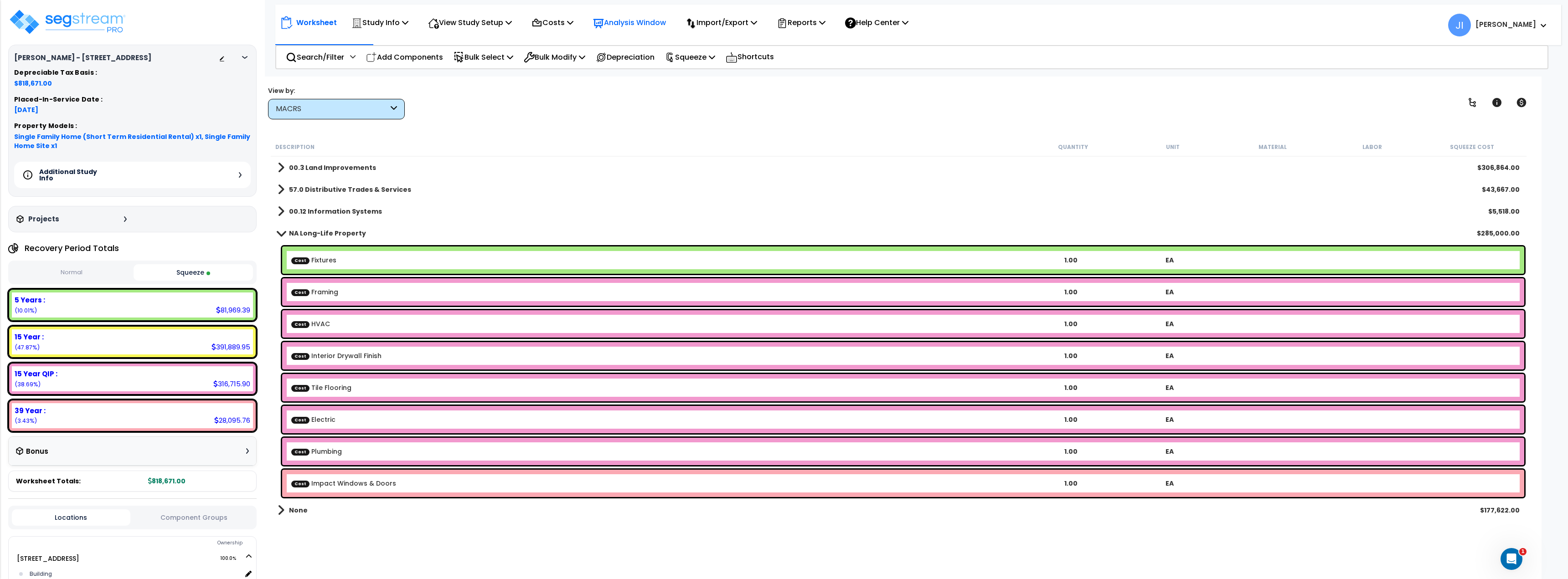
click at [625, 30] on div "Analysis Window" at bounding box center [629, 22] width 73 height 21
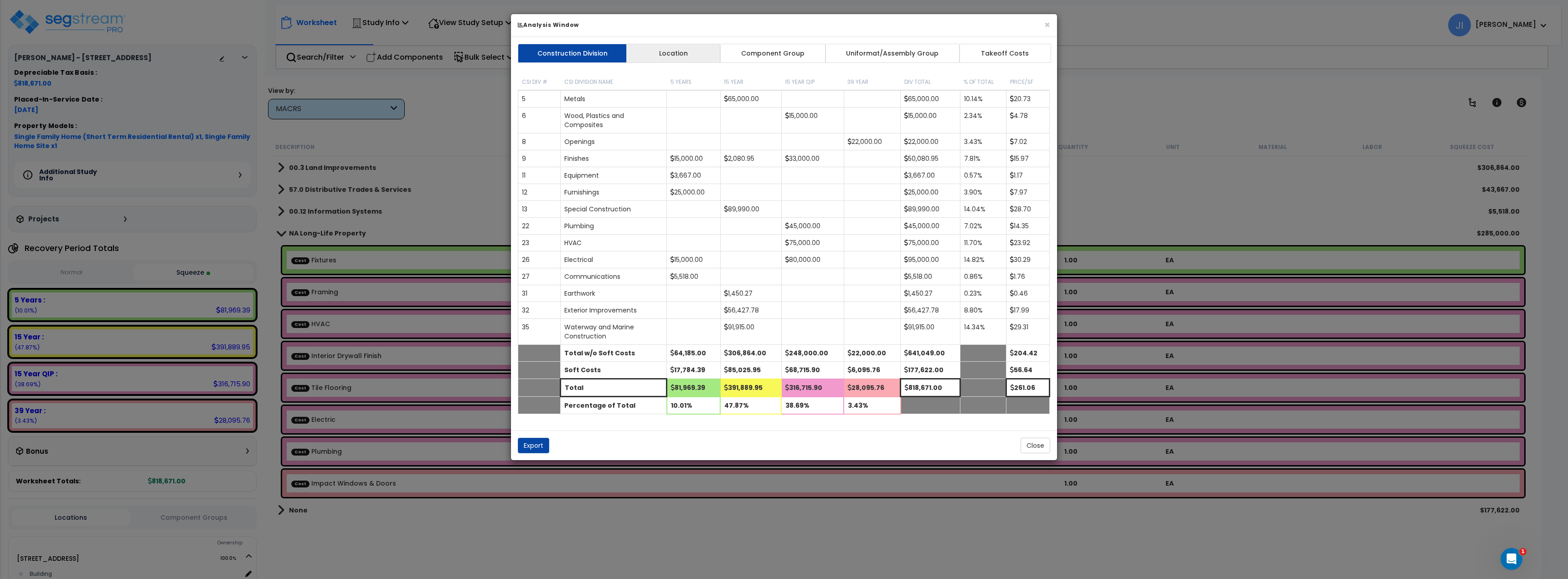
click at [672, 52] on link "Location" at bounding box center [673, 53] width 94 height 19
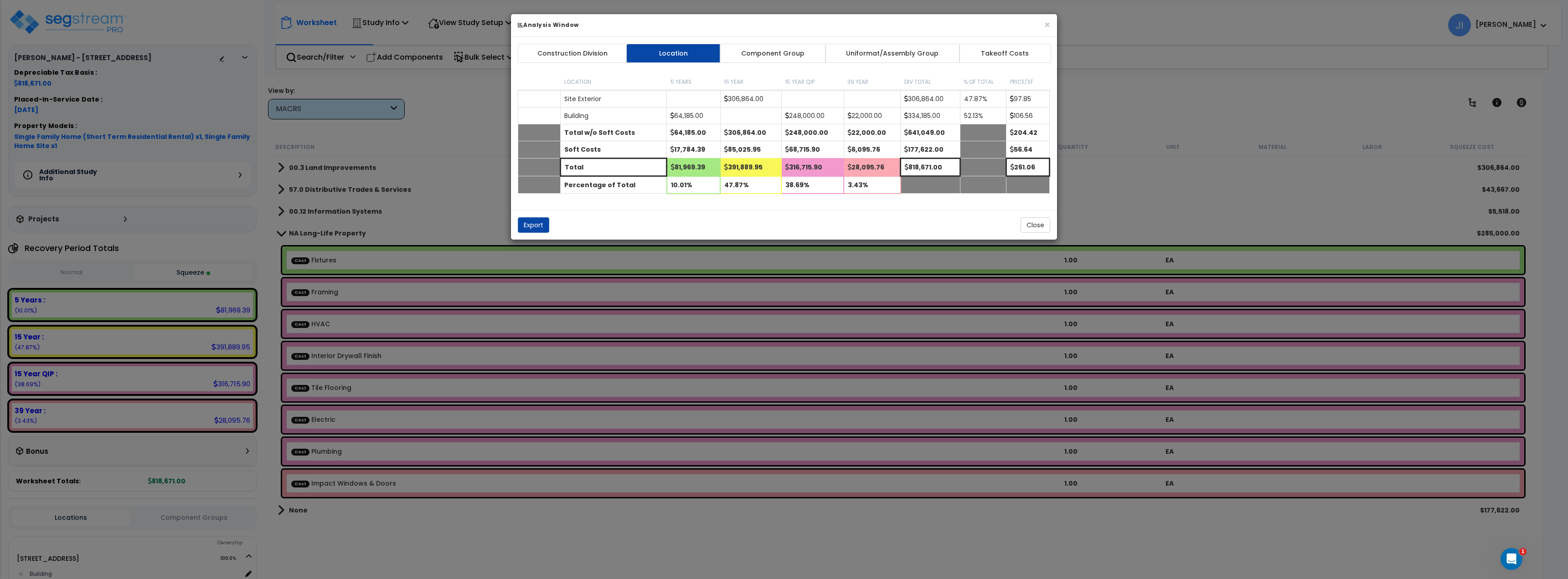
click at [770, 43] on div "Construction Division Location Component Group Uniformat/Assembly Group Takeoff…" at bounding box center [783, 123] width 546 height 173
click at [767, 50] on link "Component Group" at bounding box center [772, 53] width 106 height 19
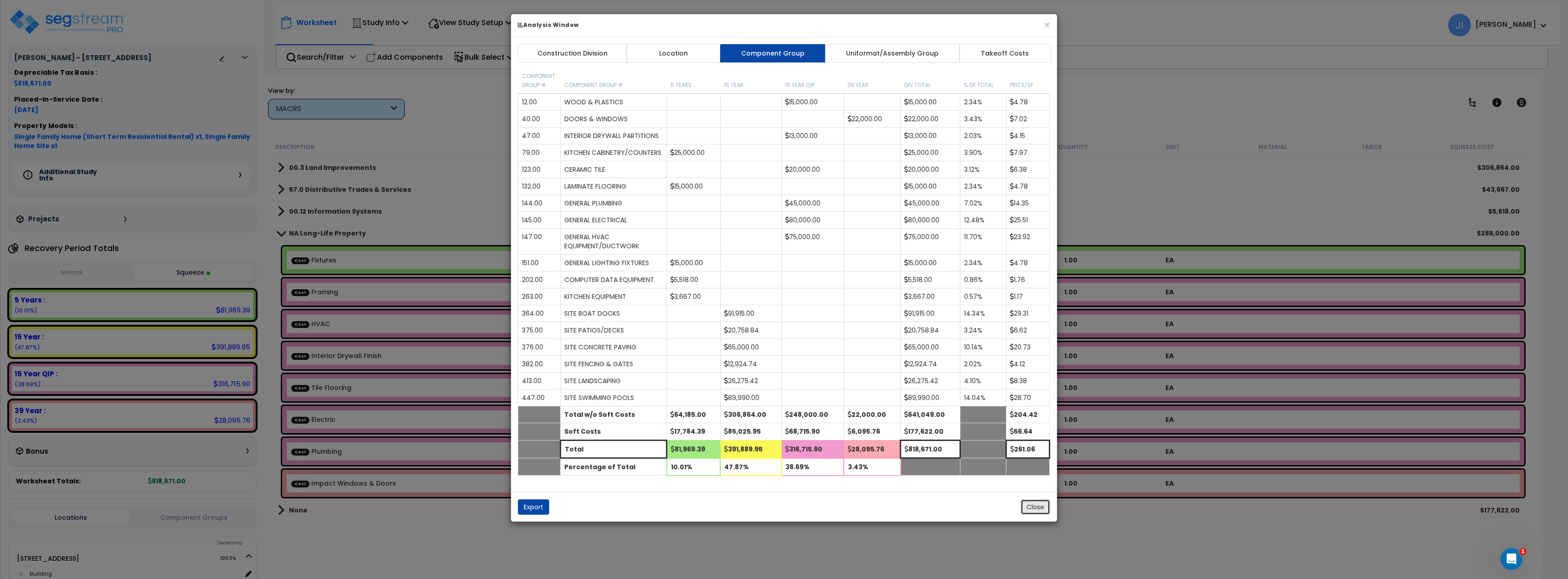
click at [1035, 515] on button "Close" at bounding box center [1035, 507] width 30 height 15
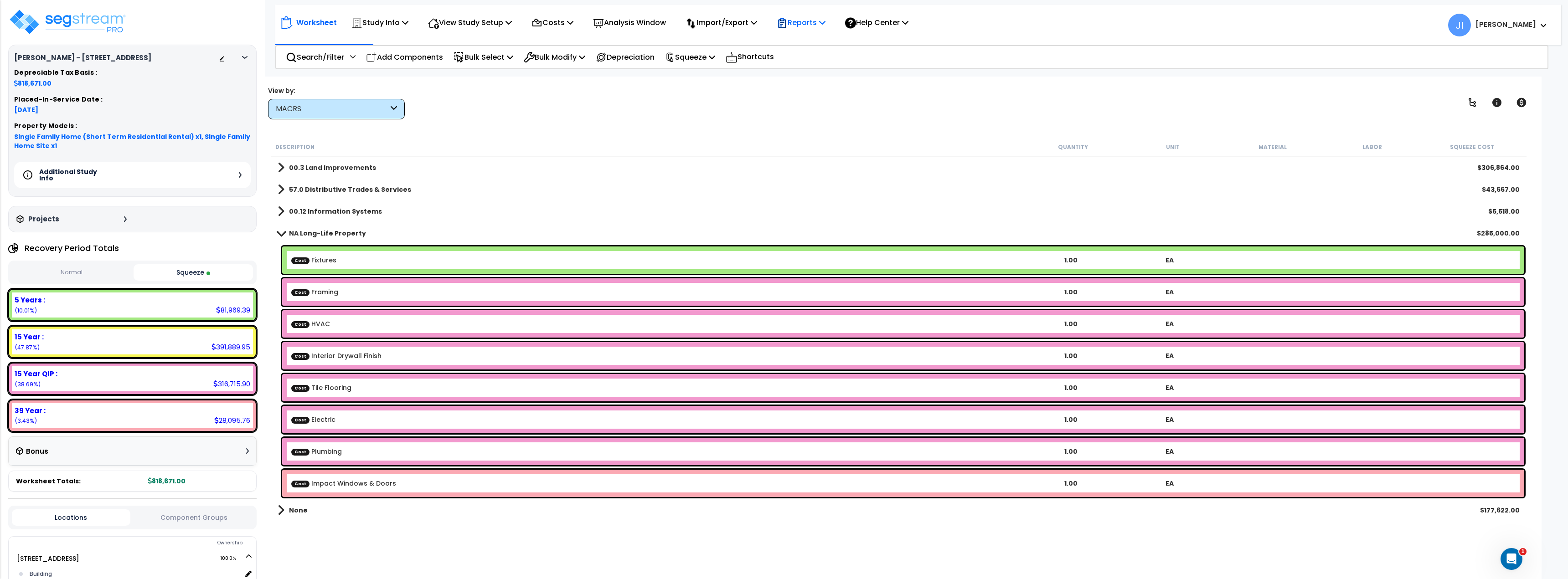
click at [816, 26] on p "Reports" at bounding box center [801, 23] width 49 height 12
click at [812, 38] on link "Get Report" at bounding box center [817, 43] width 90 height 18
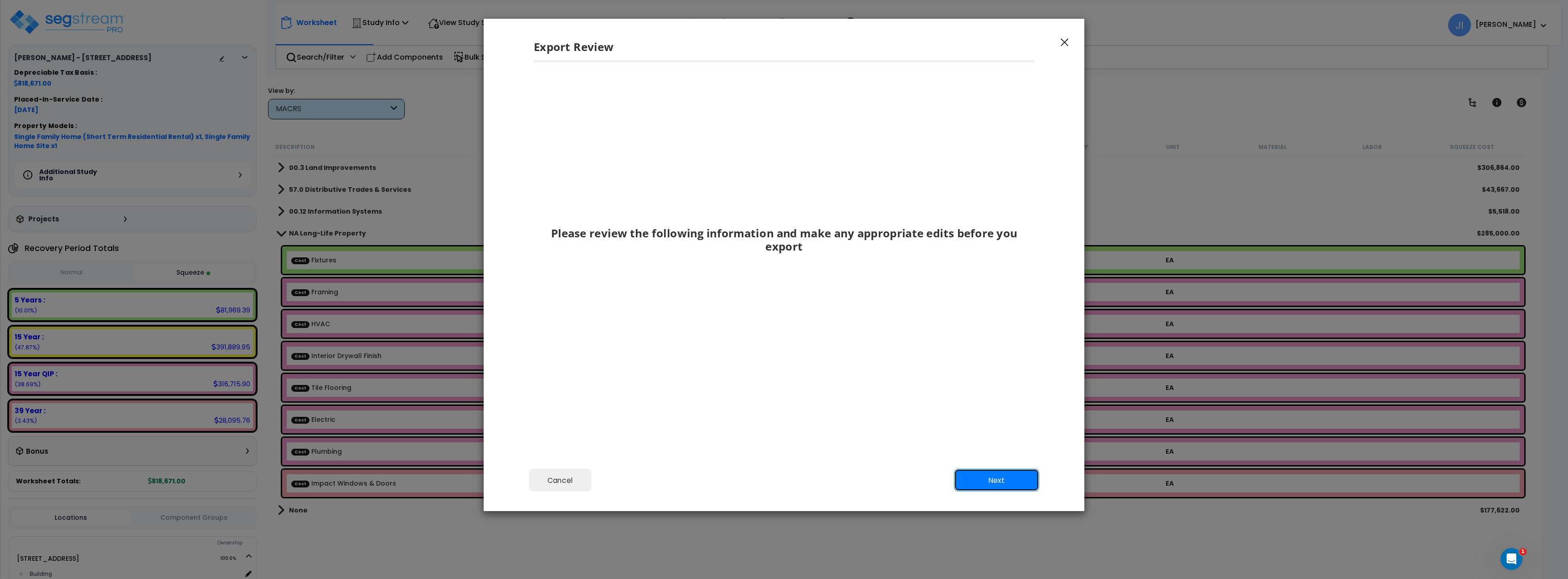
click at [1003, 474] on button "Next" at bounding box center [996, 480] width 85 height 23
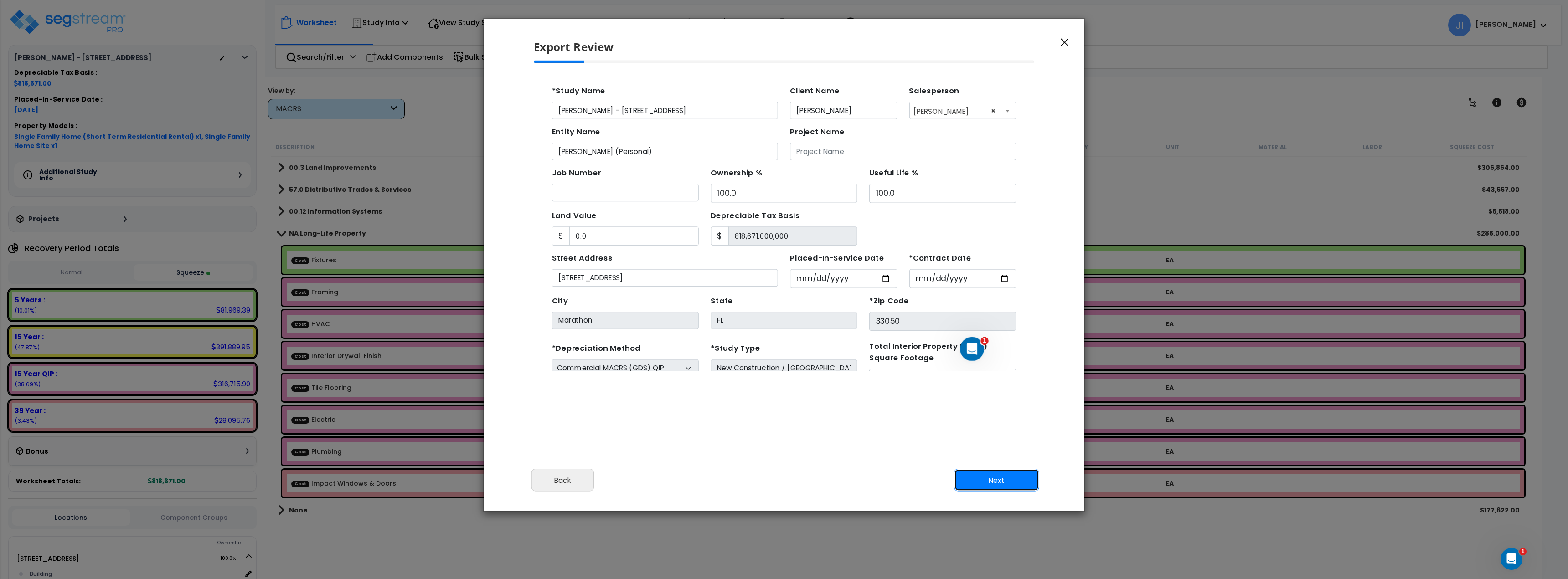
click at [993, 484] on button "Next" at bounding box center [996, 480] width 85 height 23
type input "0"
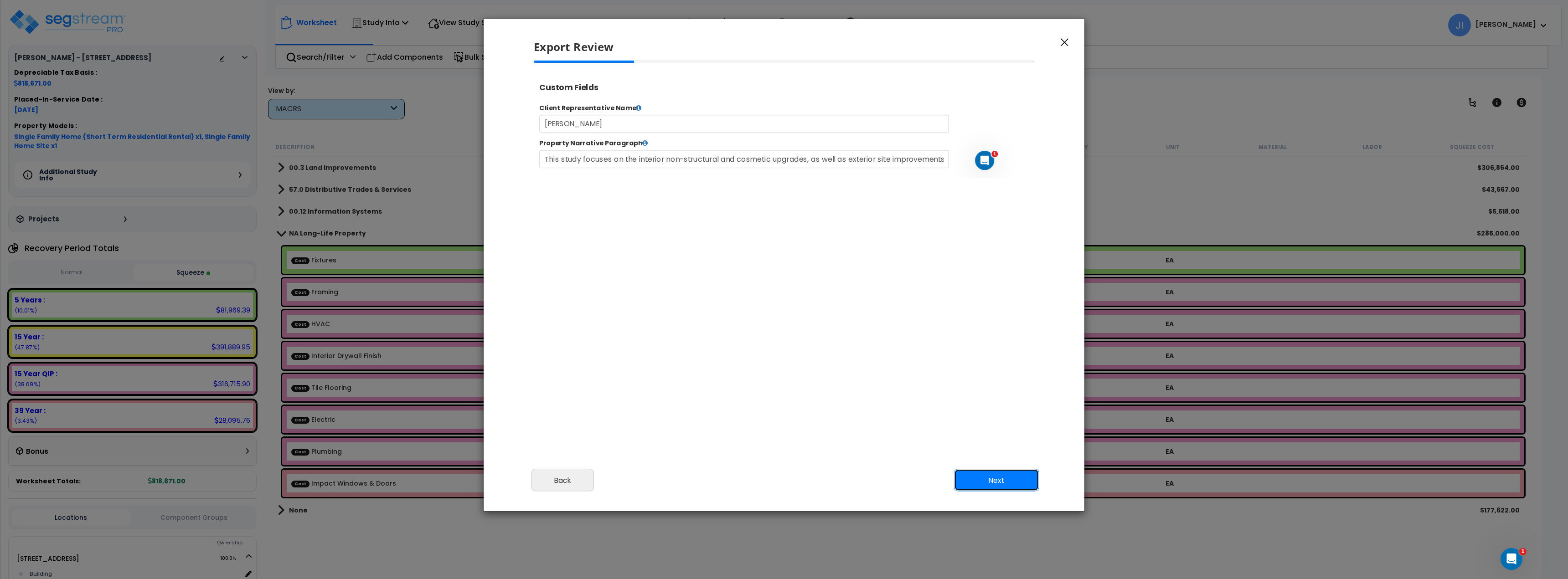
click at [990, 476] on button "Next" at bounding box center [996, 480] width 85 height 23
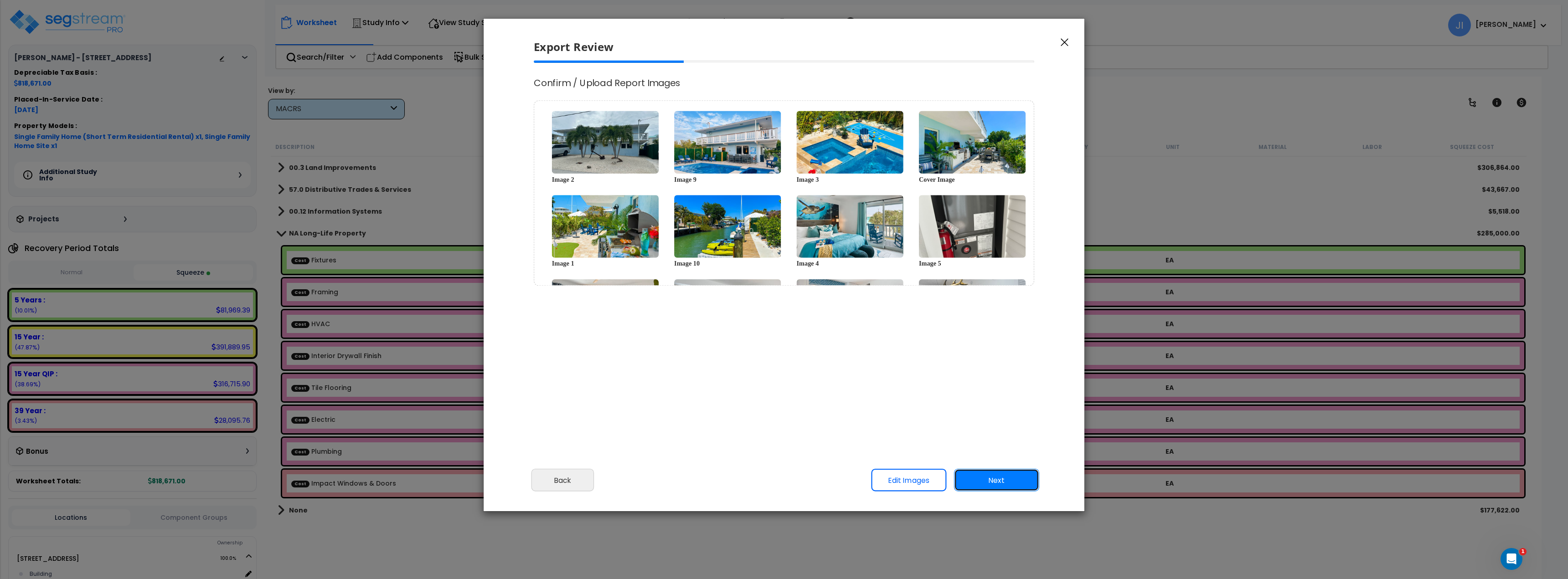
scroll to position [0, 0]
click at [1010, 476] on button "Next" at bounding box center [996, 480] width 85 height 23
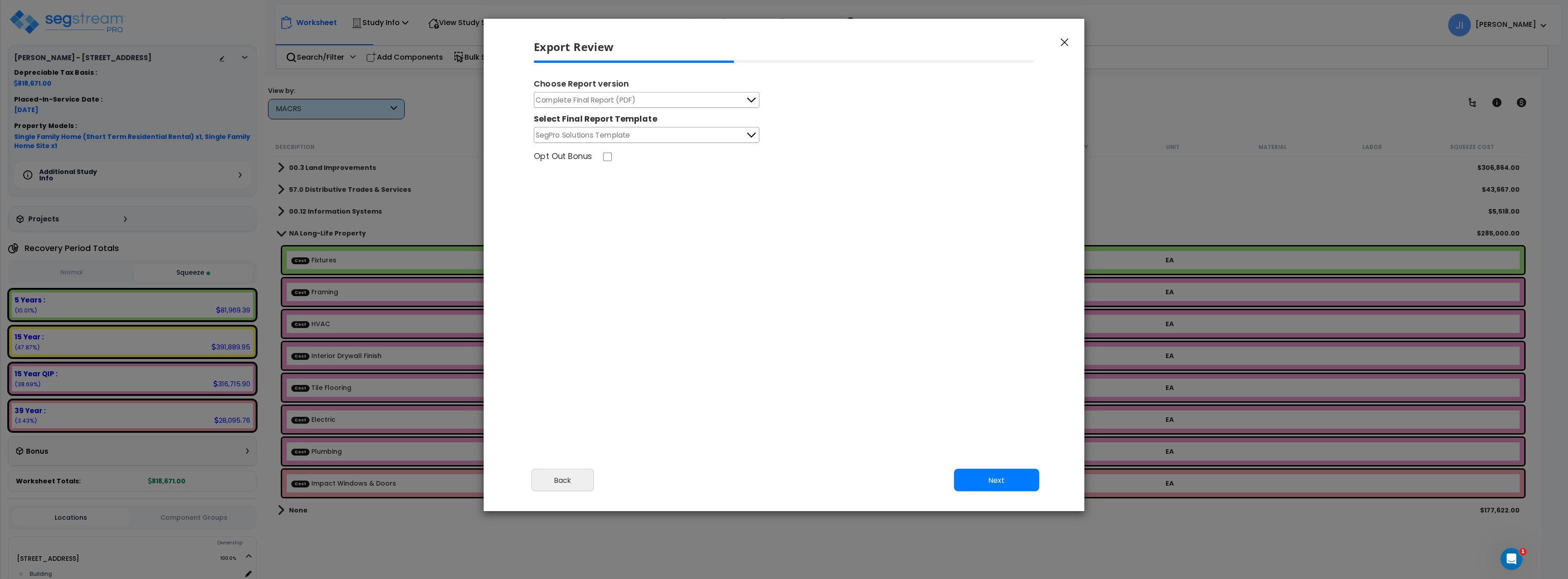
select select "2025"
click at [746, 105] on icon at bounding box center [751, 100] width 12 height 12
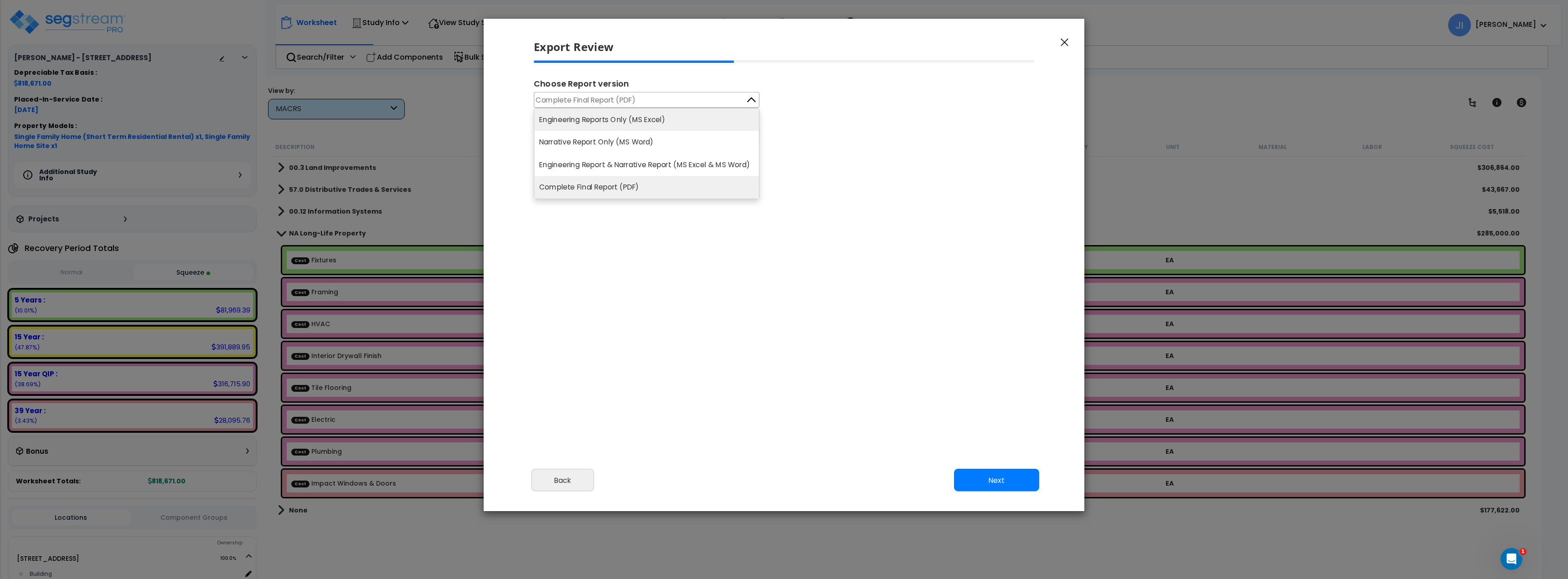
click at [696, 123] on li "Engineering Reports Only (MS Excel)" at bounding box center [646, 119] width 225 height 23
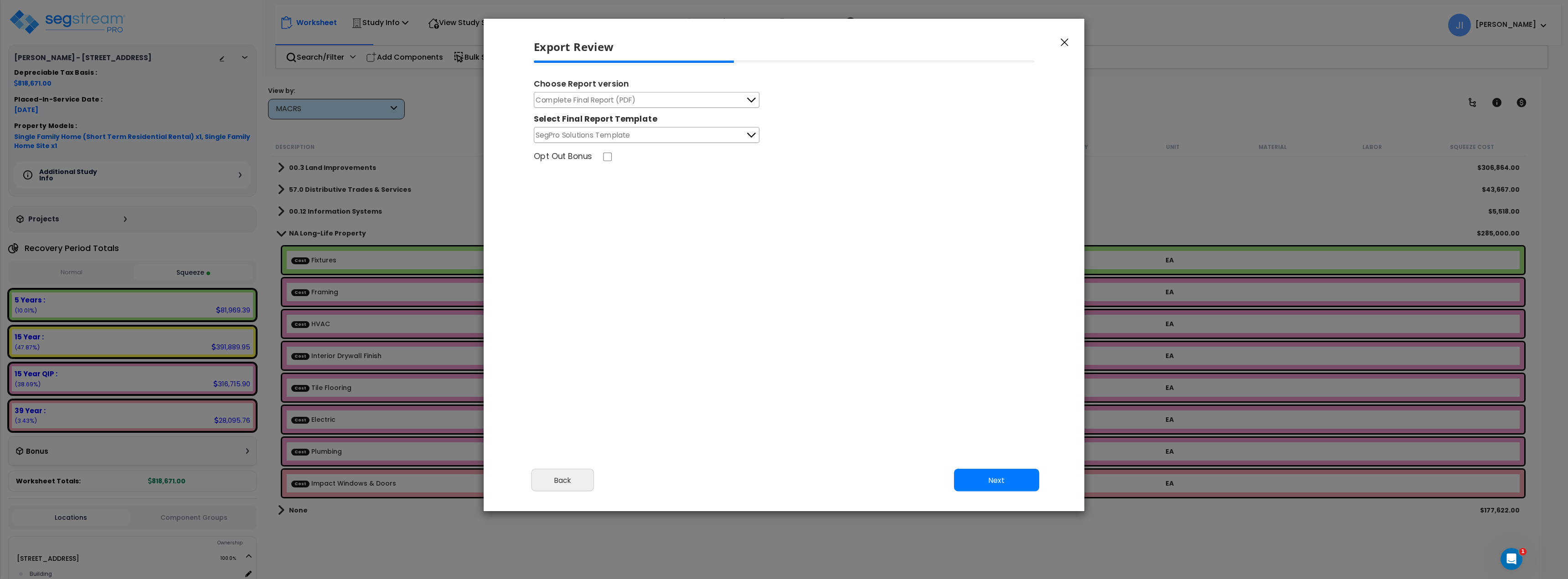
click at [711, 139] on button "SegPro Solutions Template" at bounding box center [646, 135] width 226 height 16
click at [727, 249] on div "Choose Report version Complete Final Report (PDF) Engineering Reports Only (MS …" at bounding box center [784, 186] width 516 height 251
click at [653, 164] on li "SegPro Solutions Template" at bounding box center [646, 154] width 225 height 23
click at [995, 479] on button "Next" at bounding box center [996, 480] width 85 height 23
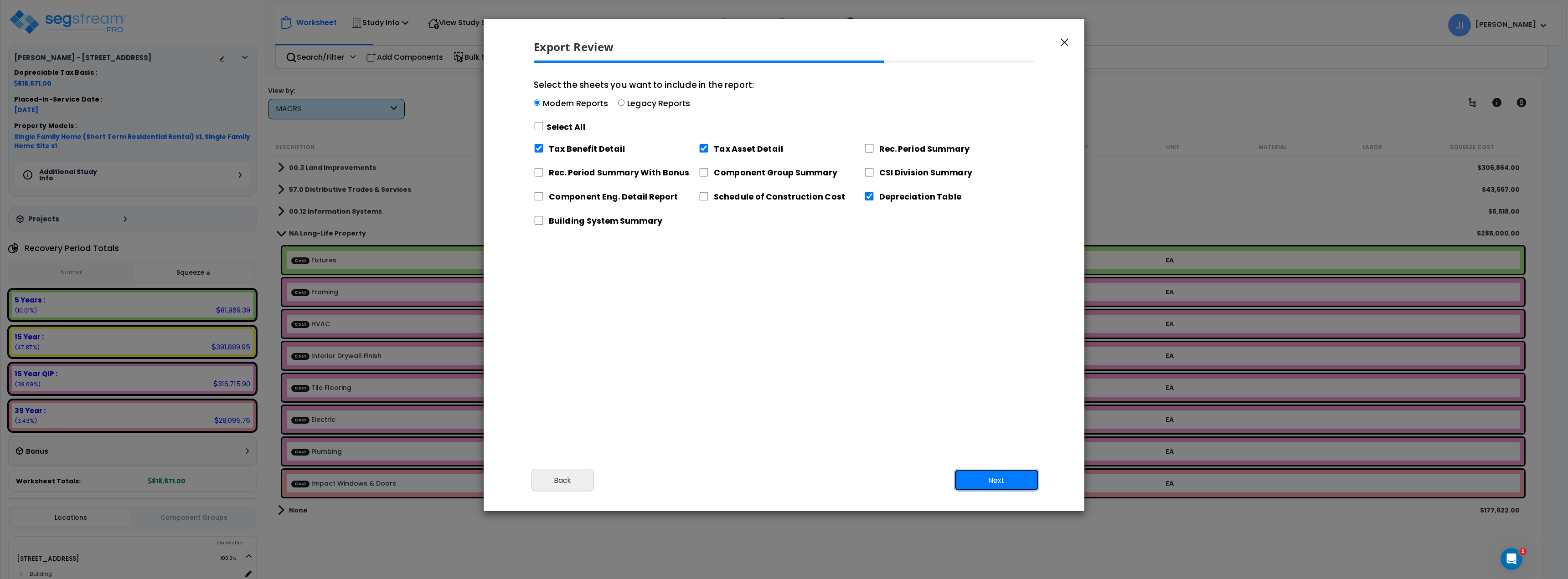
click at [989, 477] on button "Next" at bounding box center [996, 480] width 85 height 23
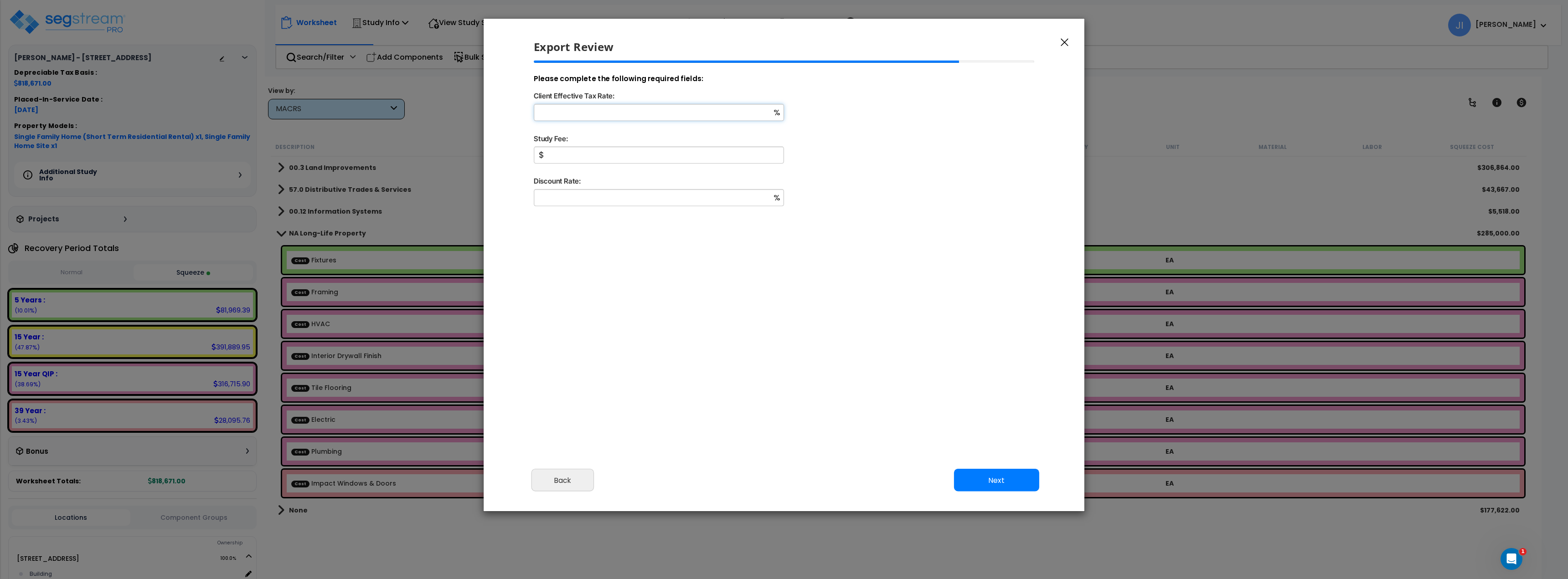
click at [606, 109] on input "Client Effective Tax Rate:" at bounding box center [659, 113] width 250 height 17
type input "15"
click at [602, 153] on input "Study Fee:" at bounding box center [659, 155] width 250 height 17
type input "1,000"
click at [613, 195] on input "Discount Rate:" at bounding box center [659, 198] width 250 height 17
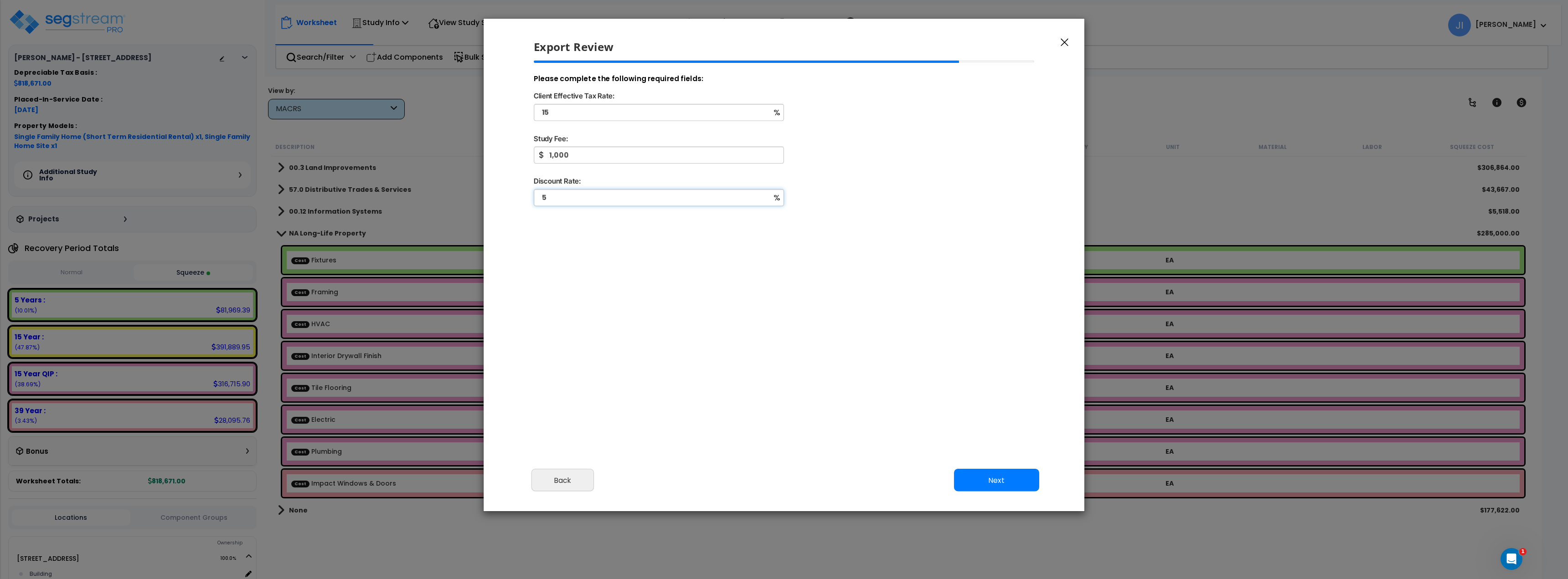
type input "5"
click at [999, 488] on button "Next" at bounding box center [996, 480] width 85 height 23
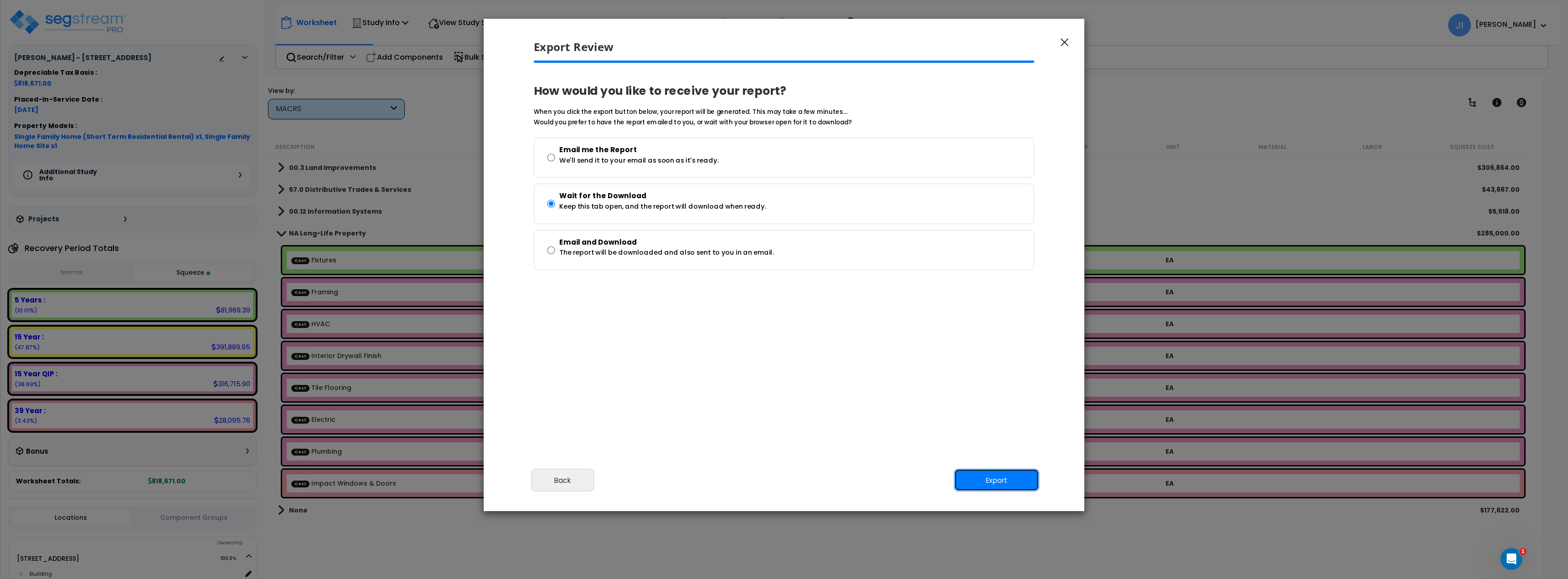
click at [999, 480] on button "Export" at bounding box center [996, 480] width 85 height 23
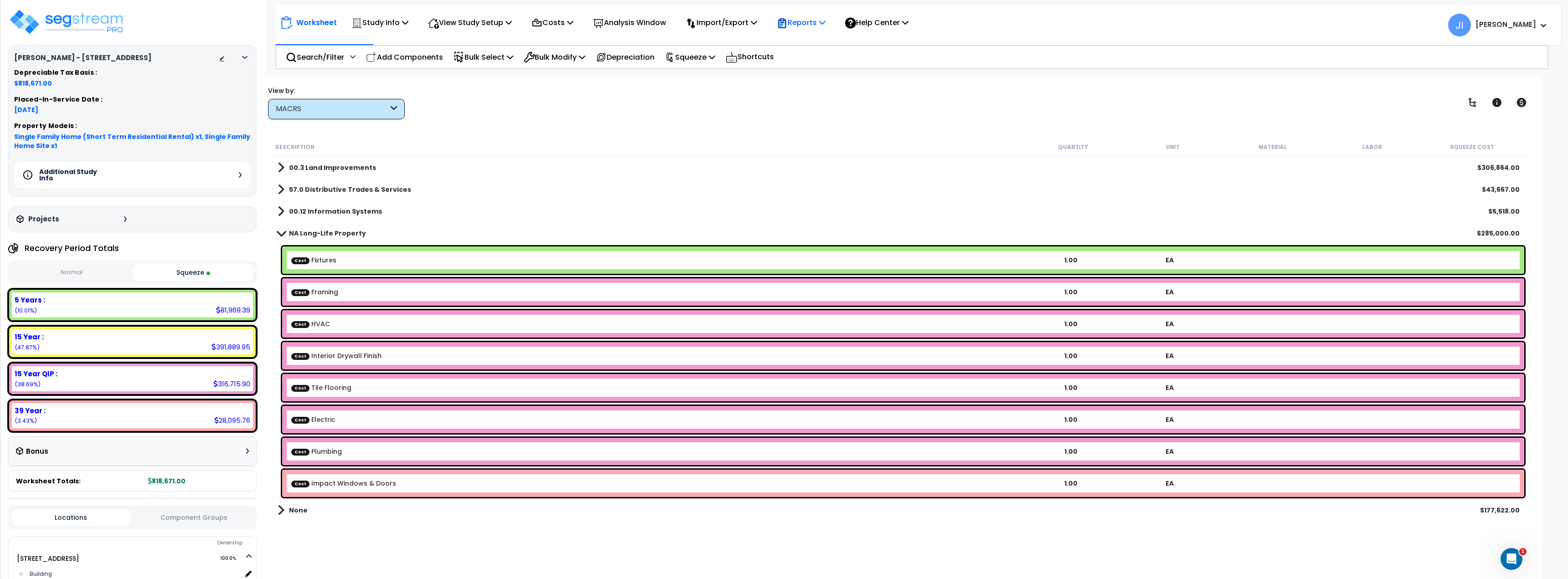
click at [786, 24] on icon at bounding box center [782, 23] width 8 height 10
click at [814, 42] on link "Get Report" at bounding box center [817, 43] width 90 height 18
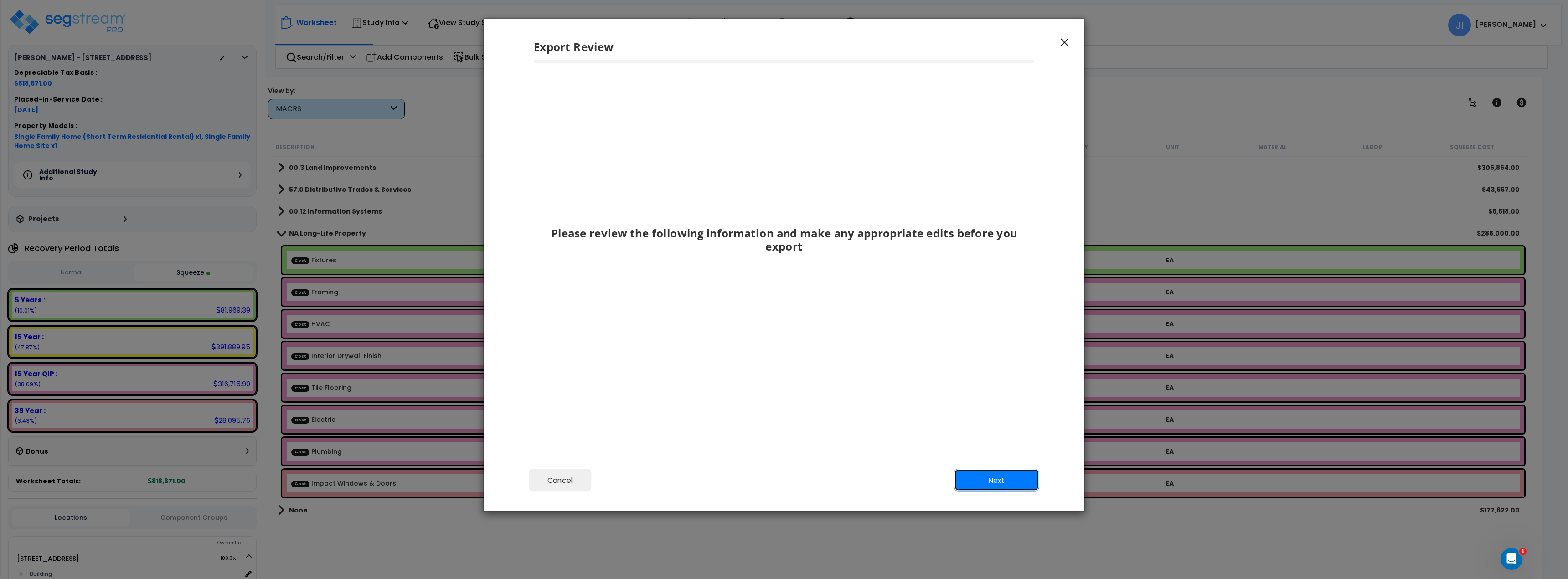
click at [1010, 485] on button "Next" at bounding box center [996, 480] width 85 height 23
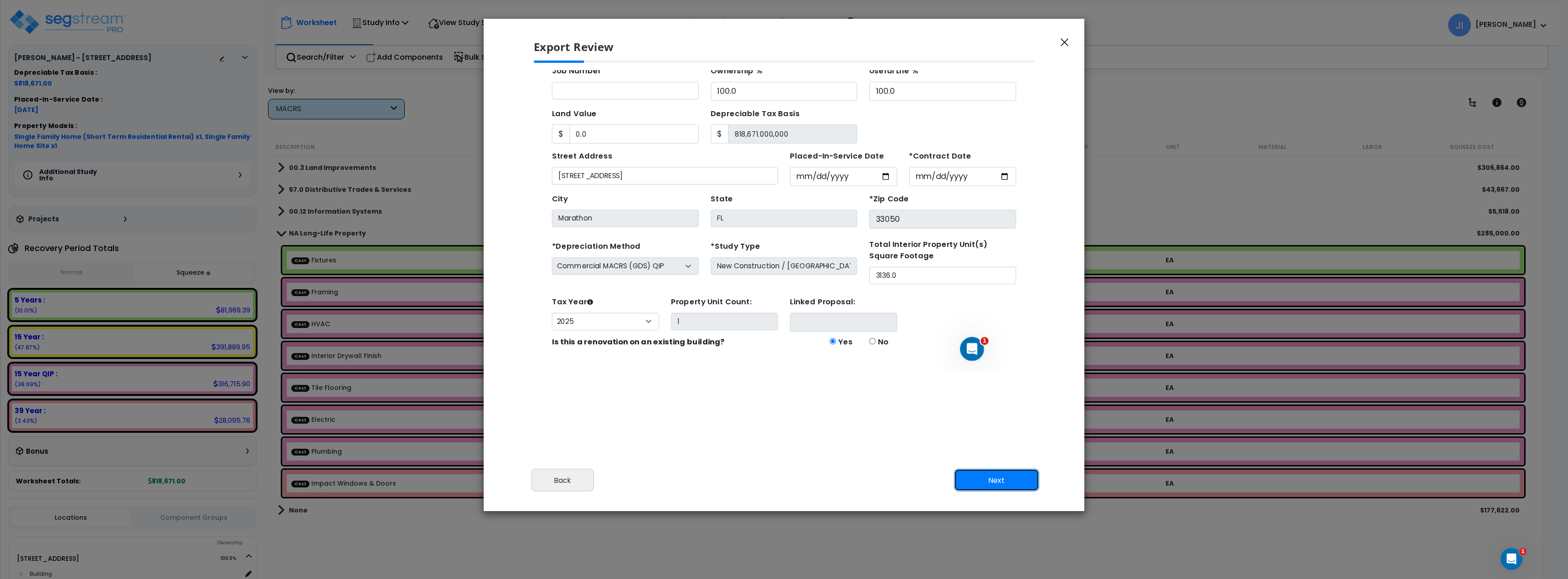
click at [1010, 485] on button "Next" at bounding box center [996, 480] width 85 height 23
type input "0"
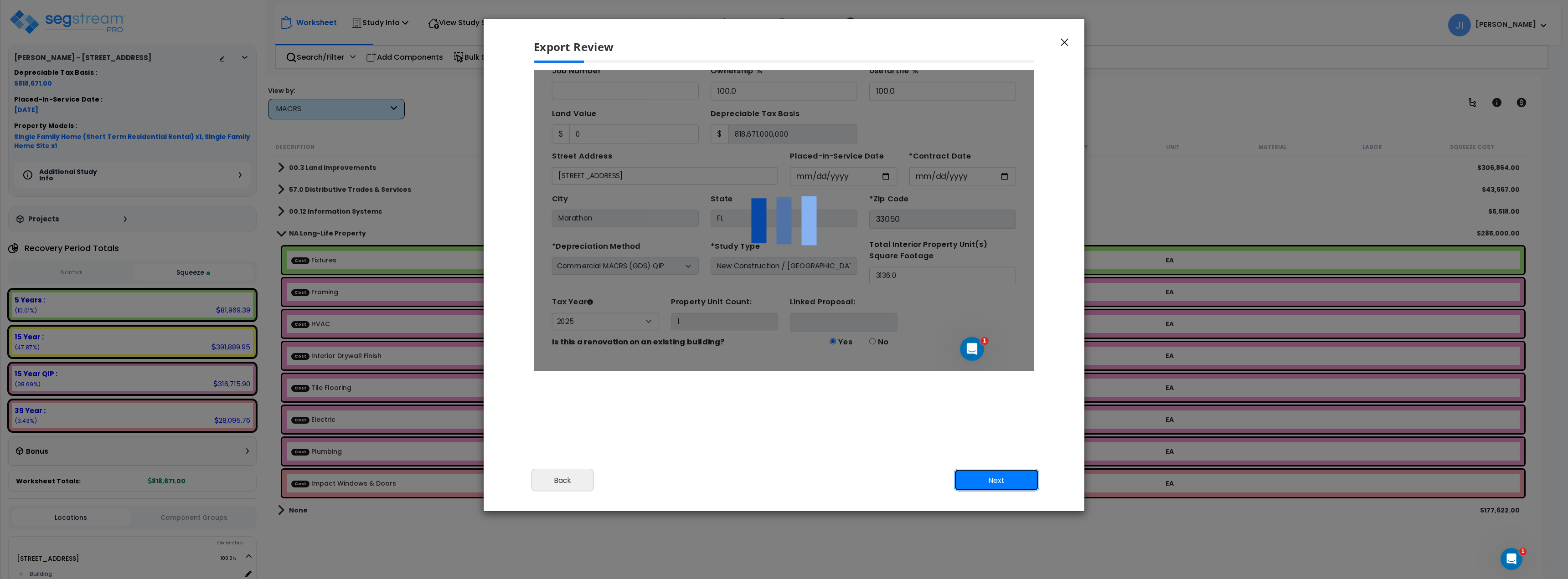
scroll to position [0, 0]
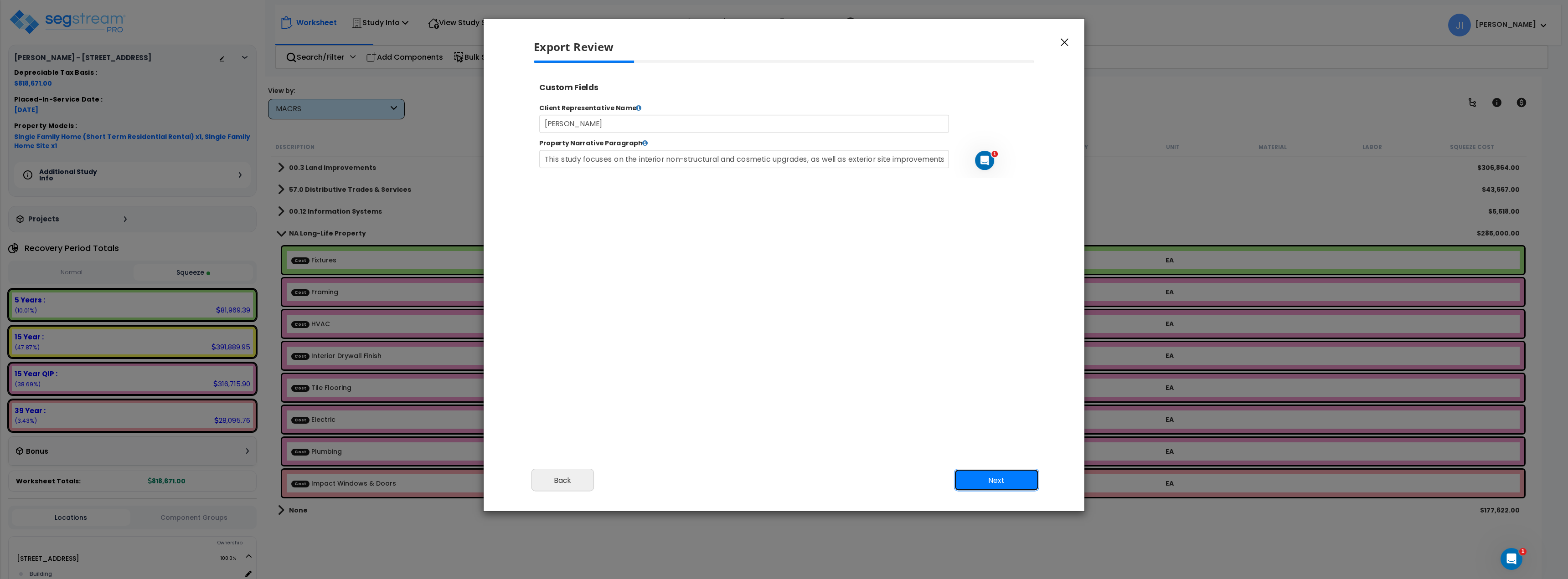
click at [1010, 485] on button "Next" at bounding box center [996, 480] width 85 height 23
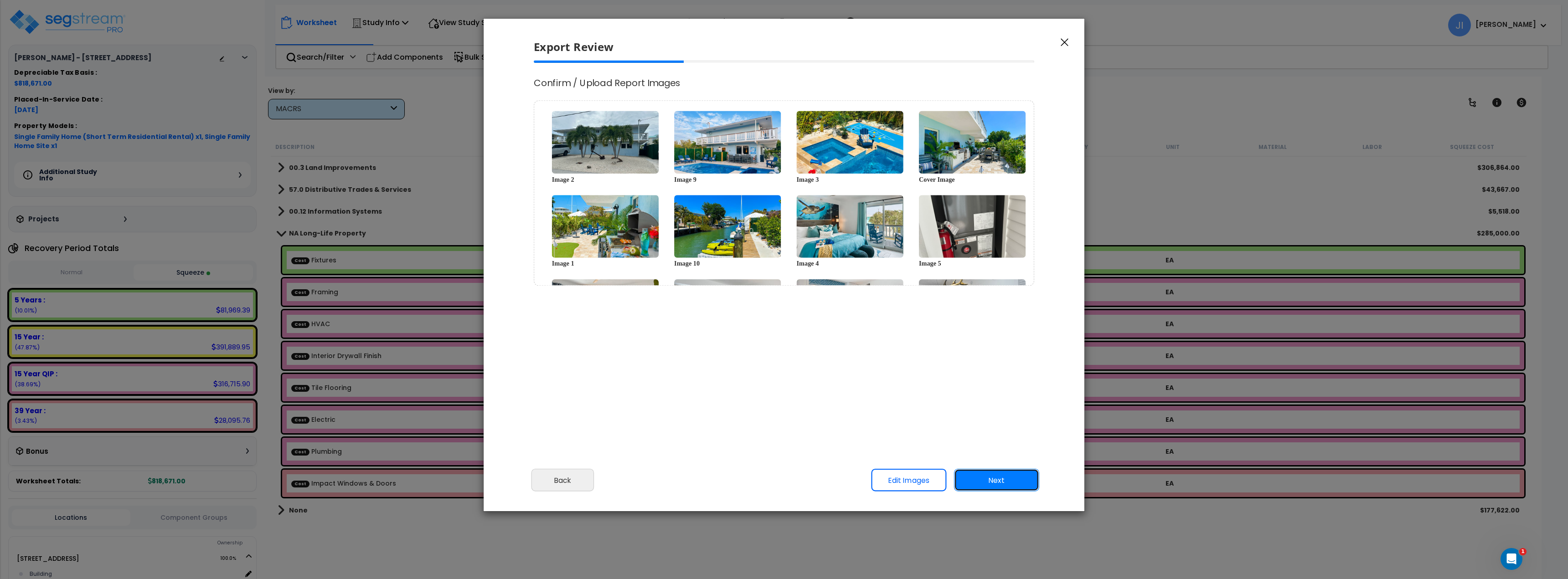
click at [1010, 485] on button "Next" at bounding box center [996, 480] width 85 height 23
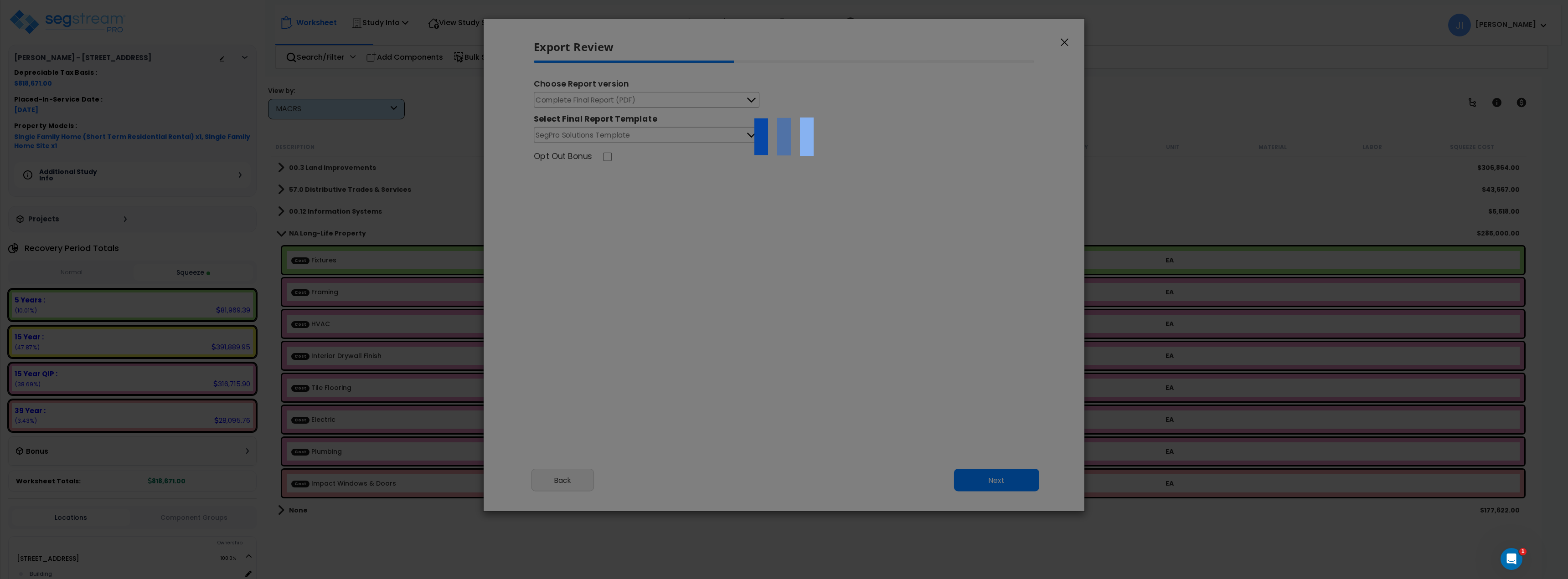
select select "2025"
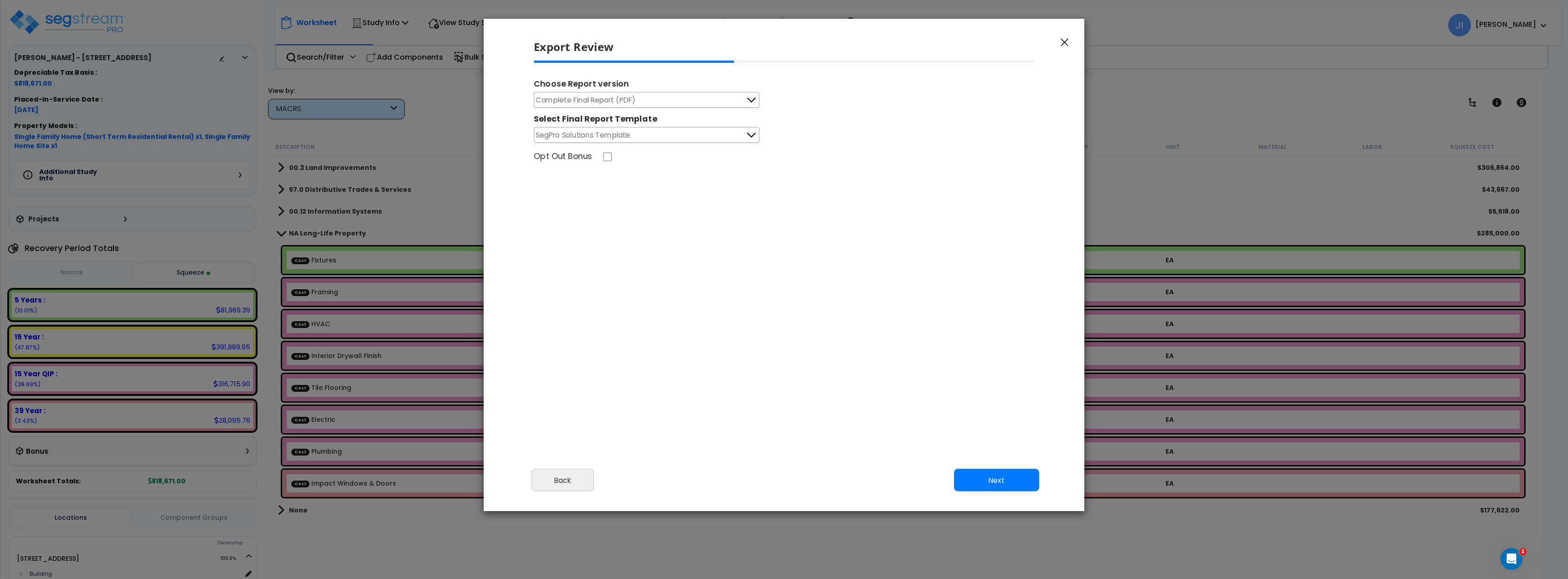
click at [751, 99] on icon at bounding box center [751, 100] width 12 height 12
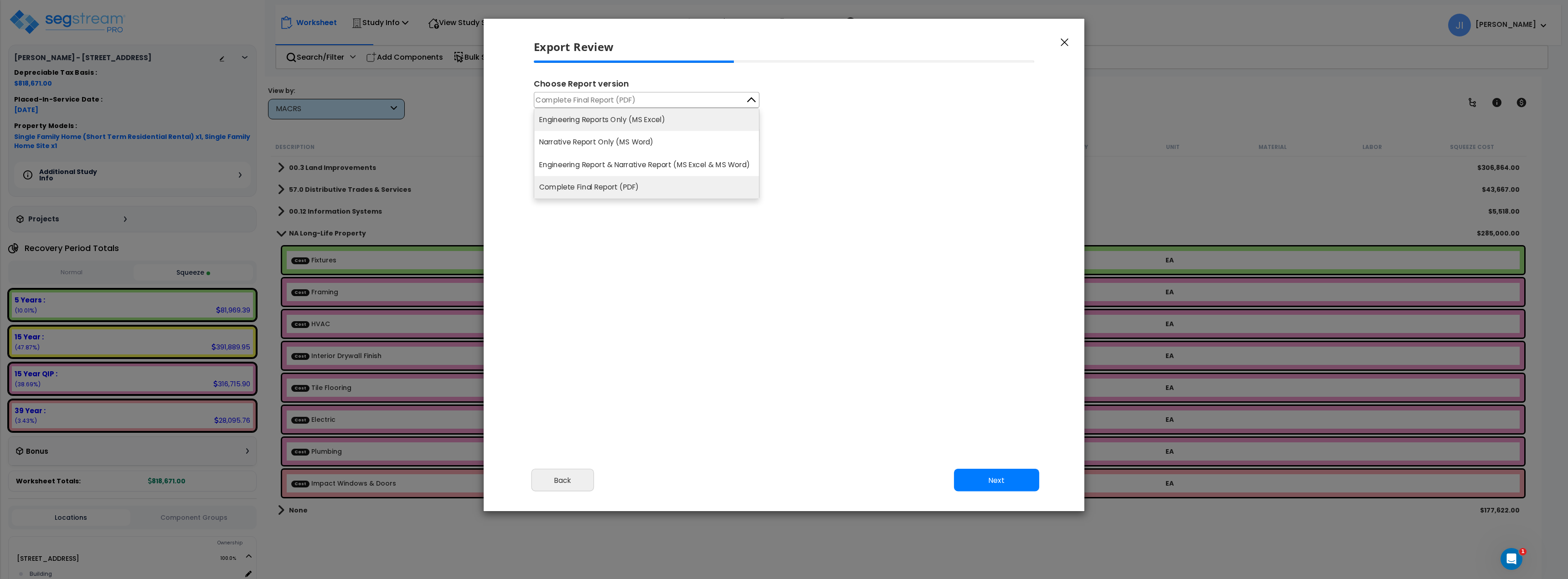
click at [695, 123] on li "Engineering Reports Only (MS Excel)" at bounding box center [646, 119] width 225 height 23
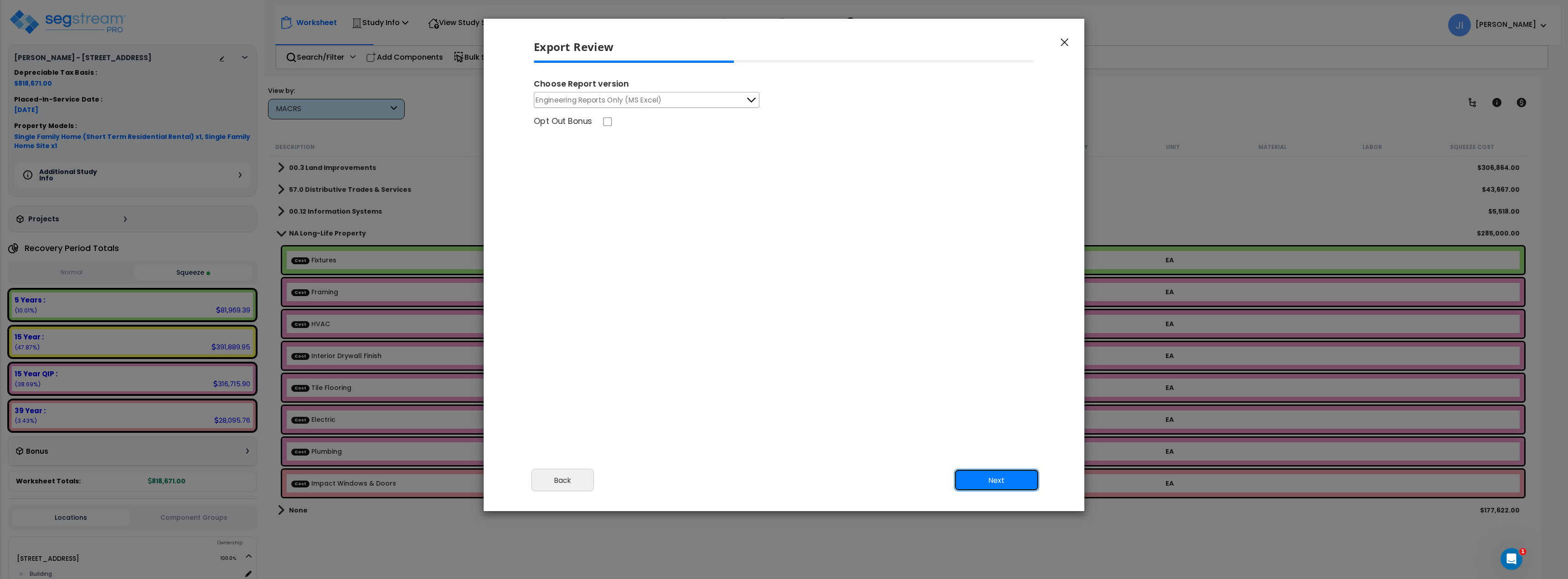
click at [994, 477] on button "Next" at bounding box center [996, 480] width 85 height 23
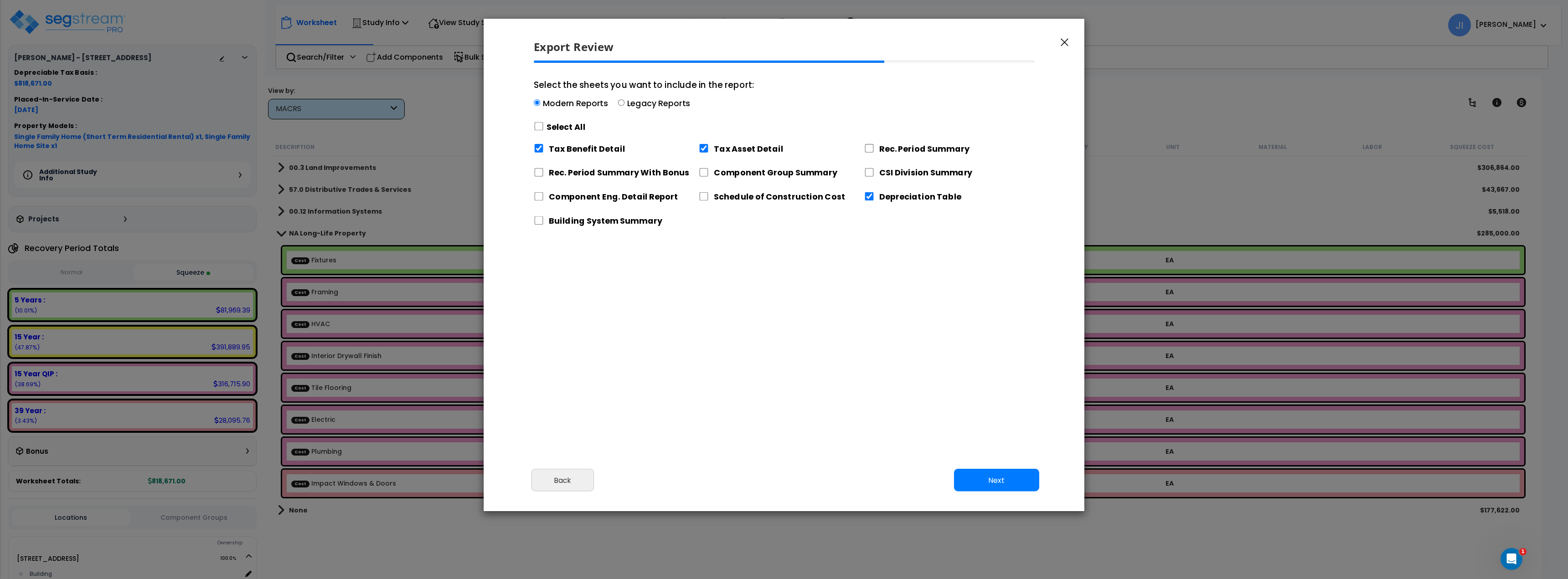
click at [738, 179] on div "Component Group Summary" at bounding box center [781, 171] width 165 height 19
click at [715, 170] on label "Component Group Summary" at bounding box center [775, 172] width 124 height 12
click at [709, 170] on input "Component Group Summary" at bounding box center [704, 172] width 10 height 9
checkbox input "true"
click at [886, 147] on label "Rec. Period Summary" at bounding box center [925, 148] width 90 height 12
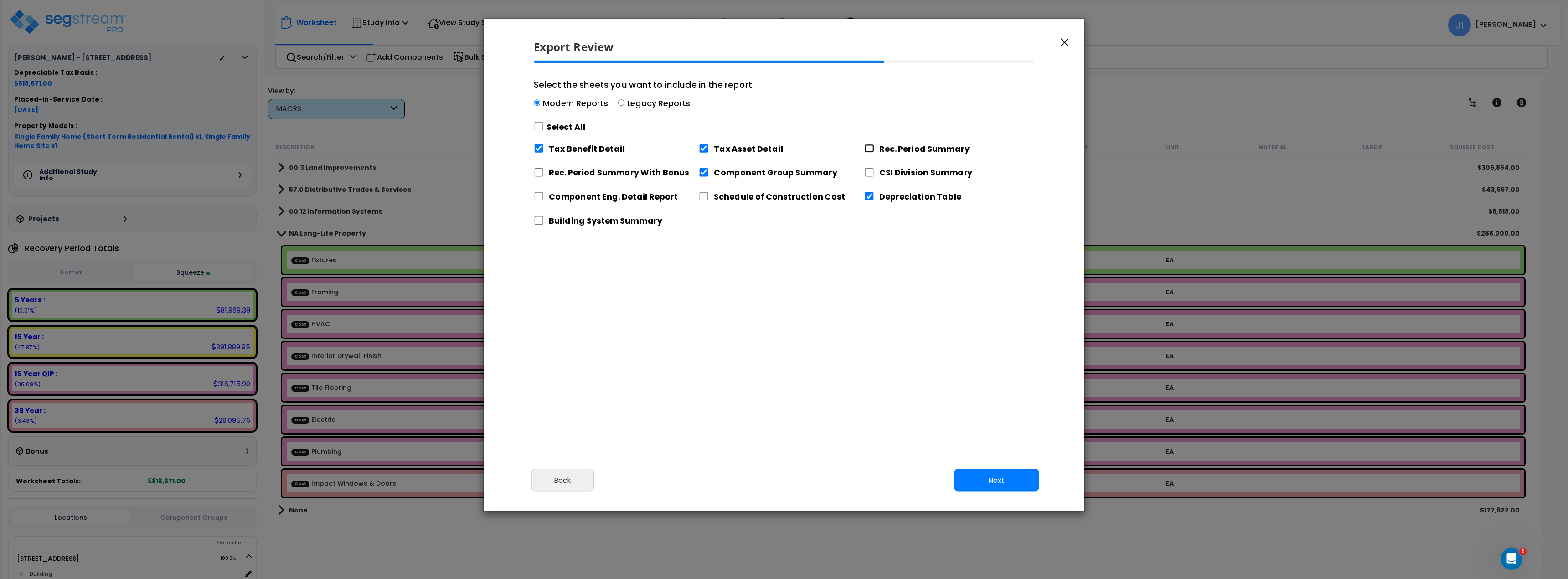
click at [874, 147] on input "Rec. Period Summary" at bounding box center [869, 148] width 10 height 9
checkbox input "true"
click at [548, 172] on div "Rec. Period Summary With Bonus" at bounding box center [616, 171] width 165 height 19
click at [539, 173] on input "Rec. Period Summary With Bonus" at bounding box center [539, 172] width 10 height 9
checkbox input "true"
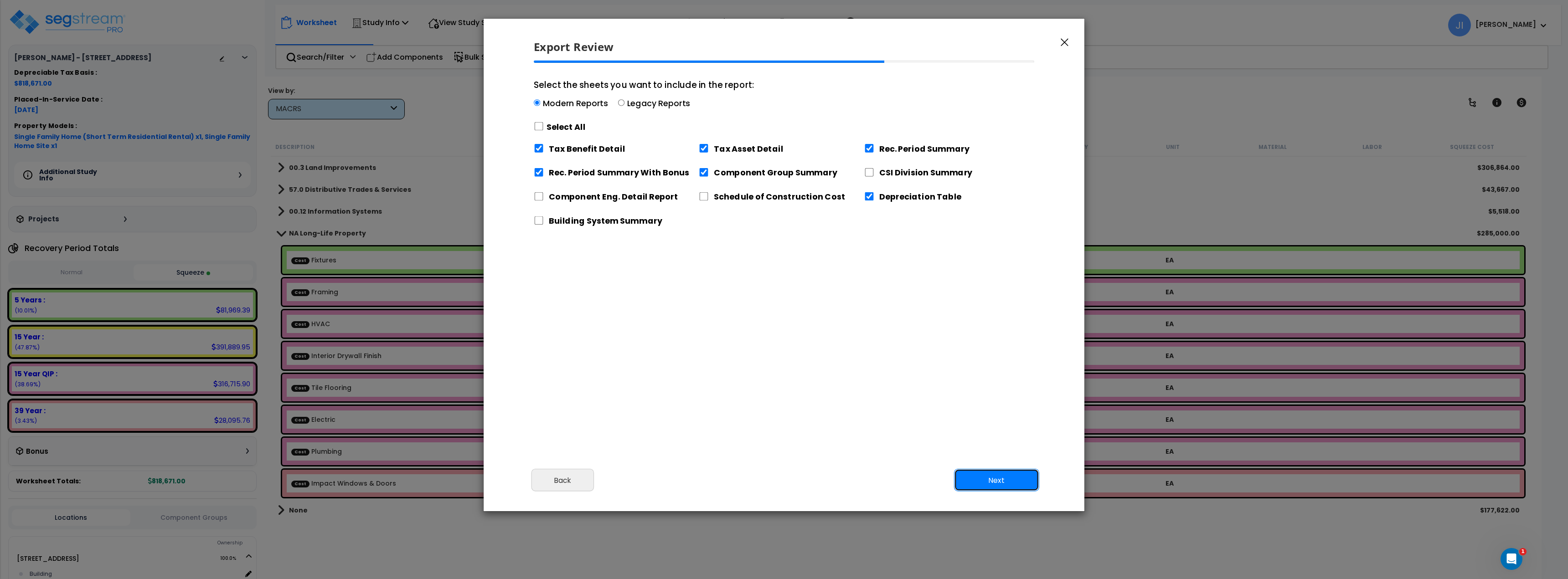
click at [997, 480] on button "Next" at bounding box center [996, 480] width 85 height 23
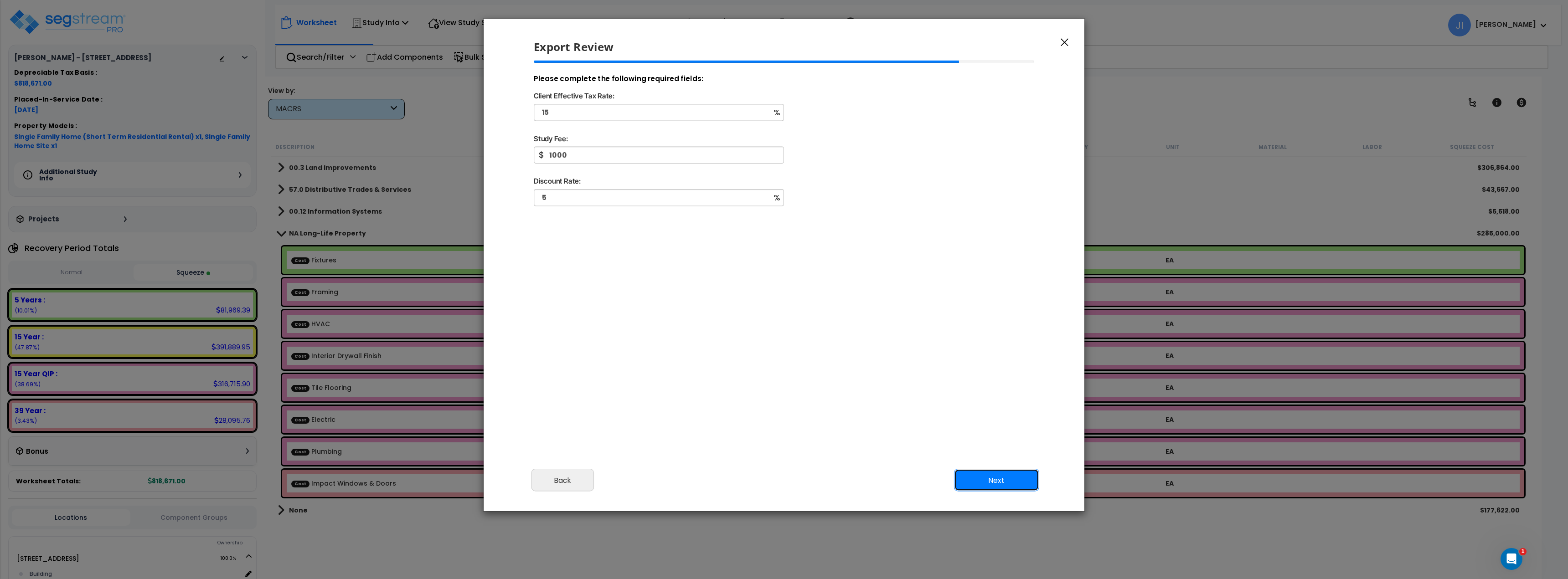
click at [997, 480] on button "Next" at bounding box center [996, 480] width 85 height 23
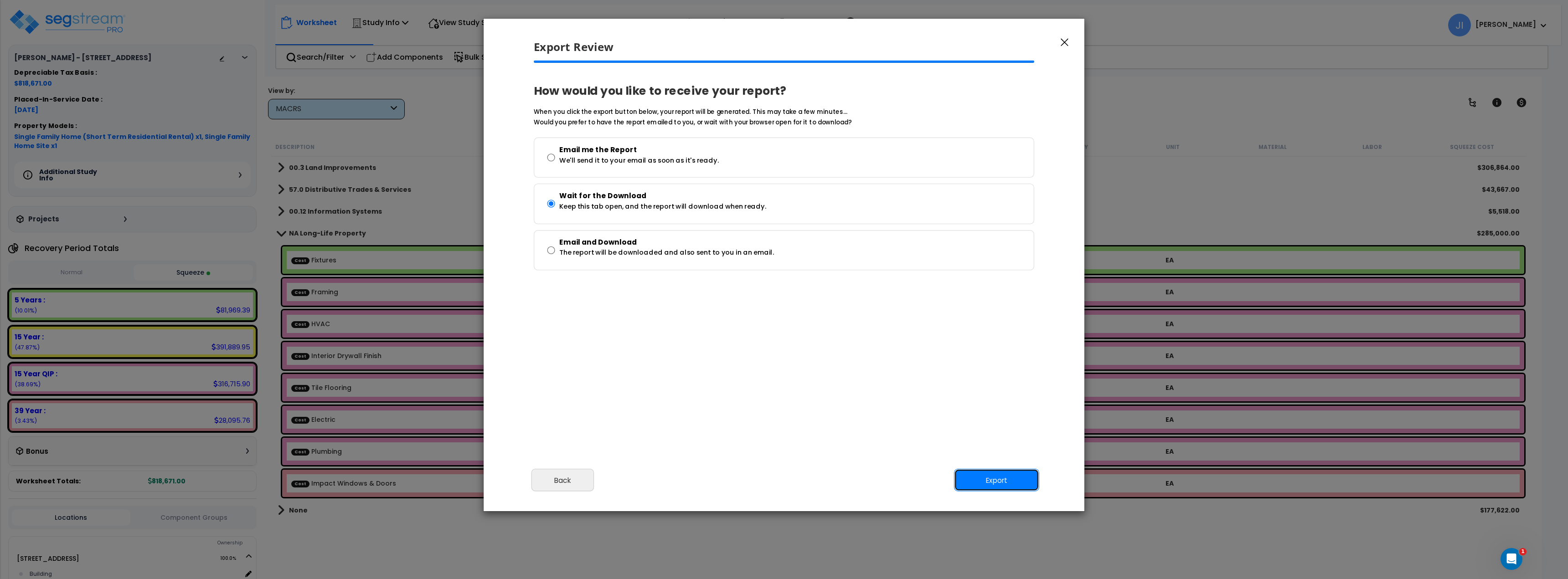
click at [997, 480] on button "Export" at bounding box center [996, 480] width 85 height 23
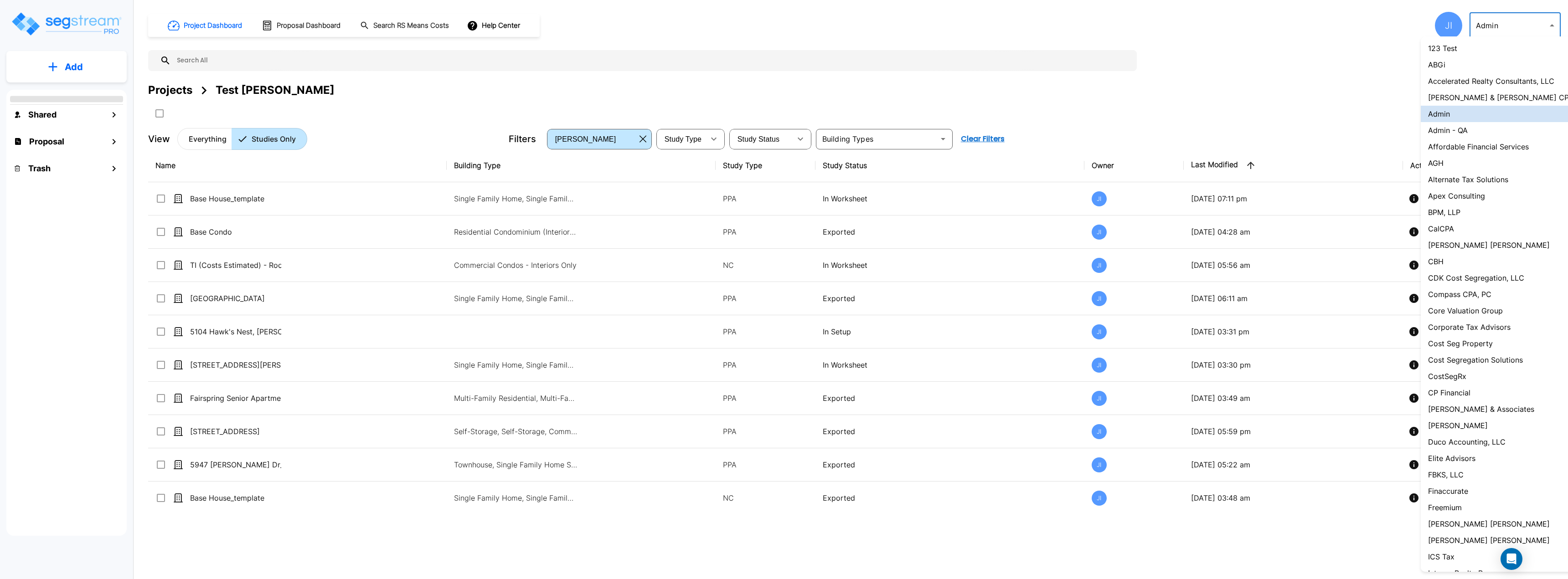
click at [1496, 28] on body "× Your report is being generated. Be patient! × We're working on your Modificat…" at bounding box center [784, 290] width 1568 height 579
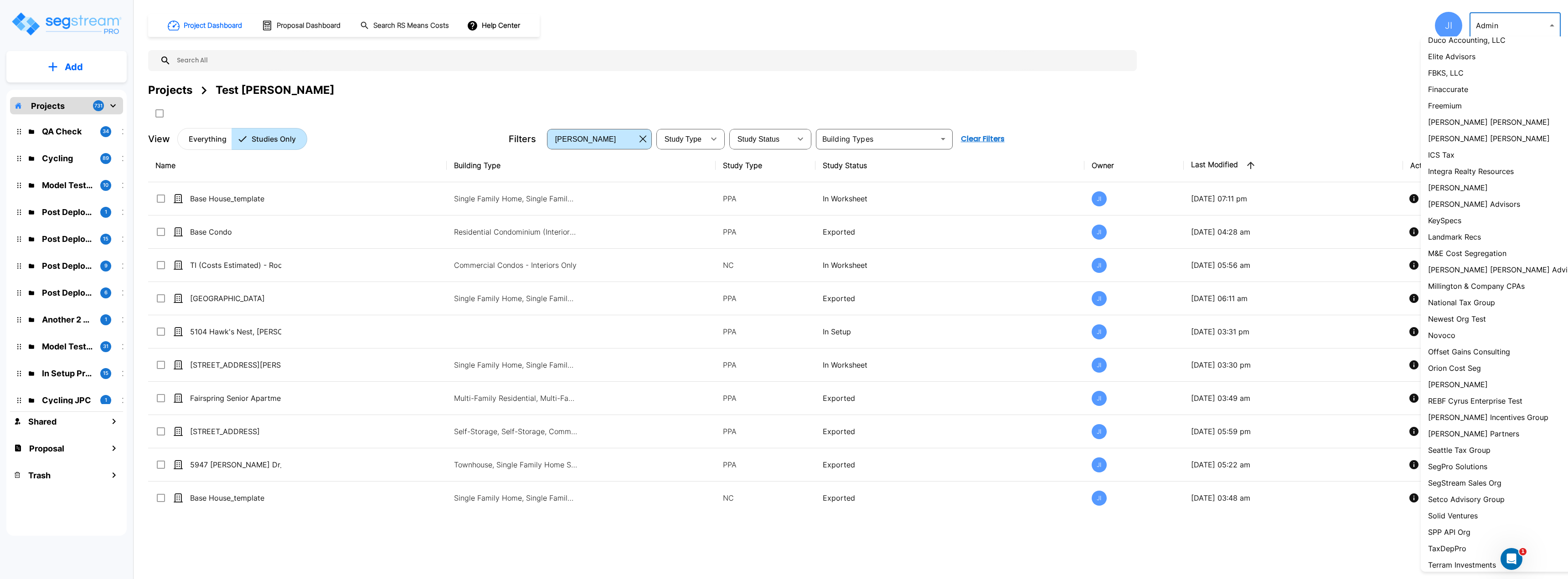
scroll to position [489, 0]
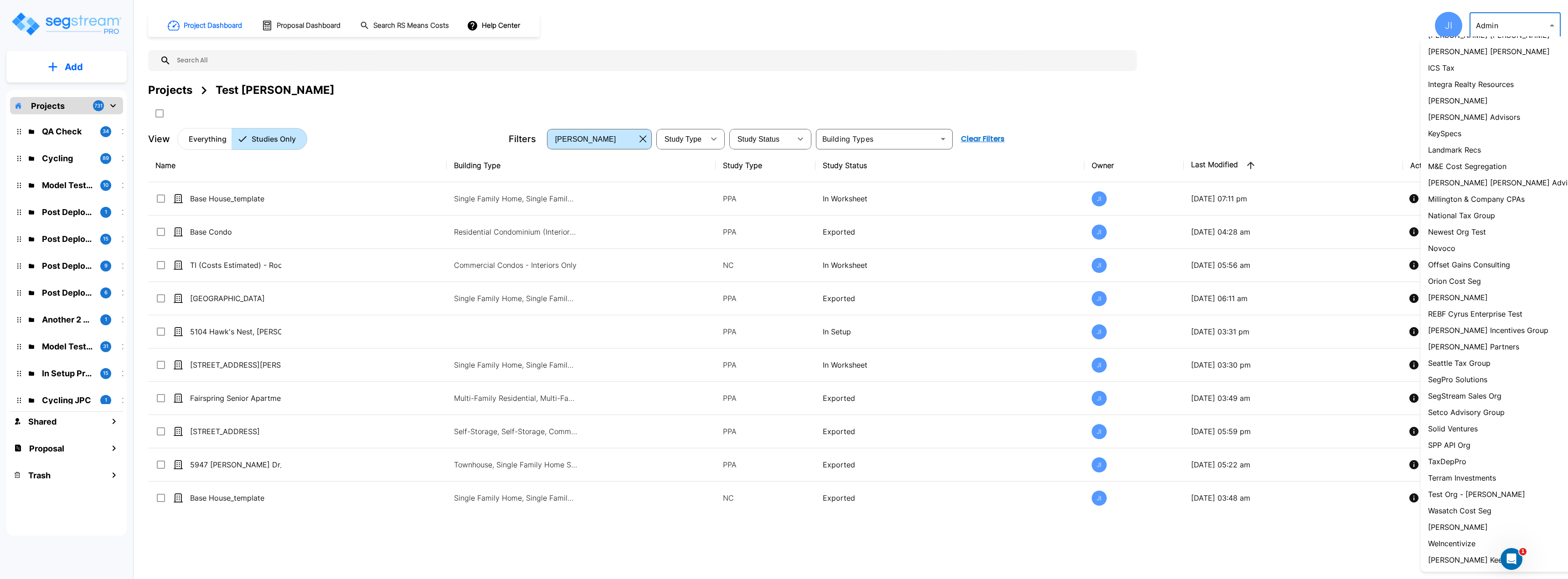
click at [1475, 378] on p "SegPro Solutions" at bounding box center [1457, 380] width 59 height 11
type input "110"
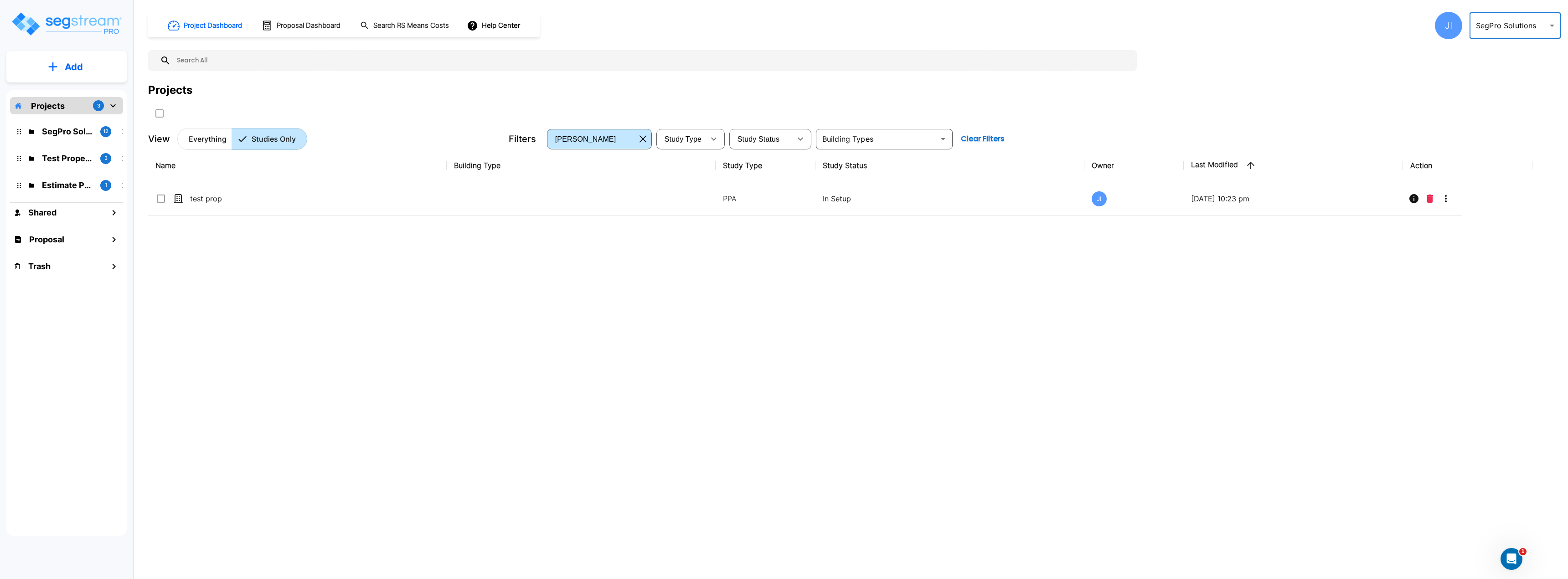
click at [1455, 24] on div "JI" at bounding box center [1448, 25] width 27 height 27
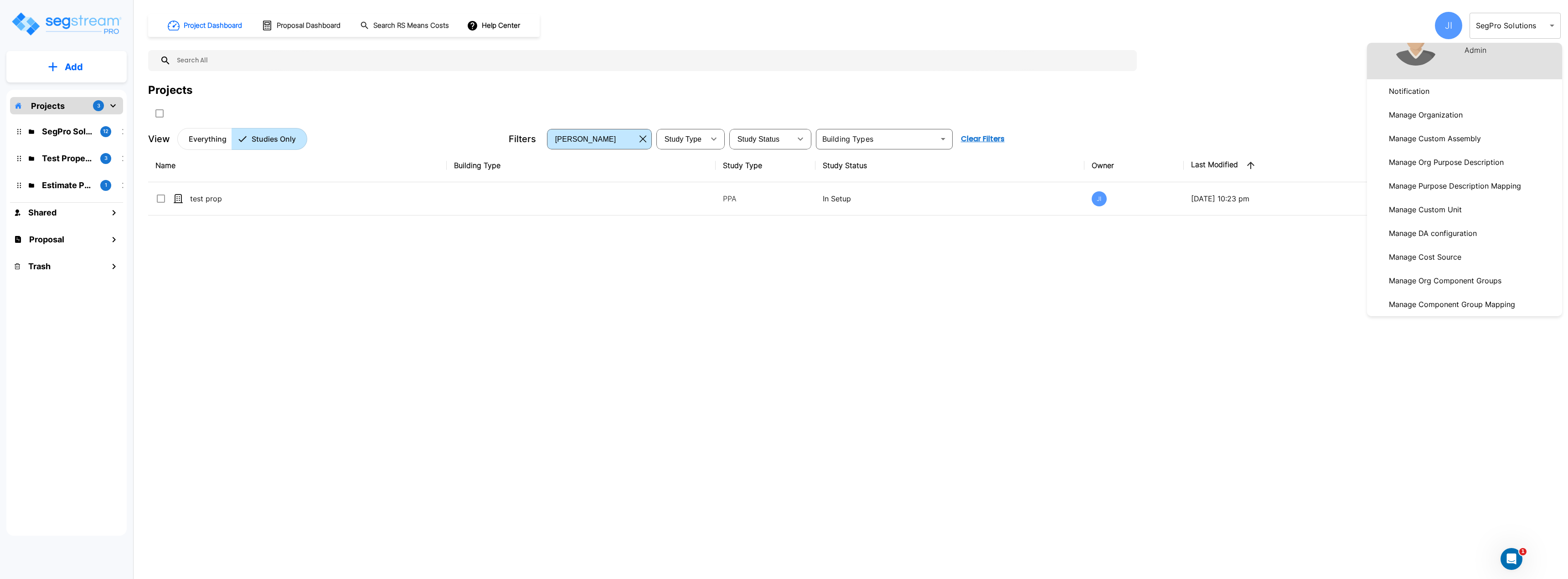
scroll to position [182, 0]
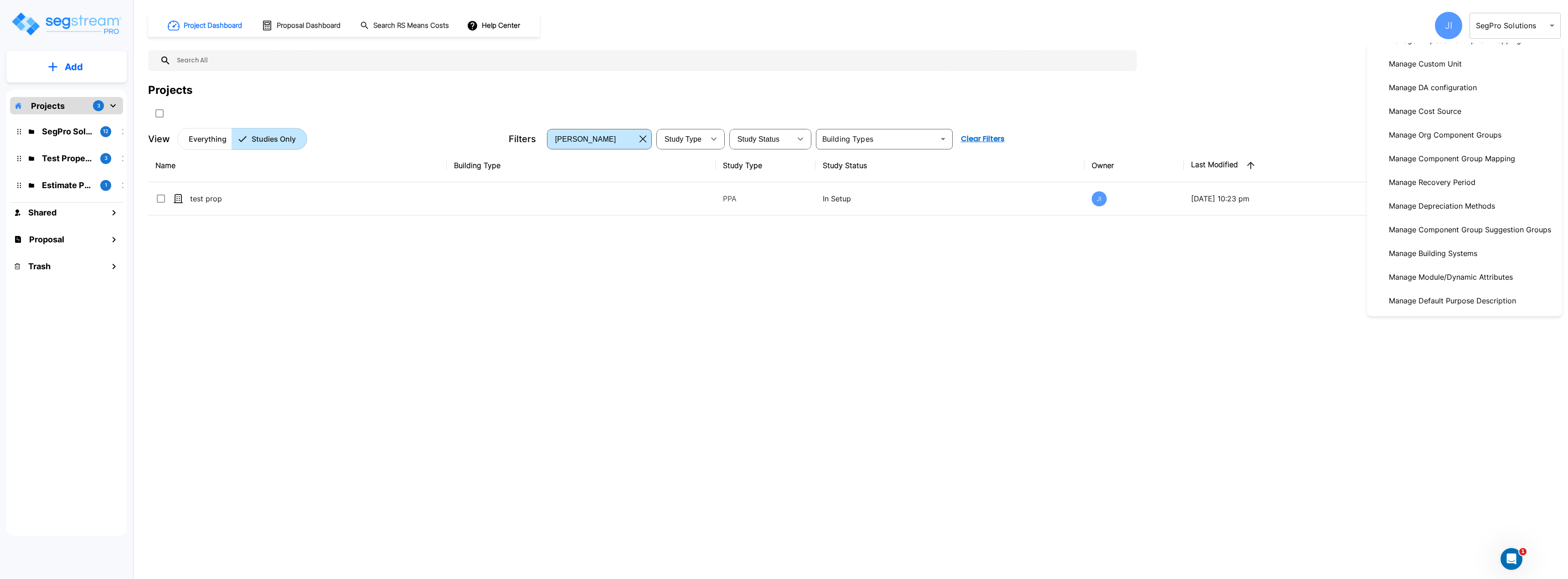
click at [1455, 203] on p "Manage Depreciation Methods" at bounding box center [1442, 206] width 113 height 18
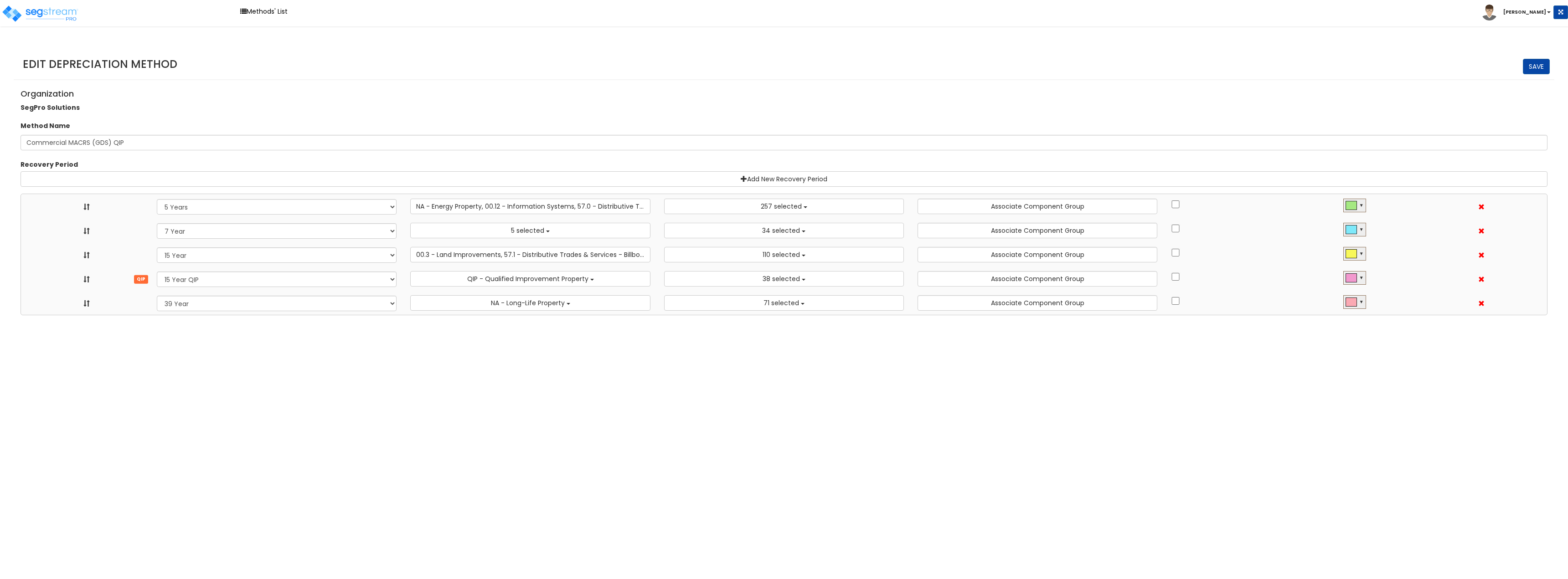
select select "5Y"
select select "49875"
select select "10641"
select select "7Y_1"
select select "48830"
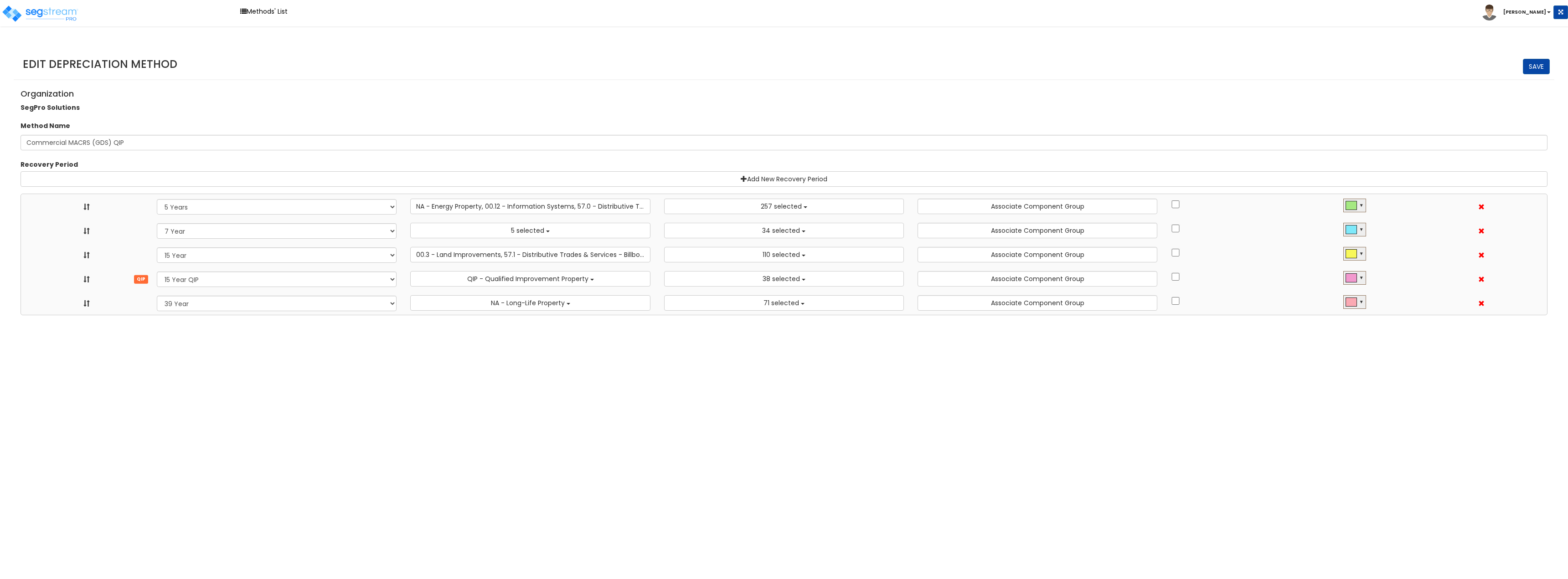
select select "11974"
select select "15Y_1"
select select "3666"
select select "31875"
select select "15Y_2"
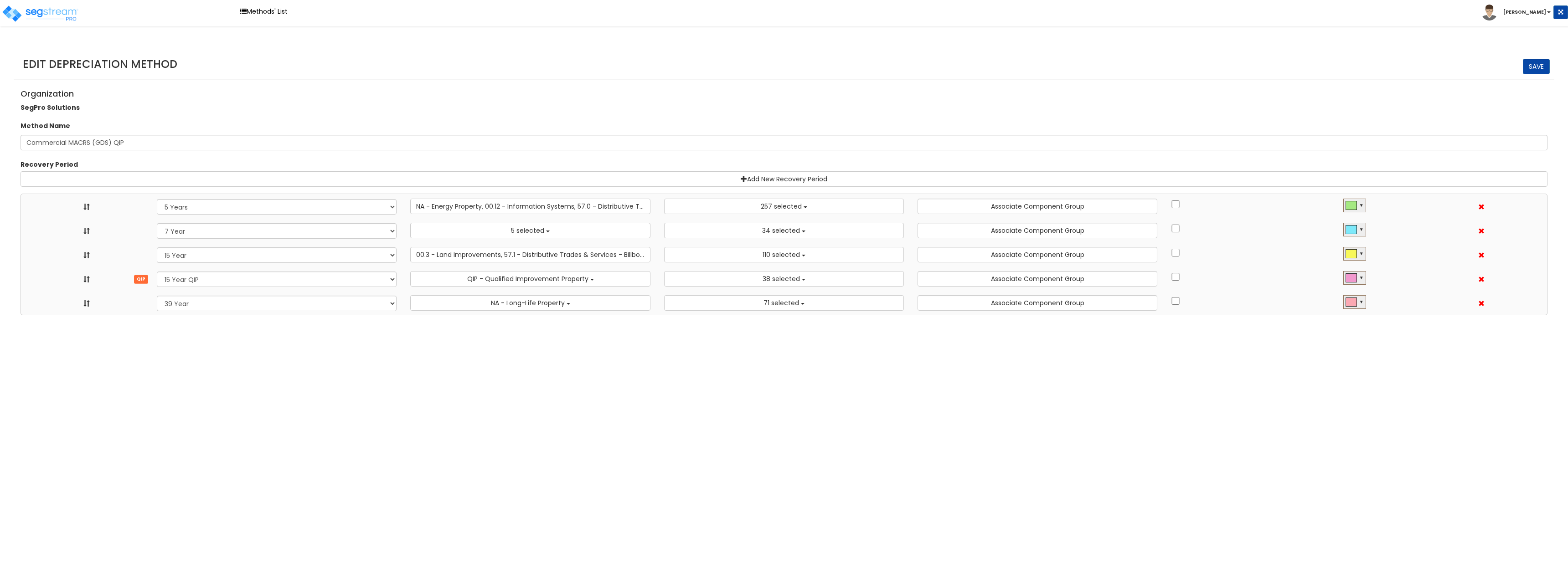
select select "7496"
select select "11716"
select select "39Y_1"
select select "31302"
click at [805, 281] on button "38 selected" at bounding box center [784, 279] width 240 height 15
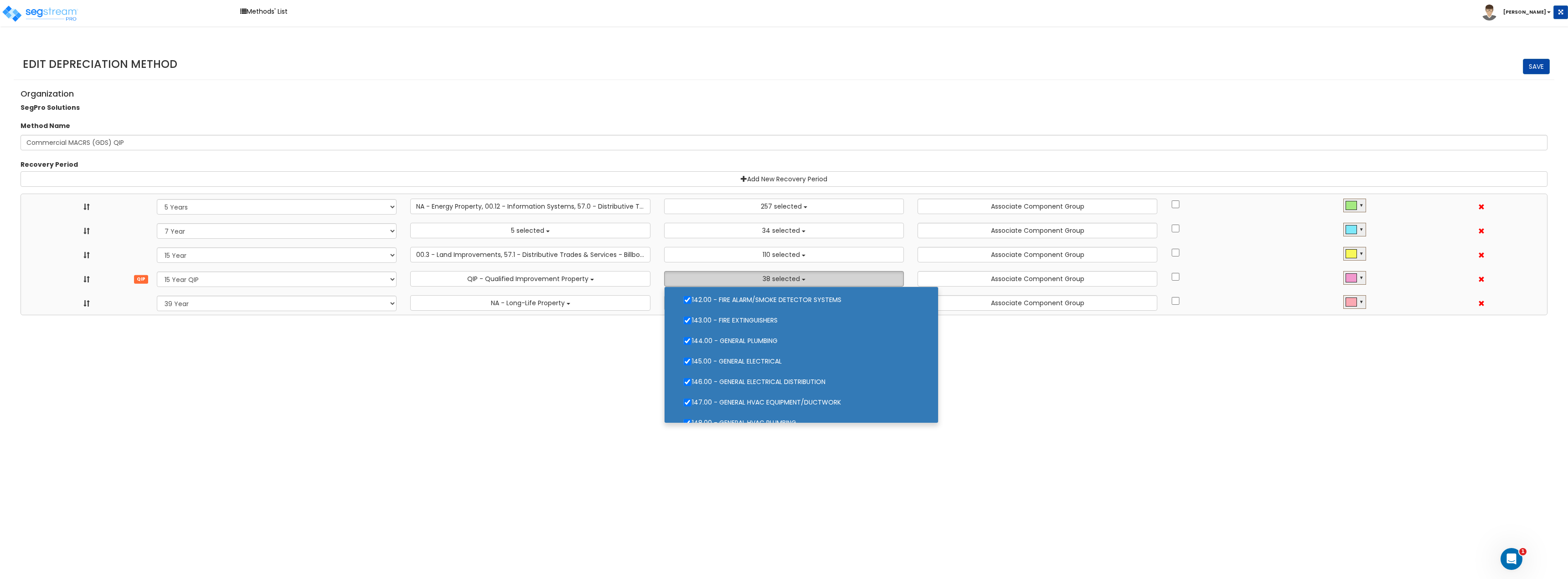
scroll to position [227, 0]
click at [1149, 315] on html "Toggle navigation Methods' List Jay" at bounding box center [784, 158] width 1568 height 315
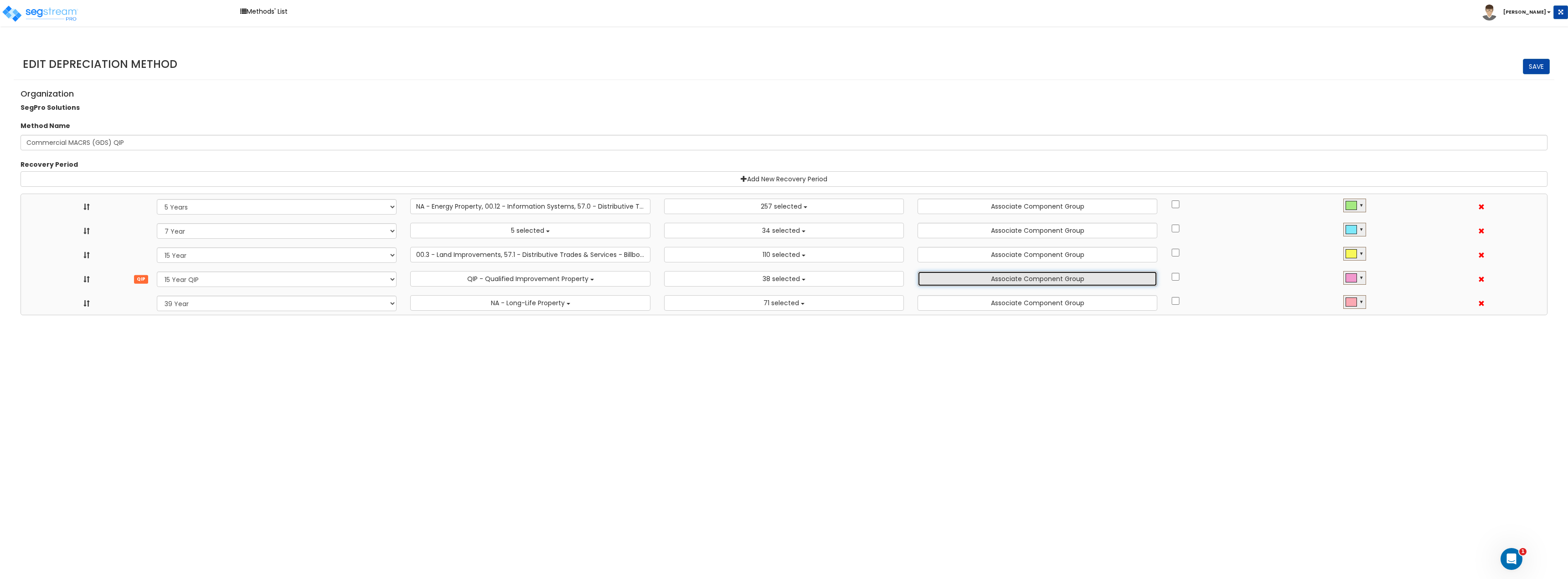
click at [1032, 279] on button "Associate Component Group" at bounding box center [1037, 279] width 240 height 15
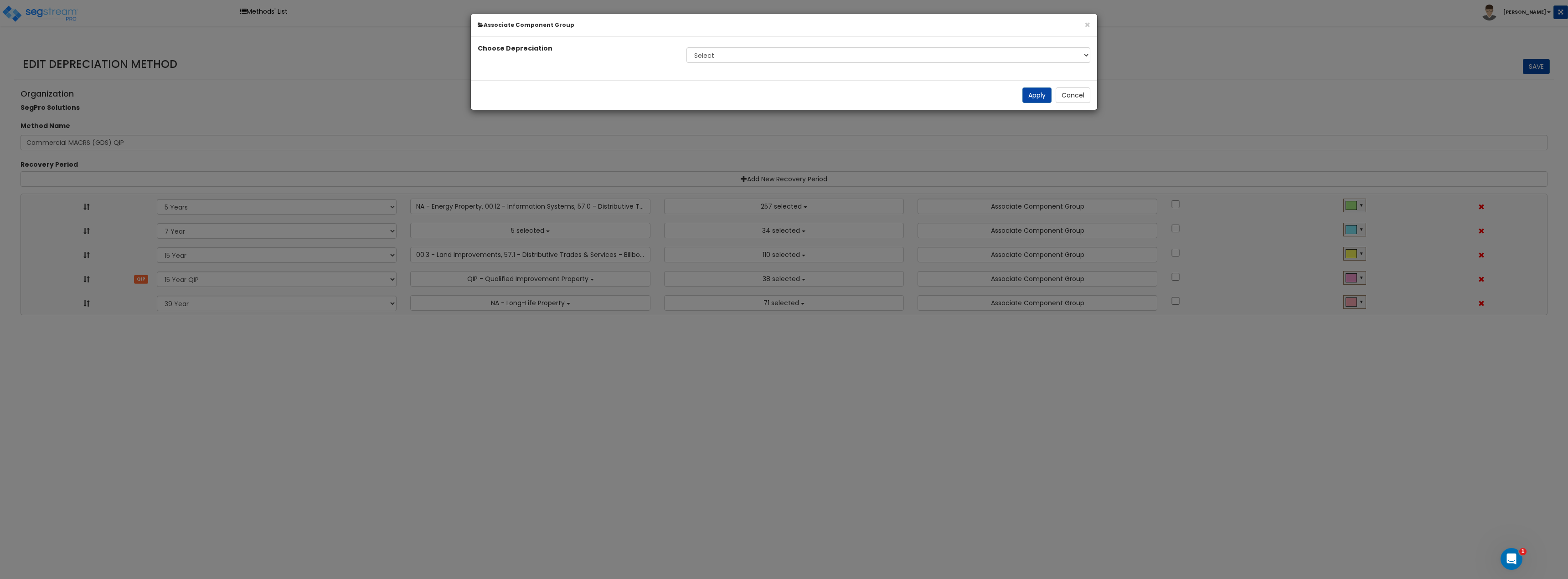
click at [830, 40] on div "Choose Depreciation Select" at bounding box center [784, 58] width 626 height 43
click at [801, 60] on select "Select" at bounding box center [888, 55] width 404 height 15
click at [1078, 100] on button "Cancel" at bounding box center [1073, 95] width 35 height 15
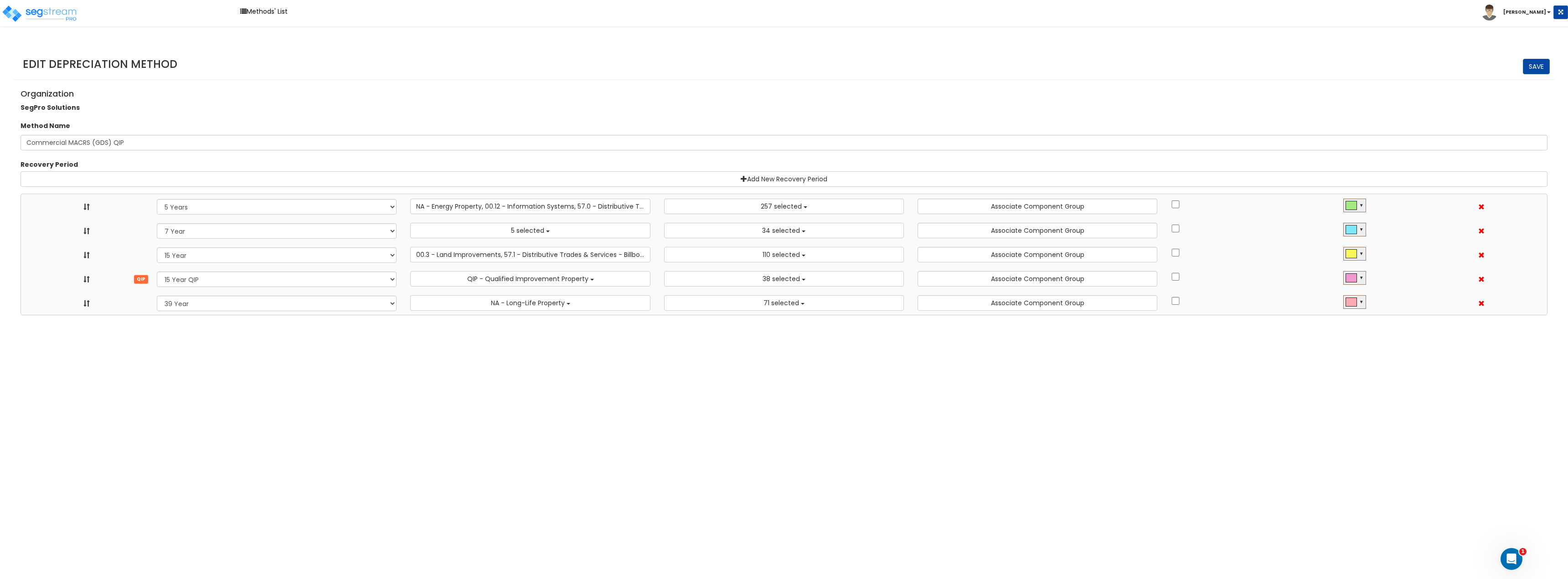
click at [981, 315] on html "Toggle navigation Methods' List Jay" at bounding box center [784, 158] width 1568 height 315
click at [820, 199] on button "257 selected" at bounding box center [784, 206] width 240 height 15
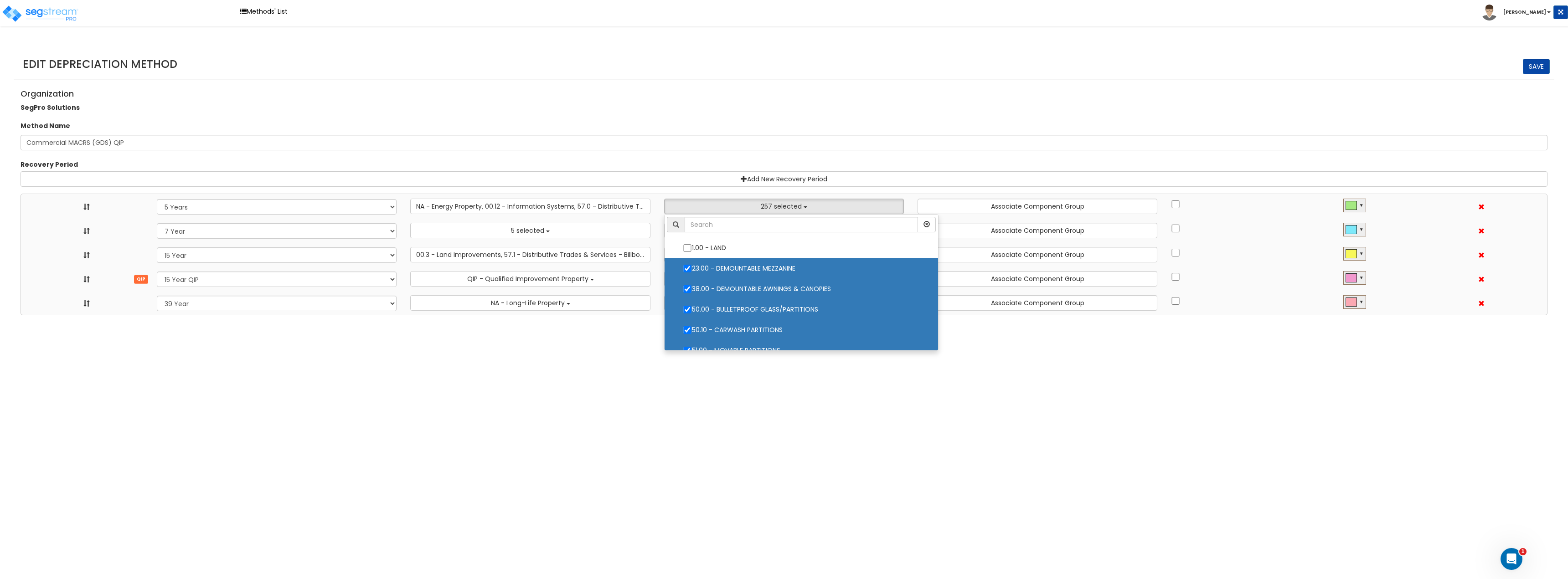
click at [1054, 315] on html "Toggle navigation Methods' List [PERSON_NAME]" at bounding box center [784, 158] width 1568 height 315
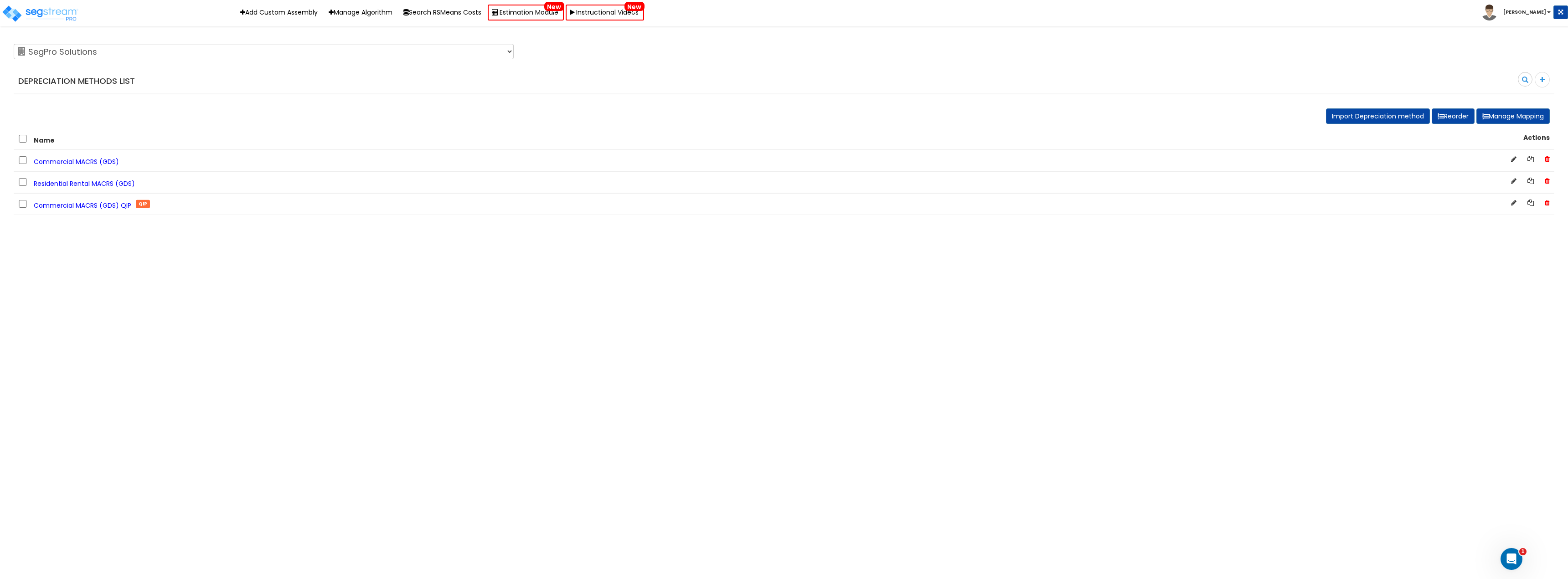
click at [110, 204] on span "Commercial MACRS (GDS) QIP" at bounding box center [82, 205] width 97 height 9
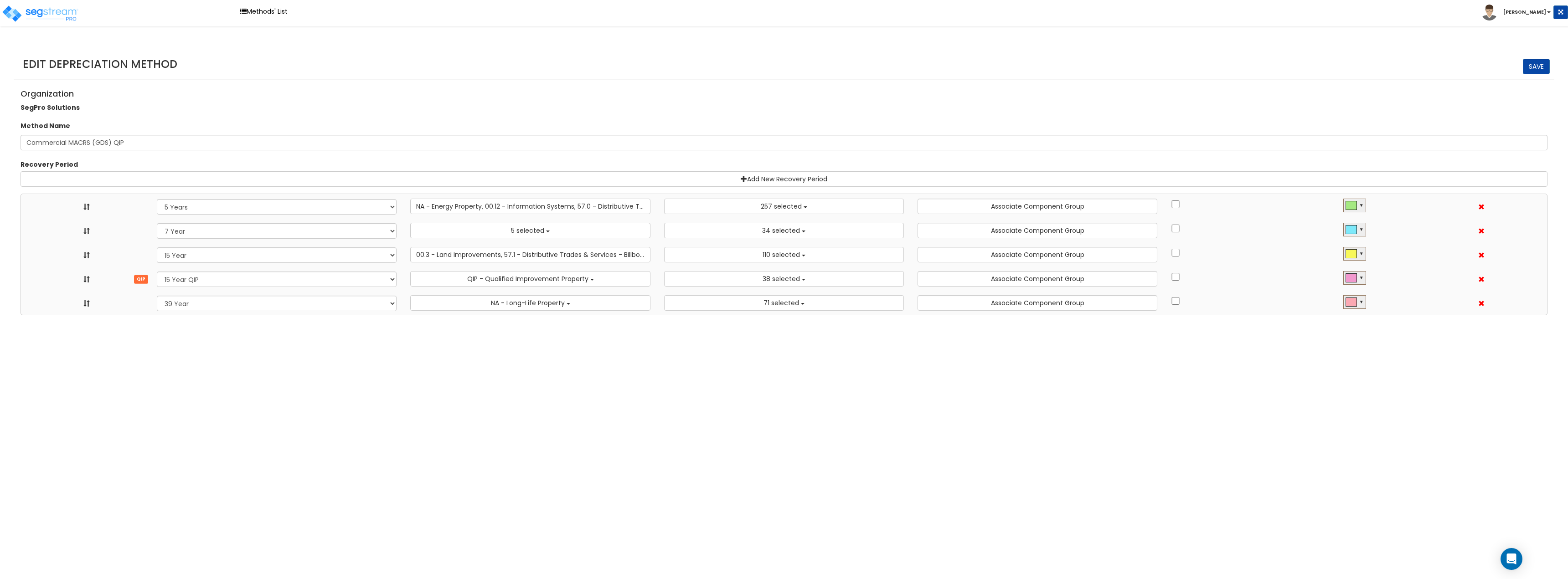
select select "5Y"
select select "49875"
select select "10641"
select select "7Y_1"
select select "48830"
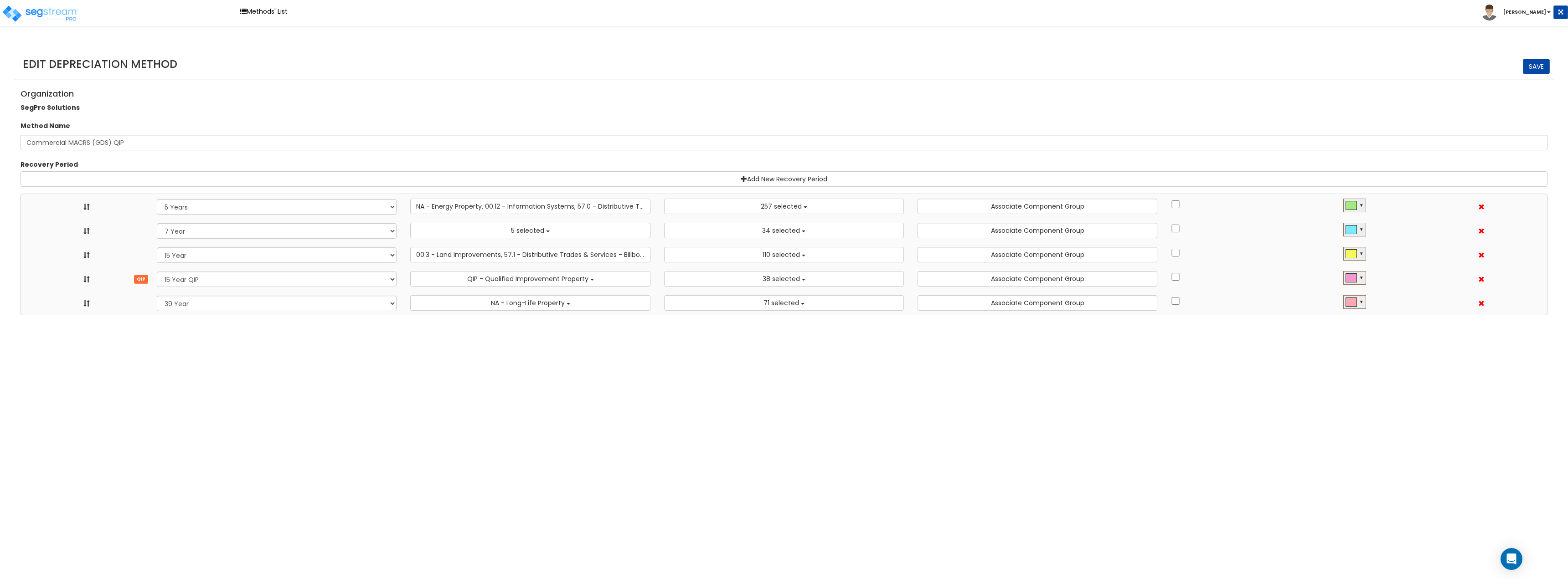
select select "11974"
select select "15Y_1"
select select "3666"
select select "31875"
select select "15Y_2"
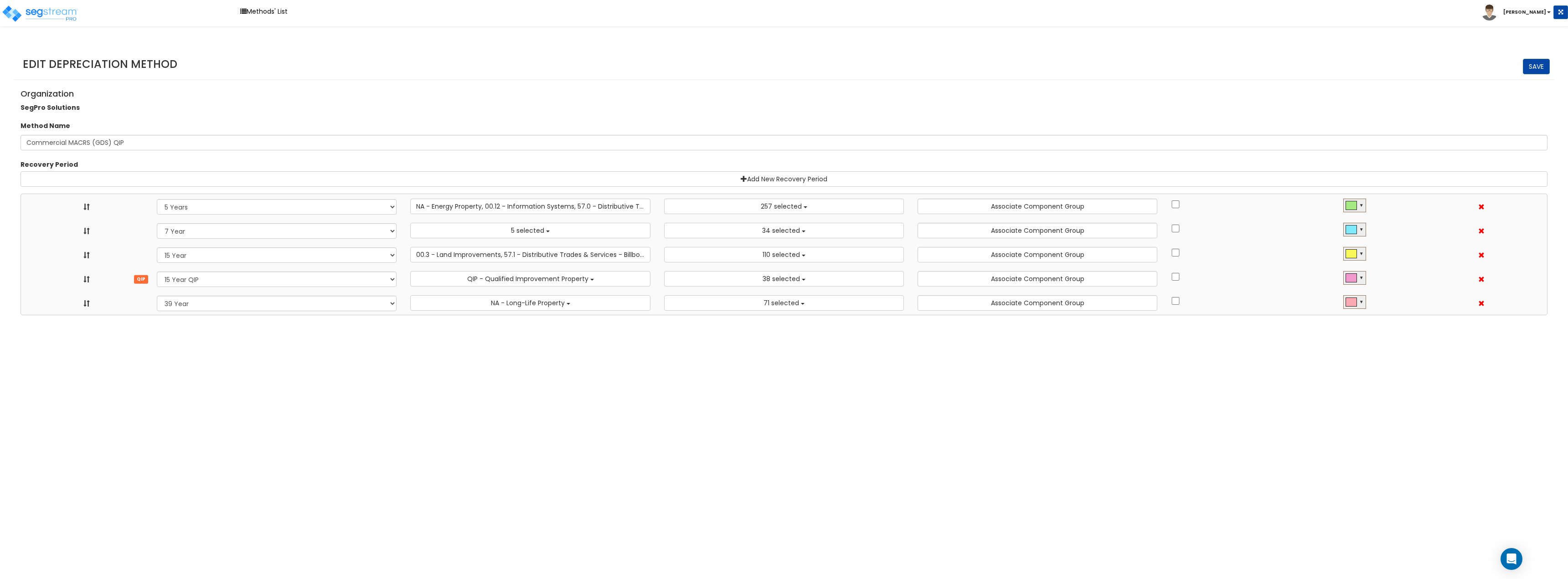
select select "7496"
select select "11716"
select select "39Y_1"
select select "31302"
select select "5Y"
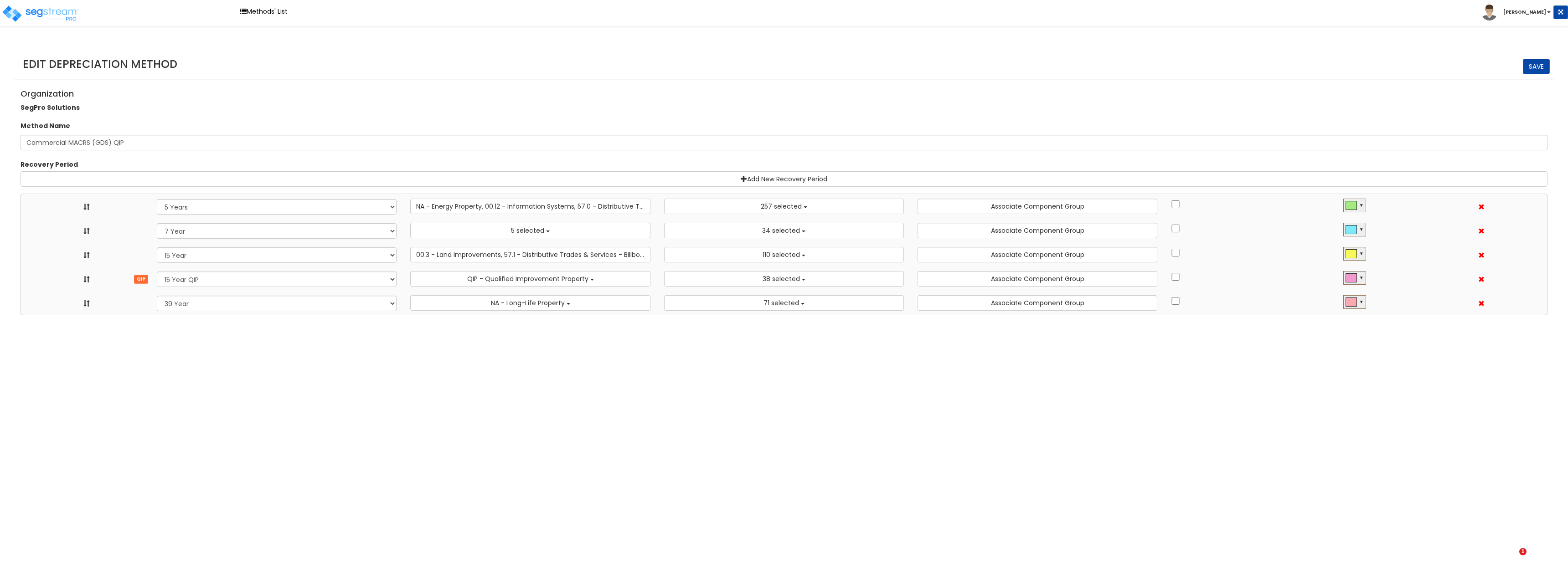
select select "49875"
select select "10641"
select select "7Y_1"
select select "48830"
select select "11974"
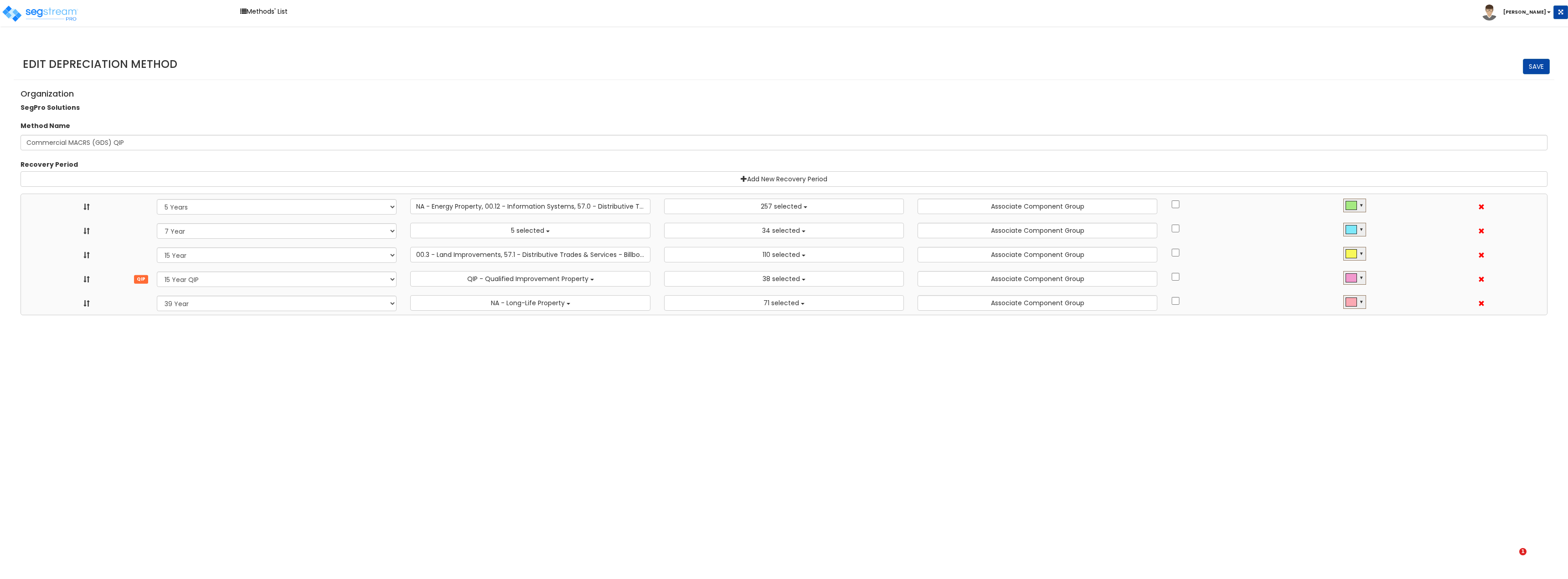
select select "15Y_1"
select select "3666"
select select "31875"
select select "15Y_2"
select select "7496"
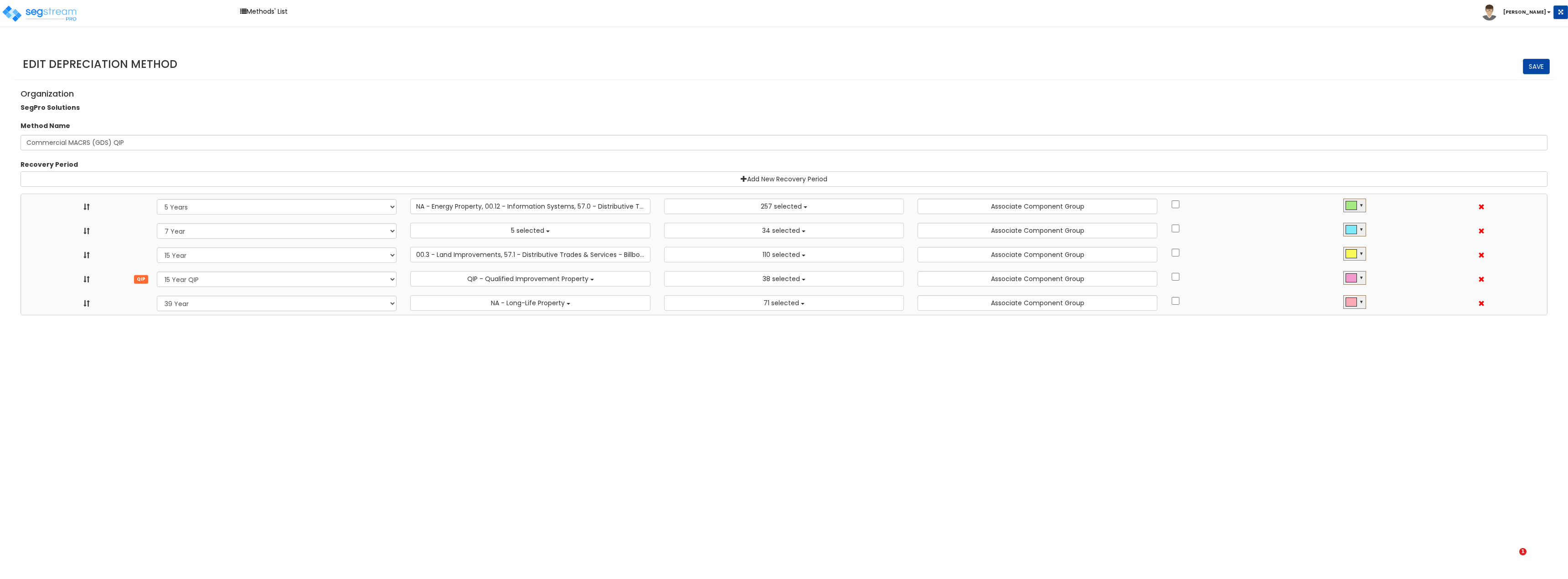
select select "11716"
select select "39Y_1"
select select "31302"
click at [849, 203] on button "257 selected" at bounding box center [784, 206] width 240 height 15
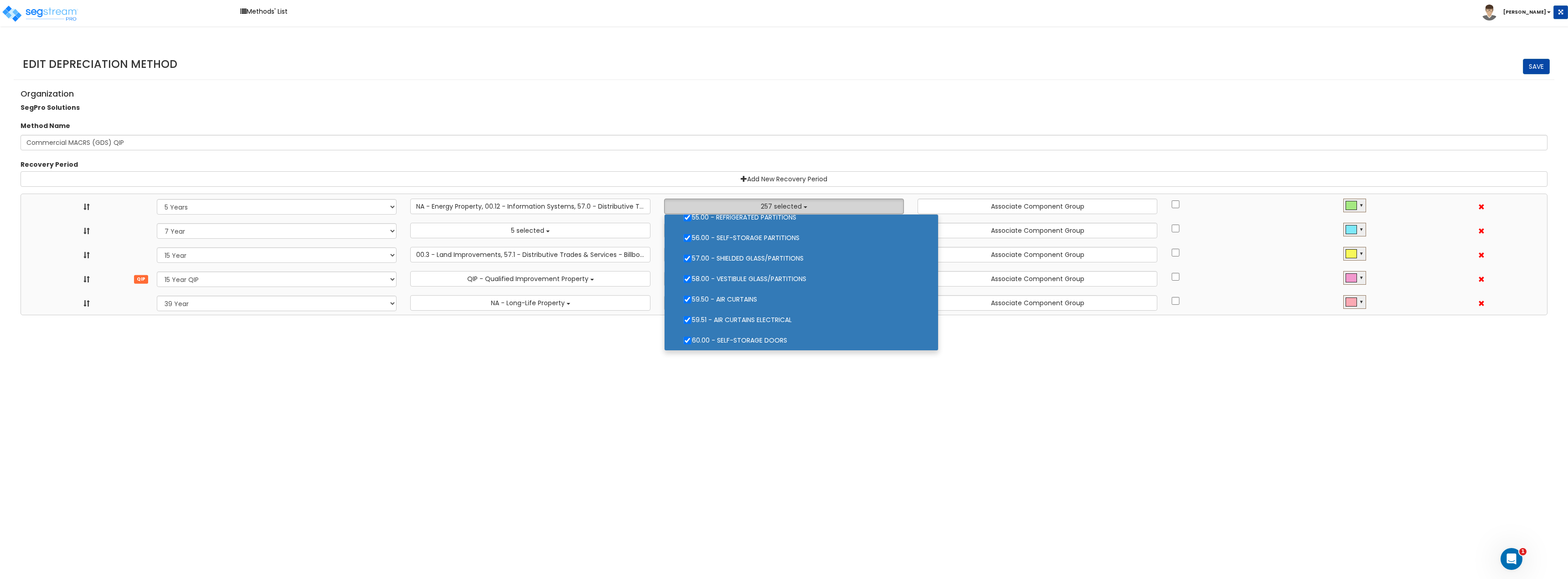
scroll to position [364, 0]
click at [871, 315] on html "Toggle navigation Methods' List Jay" at bounding box center [784, 158] width 1568 height 315
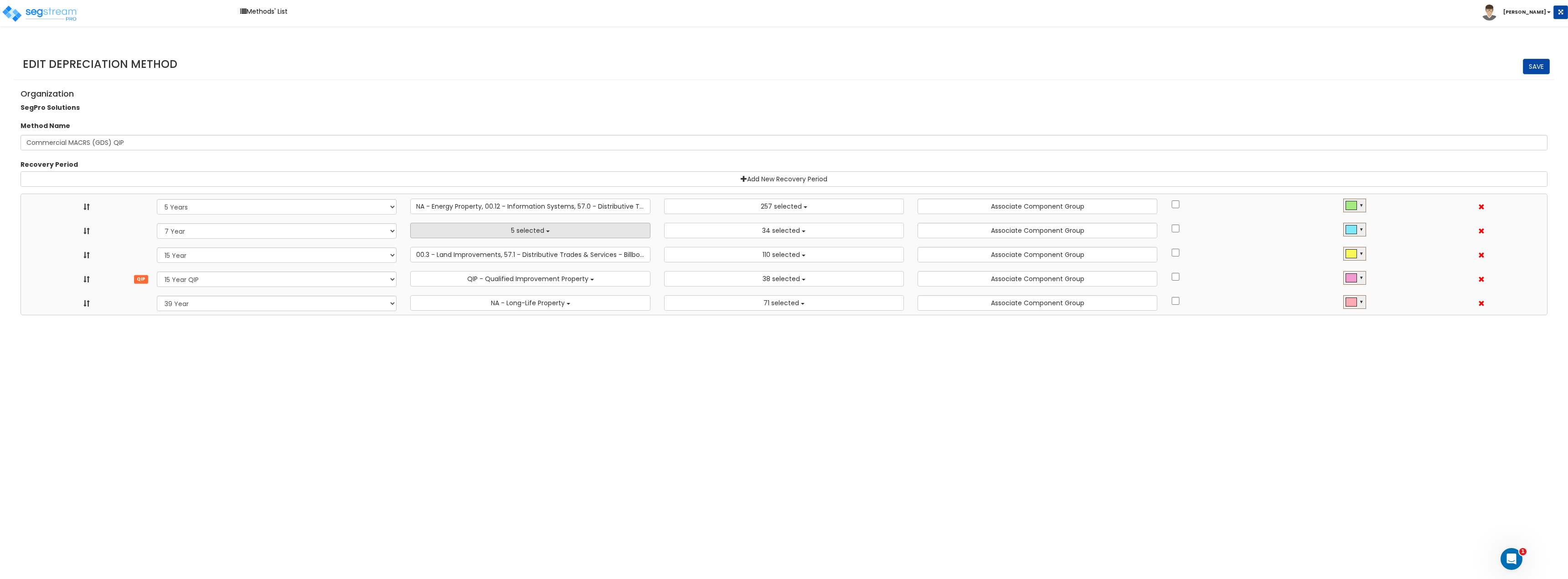
click at [591, 231] on button "5 selected" at bounding box center [530, 230] width 240 height 15
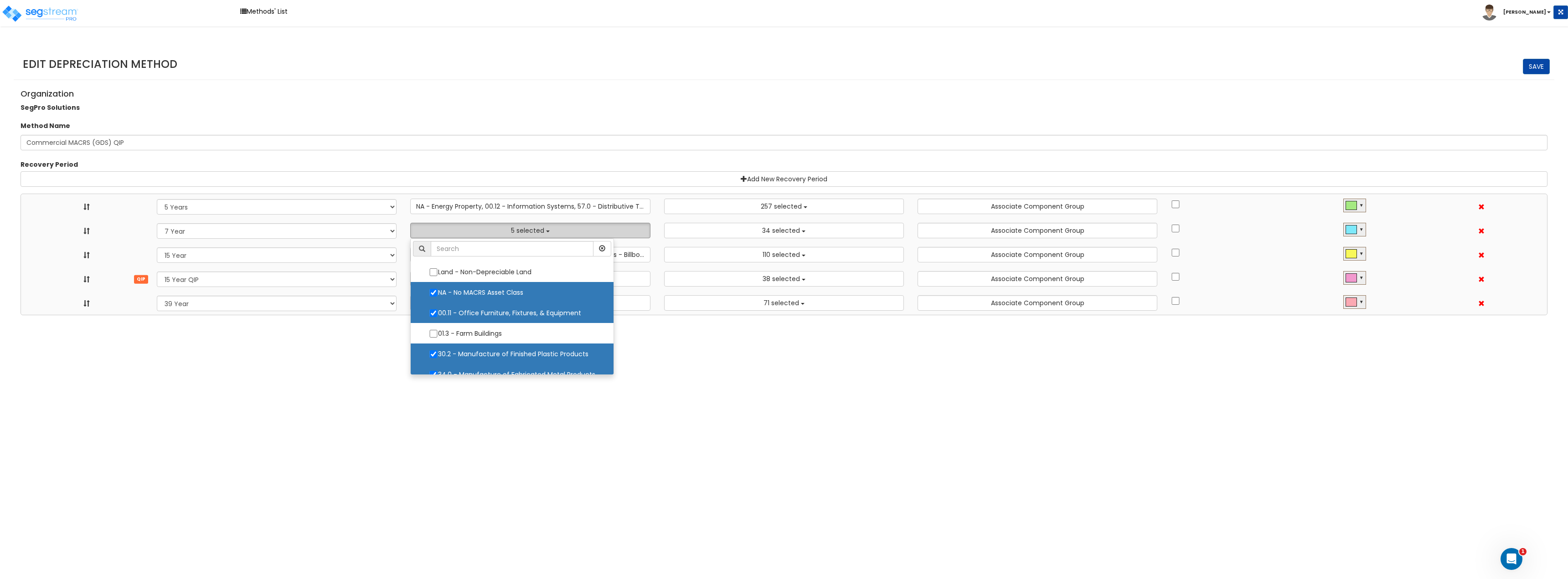
click at [541, 231] on span "5 selected" at bounding box center [527, 230] width 33 height 9
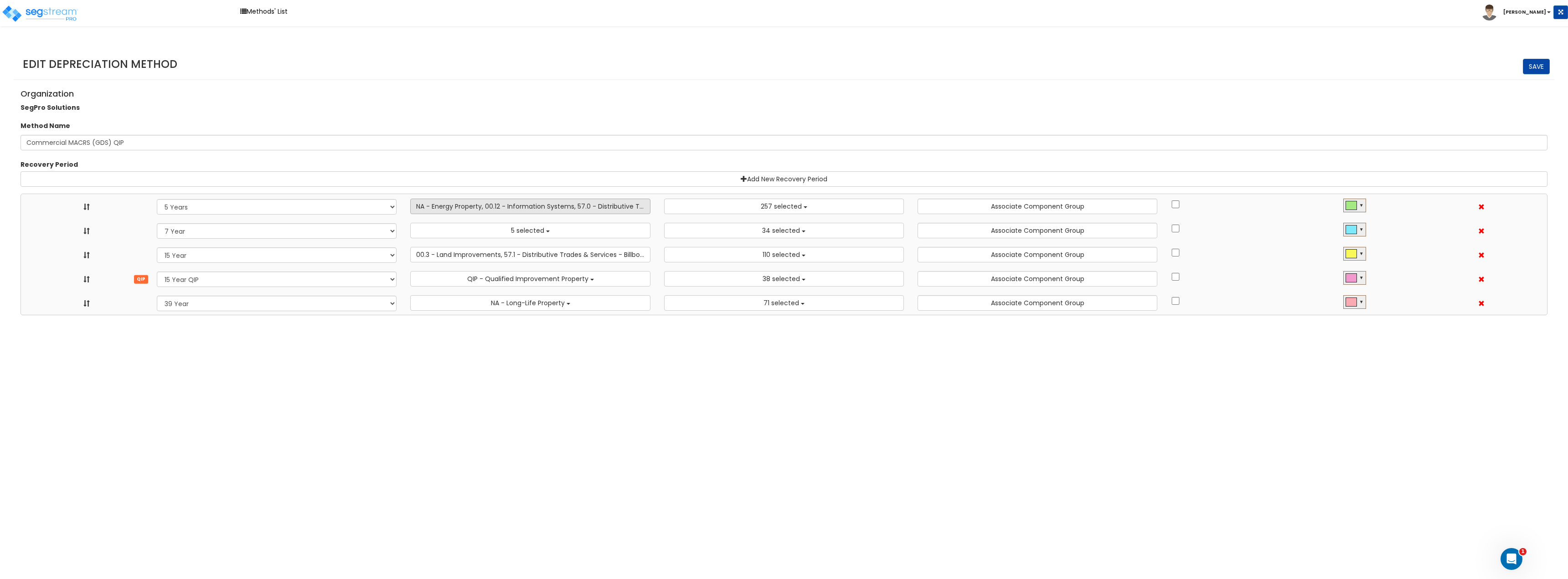
click at [555, 206] on span "NA - Energy Property, 00.12 - Information Systems, 57.0 - Distributive Trades &…" at bounding box center [555, 206] width 276 height 9
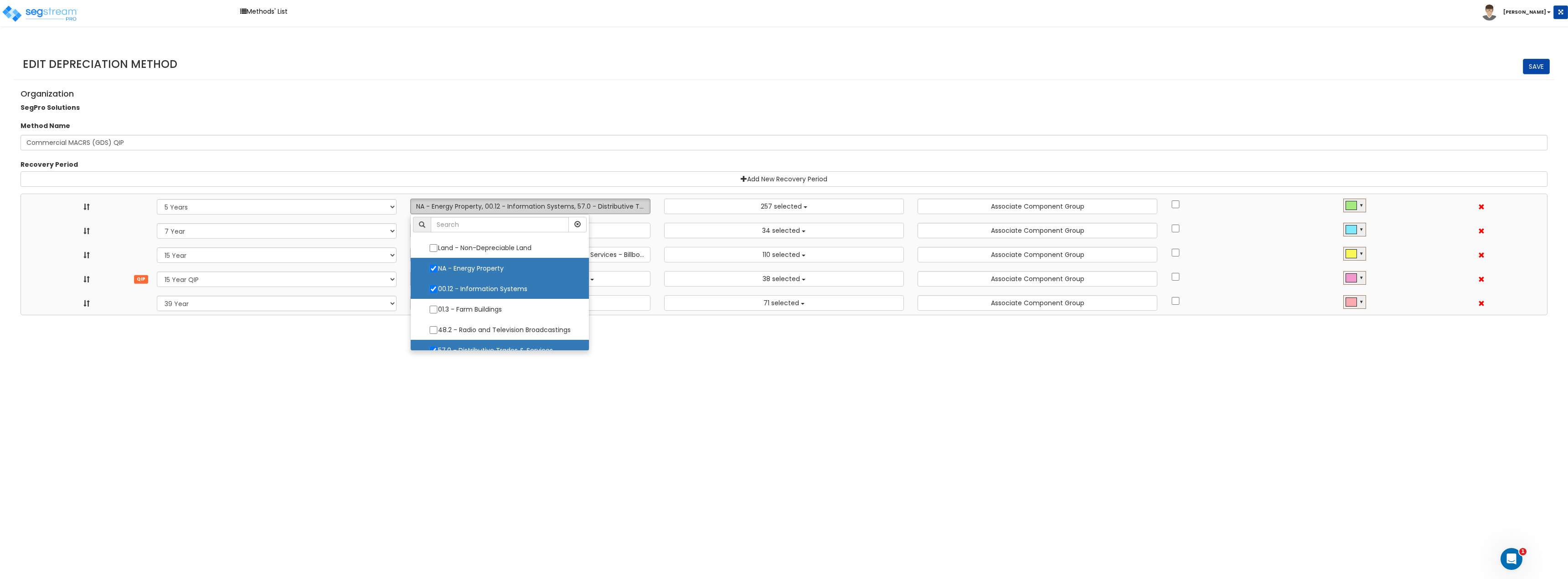
click at [557, 206] on span "NA - Energy Property, 00.12 - Information Systems, 57.0 - Distributive Trades &…" at bounding box center [555, 206] width 276 height 9
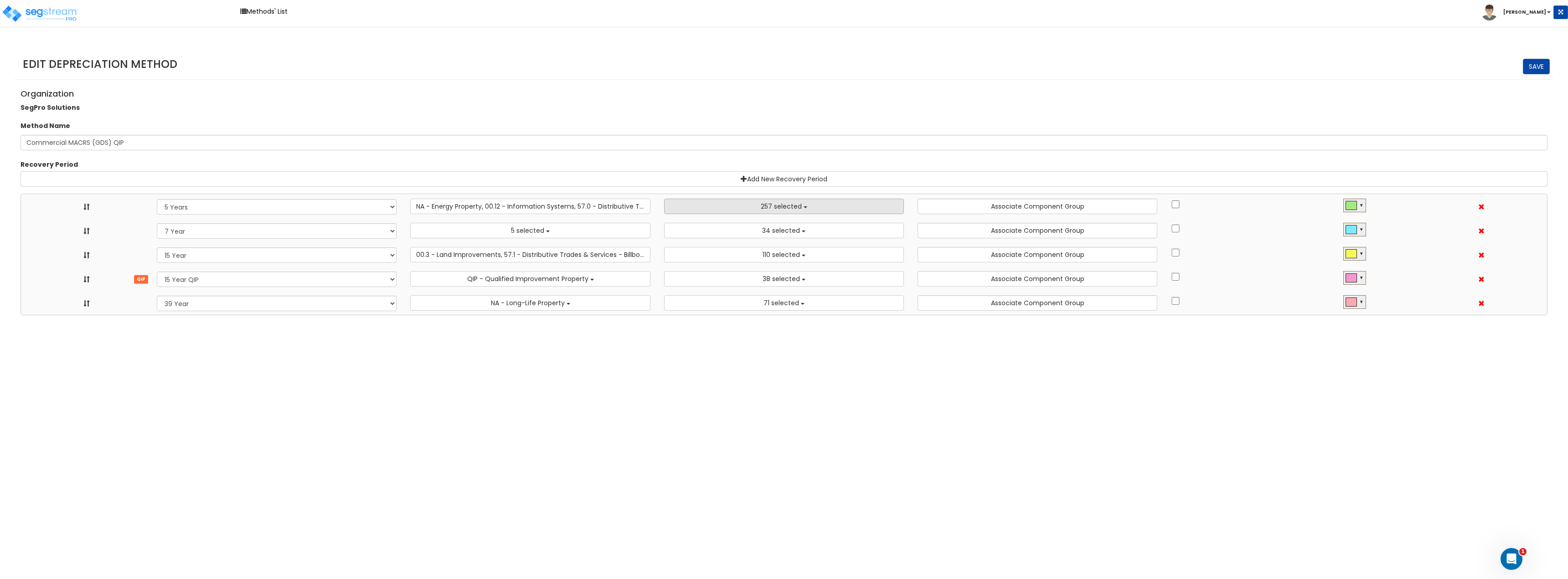
click at [817, 200] on button "257 selected" at bounding box center [784, 206] width 240 height 15
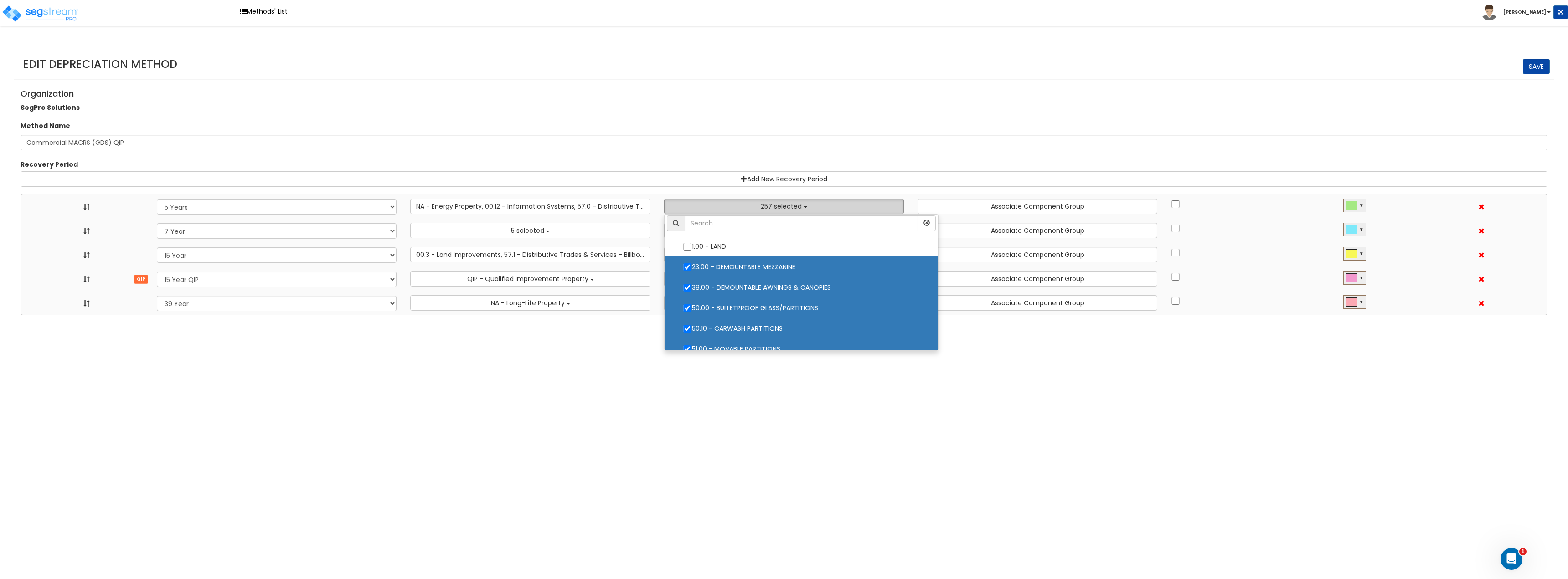
scroll to position [0, 0]
click at [732, 223] on input "text" at bounding box center [801, 224] width 233 height 15
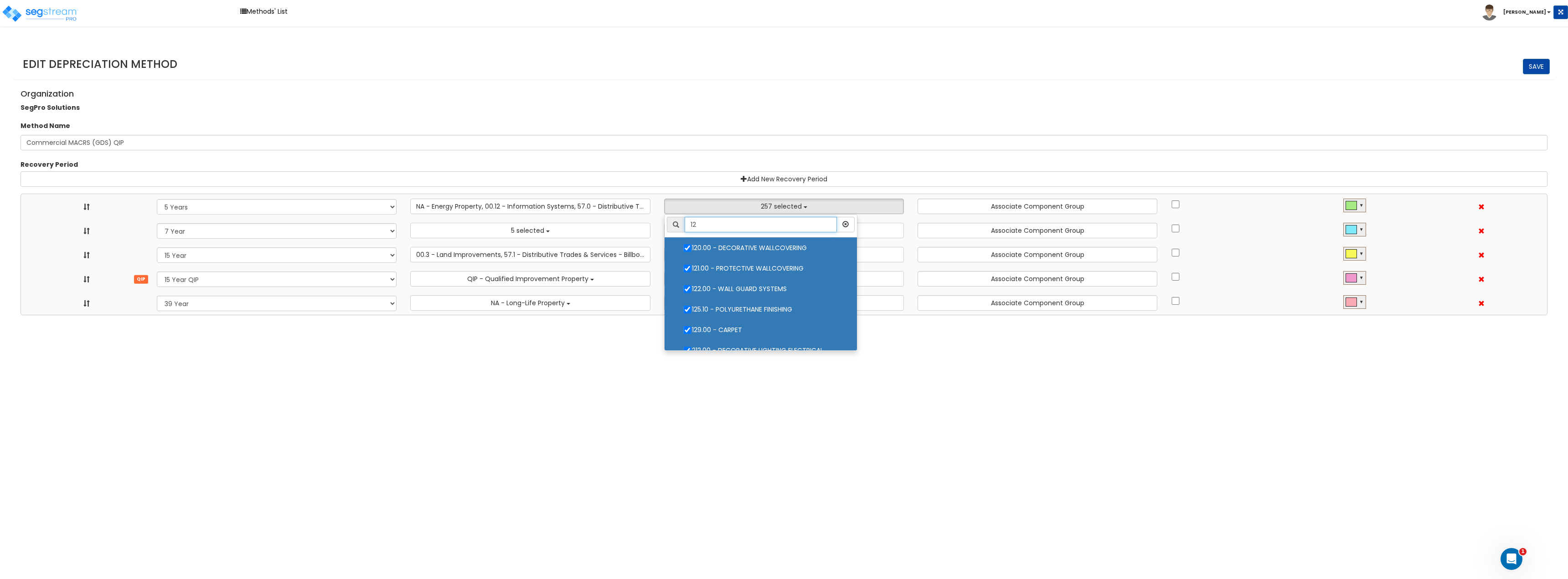
type input "12."
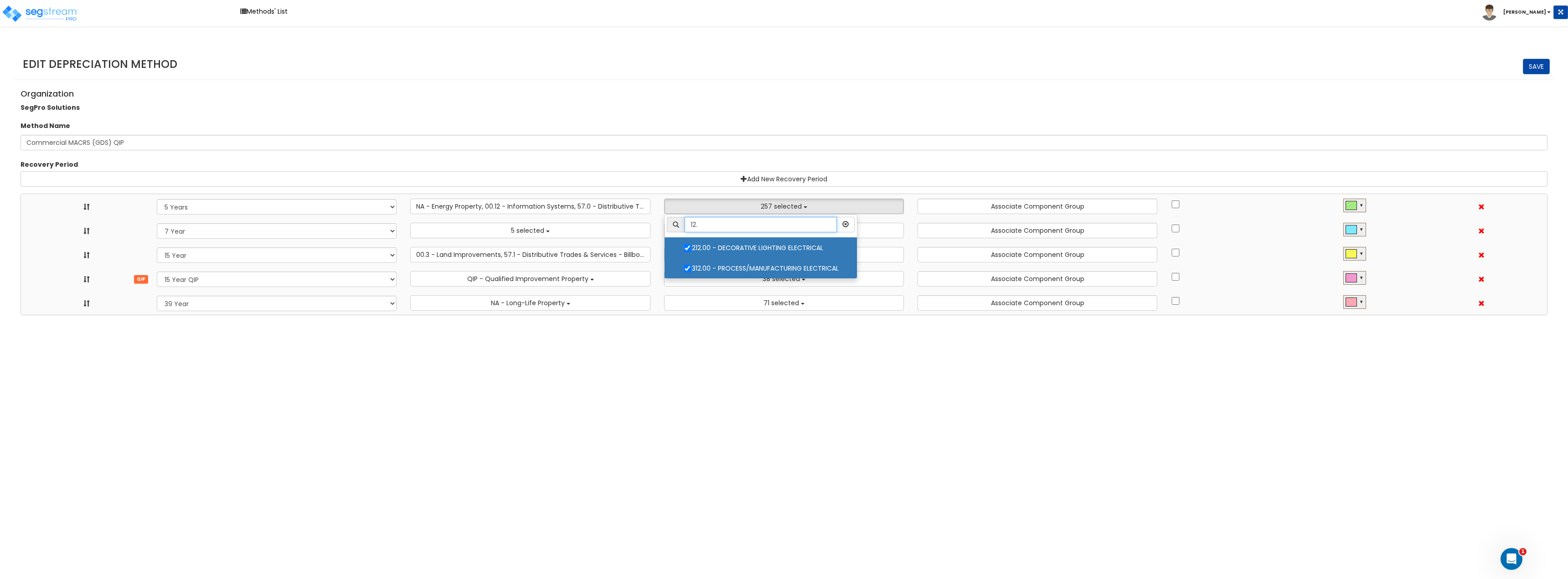
drag, startPoint x: 723, startPoint y: 226, endPoint x: 677, endPoint y: 237, distance: 47.3
click at [667, 220] on div "12." at bounding box center [761, 224] width 188 height 15
click at [808, 315] on html "Toggle navigation Methods' List Jay" at bounding box center [784, 158] width 1568 height 315
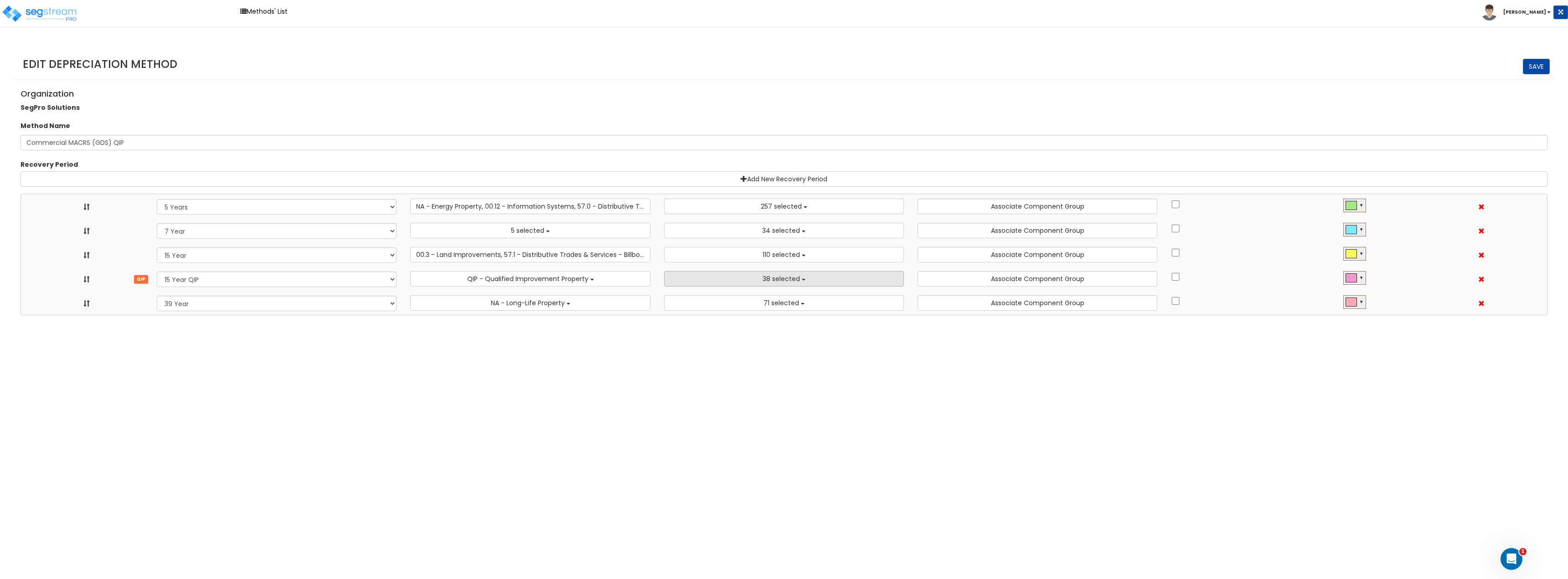
click at [771, 278] on span "38 selected" at bounding box center [781, 279] width 37 height 9
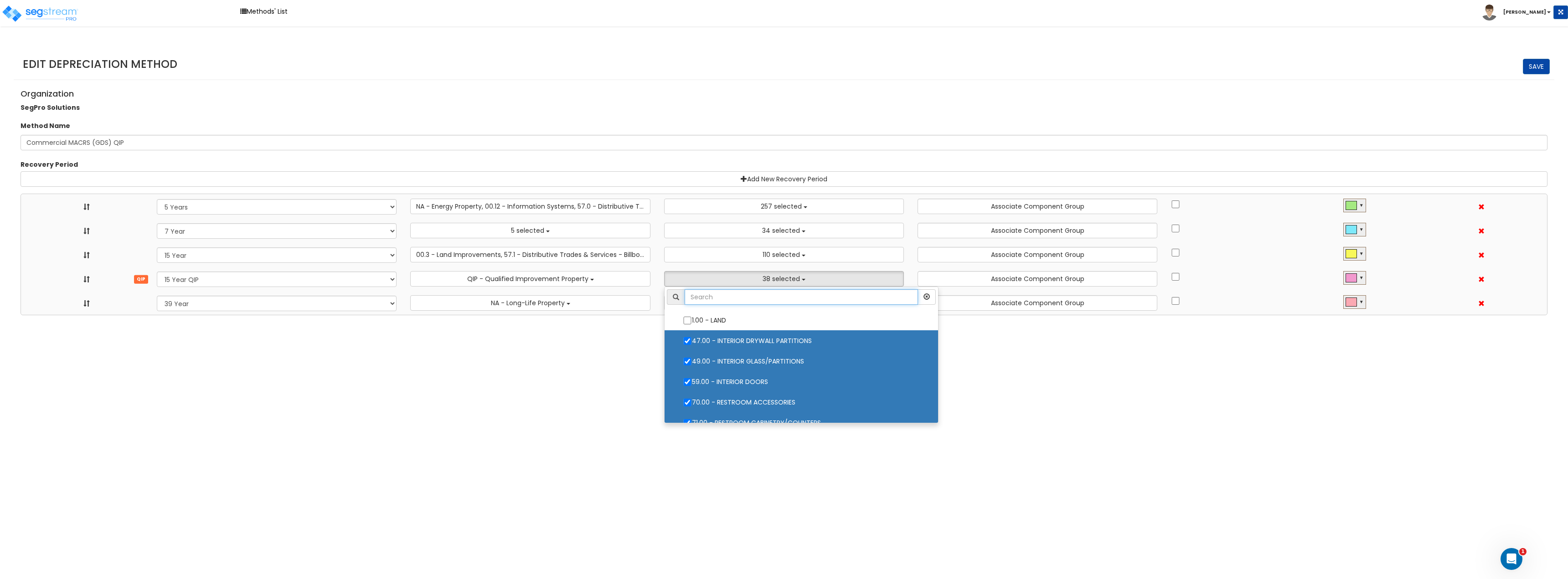
click at [727, 298] on input "text" at bounding box center [801, 297] width 233 height 15
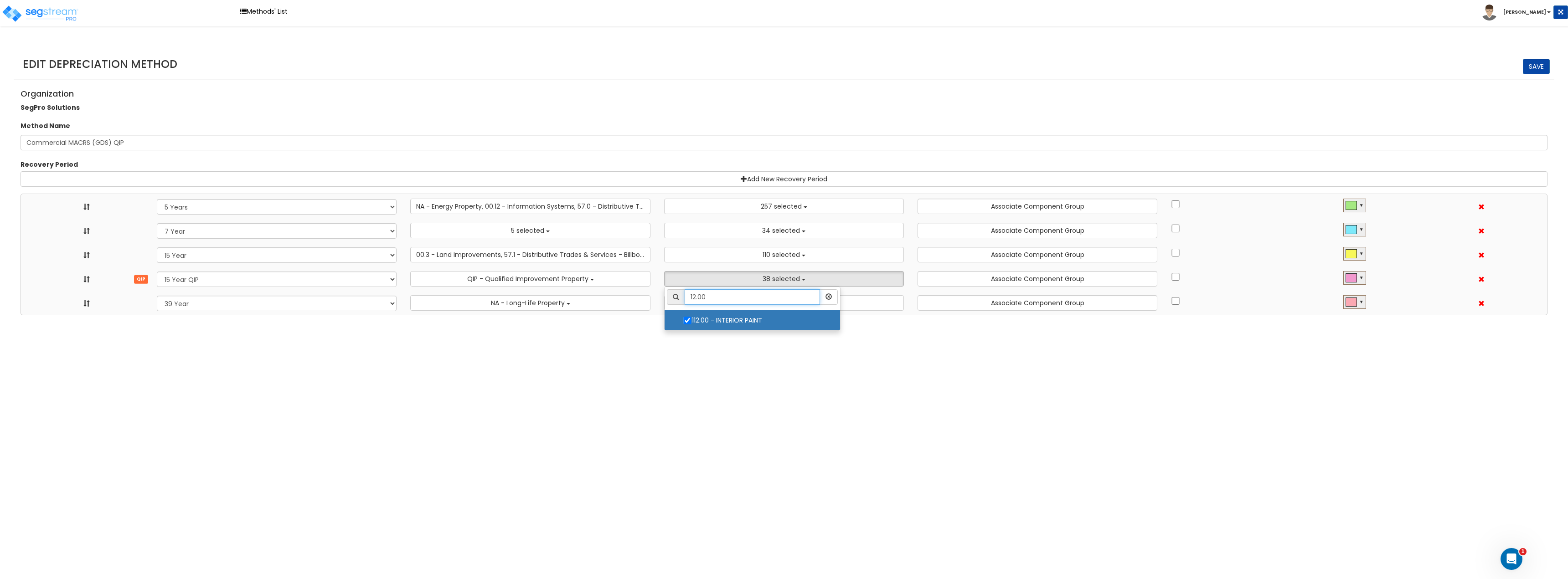
type input "12.00"
click at [847, 315] on html "Toggle navigation Methods' List Jay" at bounding box center [784, 158] width 1568 height 315
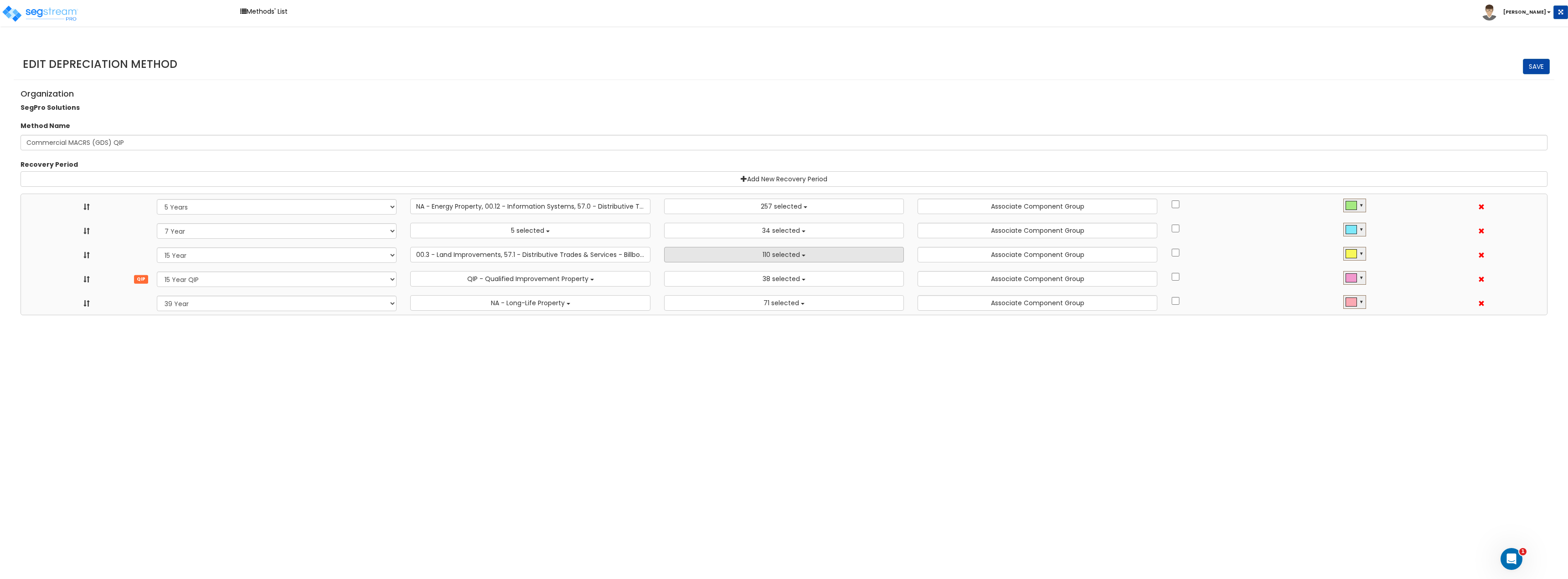
click at [788, 255] on span "110 selected" at bounding box center [781, 254] width 37 height 9
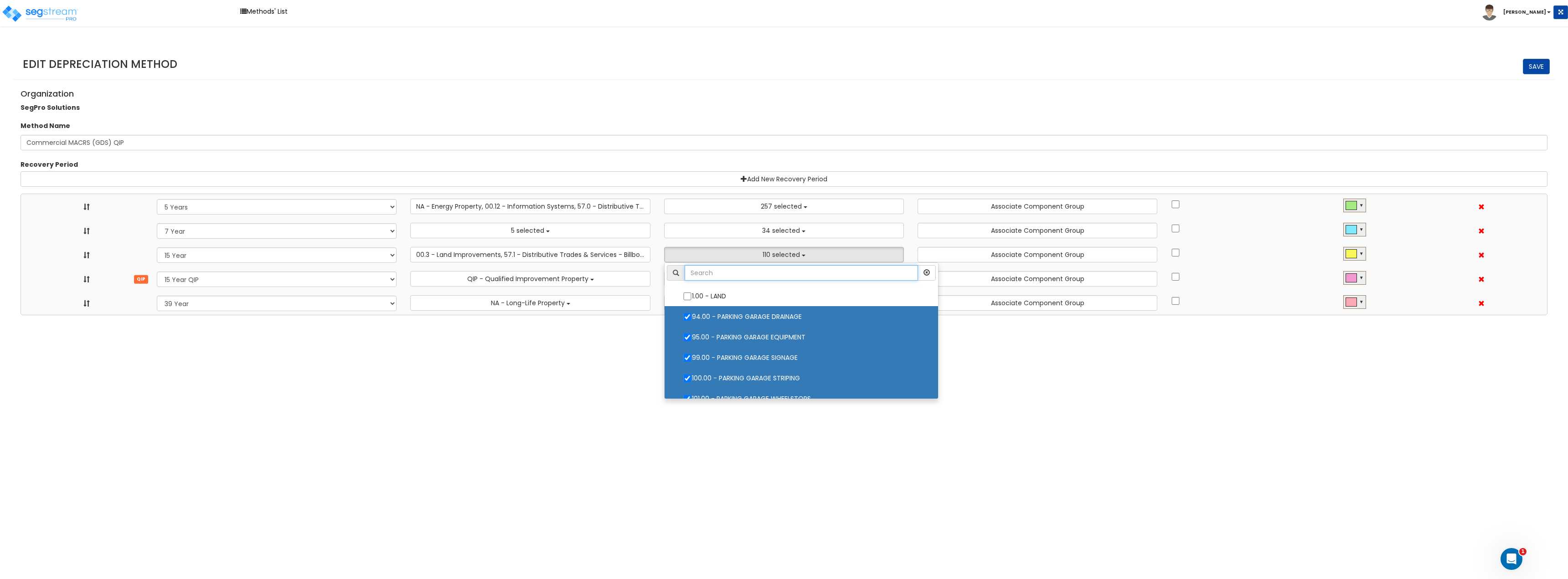
click at [743, 279] on input "text" at bounding box center [801, 272] width 233 height 15
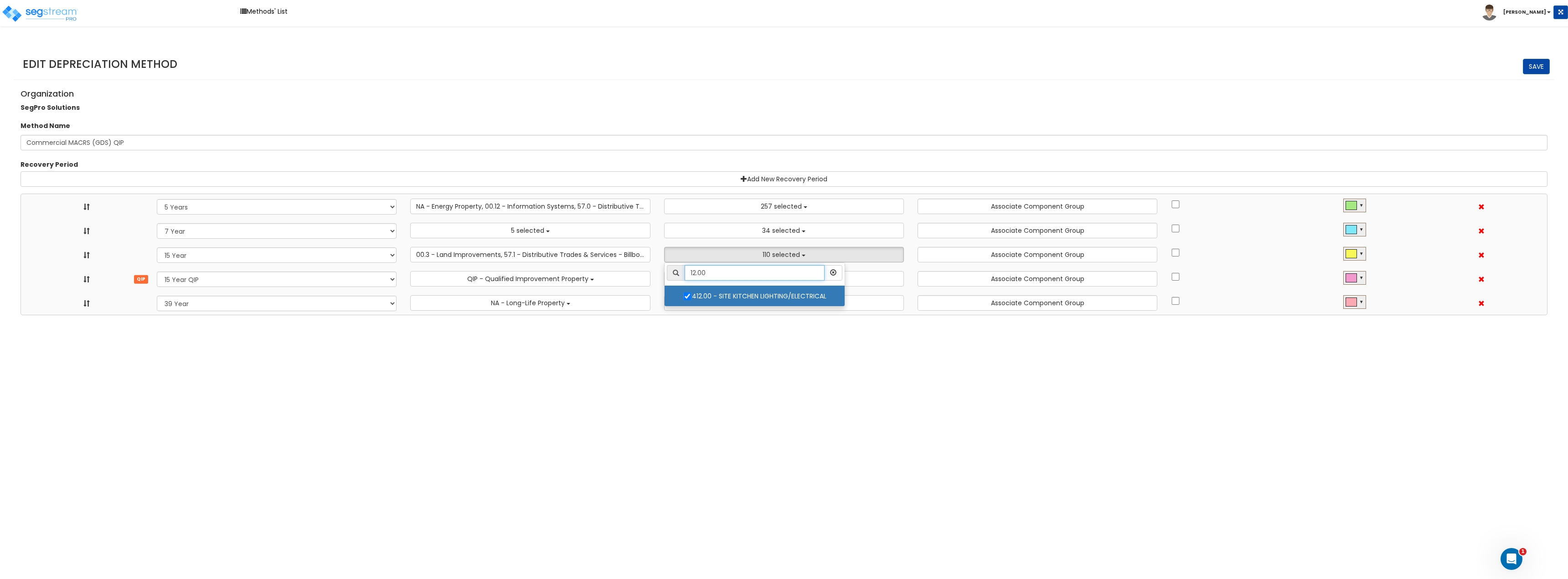
type input "12.00"
click at [718, 315] on html "Toggle navigation Methods' List Jay" at bounding box center [784, 158] width 1568 height 315
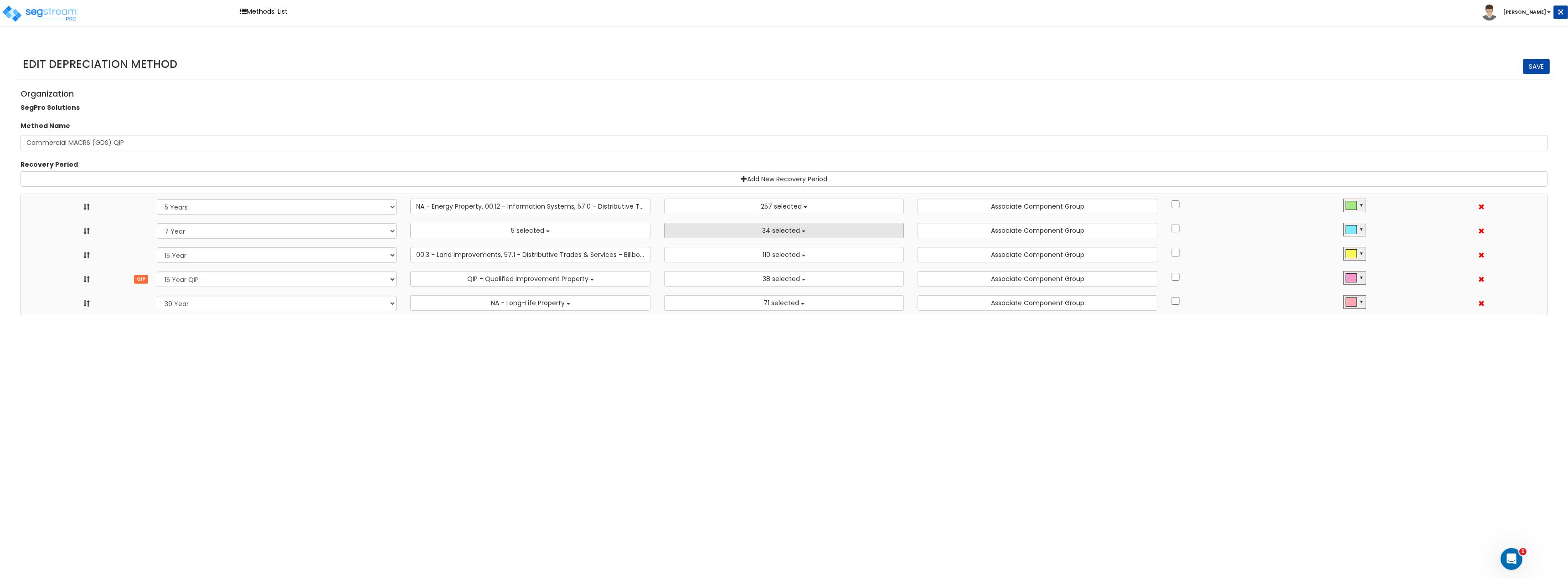
click at [800, 227] on button "34 selected" at bounding box center [784, 230] width 240 height 15
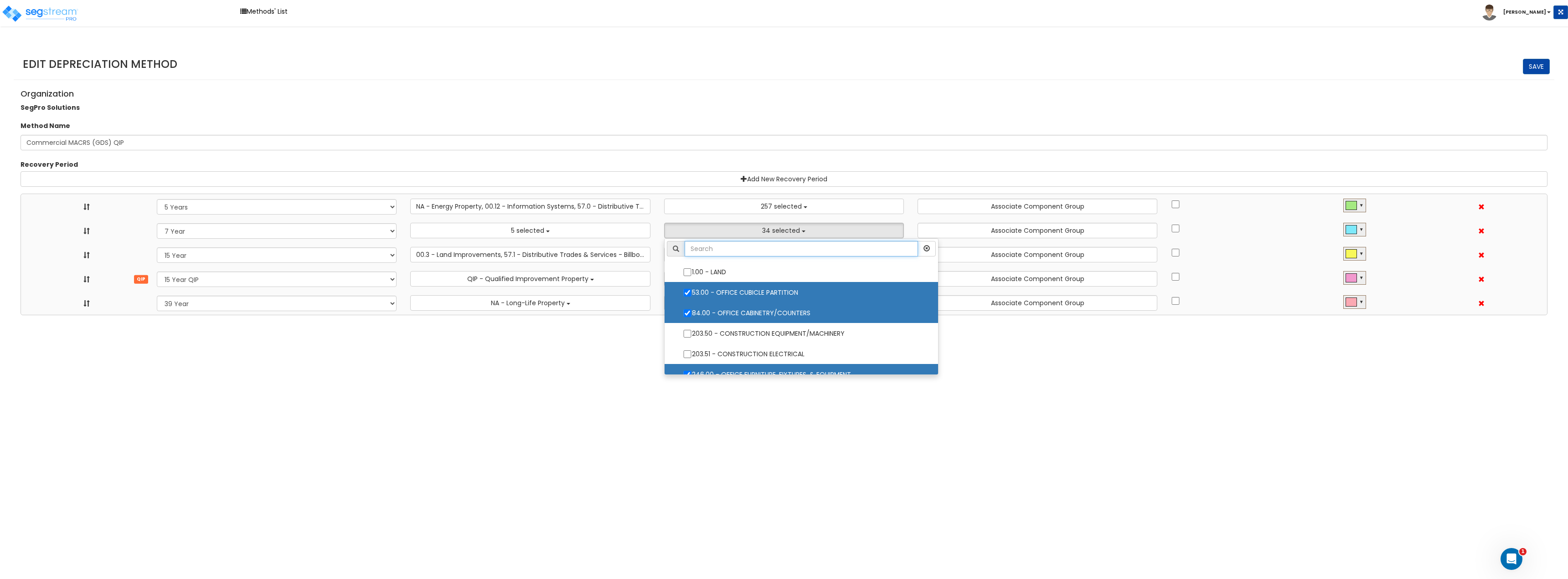
click at [729, 253] on input "text" at bounding box center [801, 248] width 233 height 15
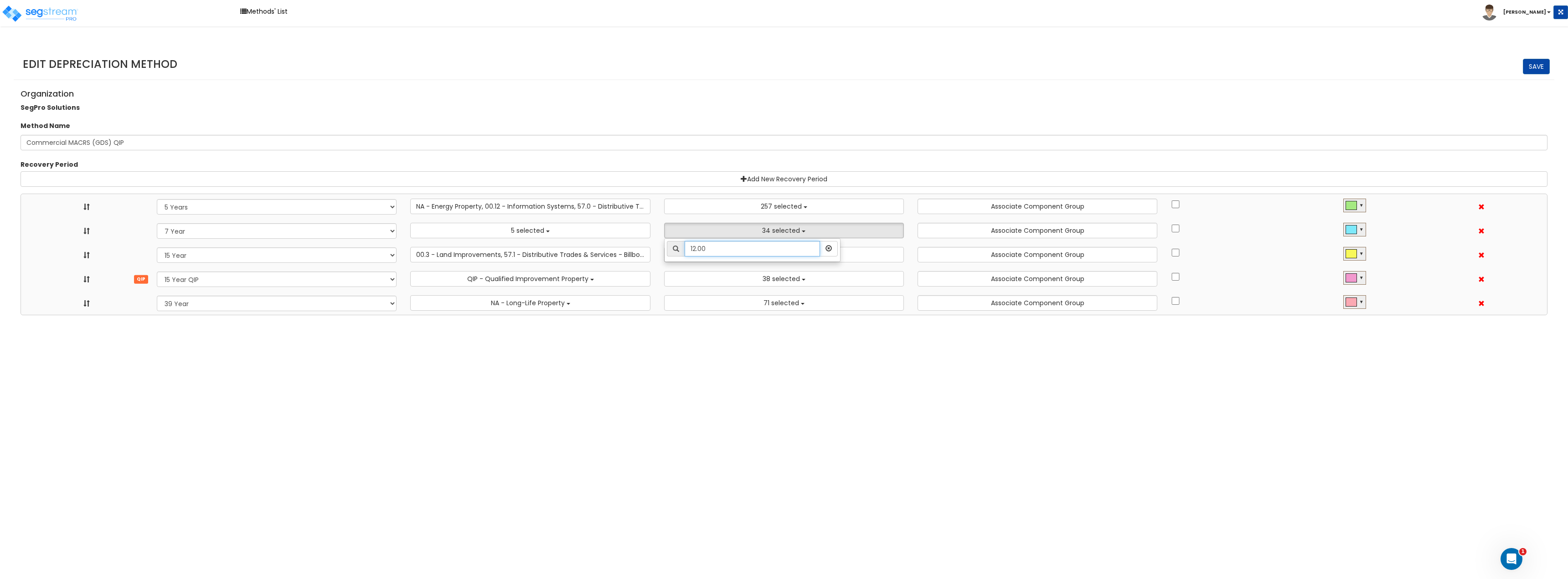
type input "12.00"
click at [770, 315] on html "Toggle navigation Methods' List Jay" at bounding box center [784, 158] width 1568 height 315
click at [802, 303] on b "button" at bounding box center [803, 303] width 4 height 2
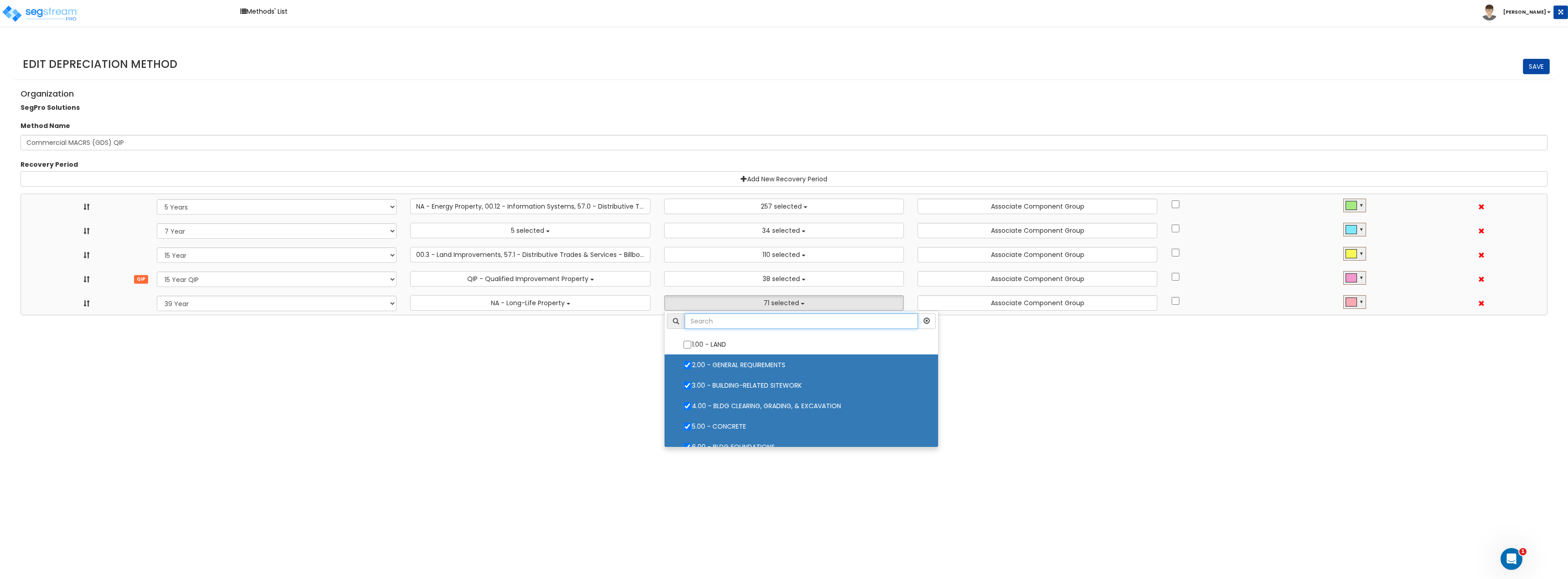
click at [710, 322] on input "text" at bounding box center [801, 321] width 233 height 15
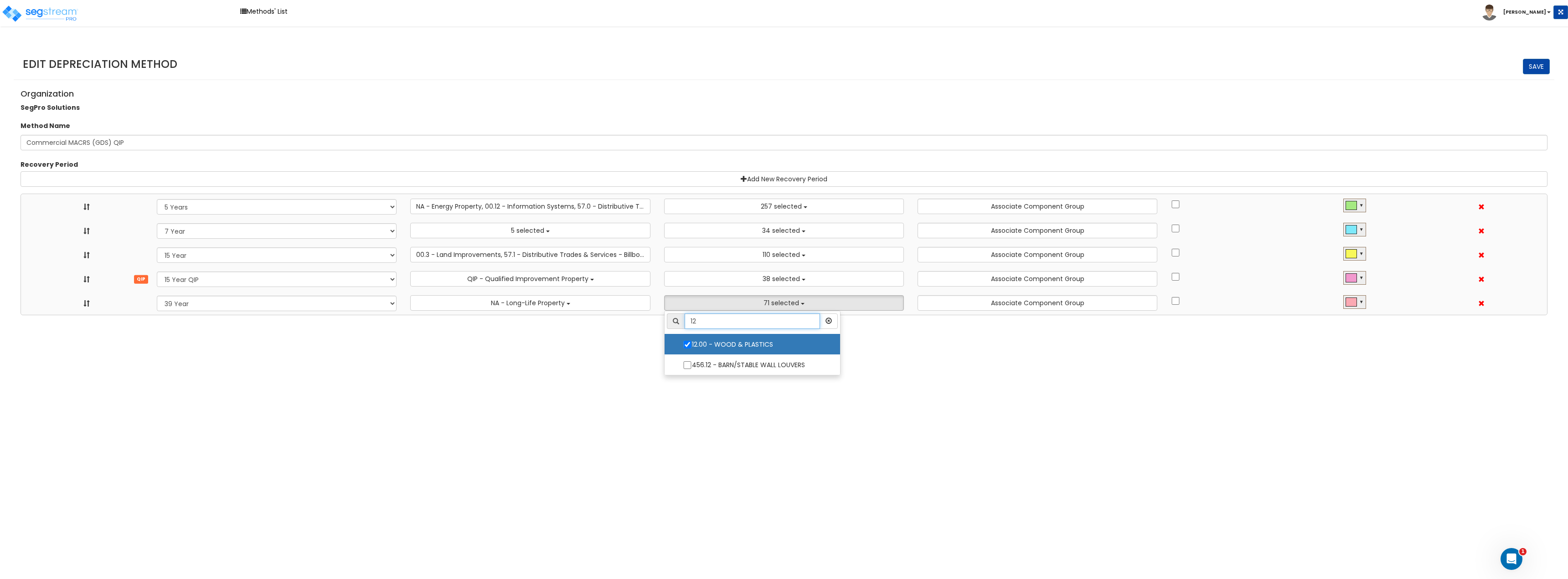
type input "12"
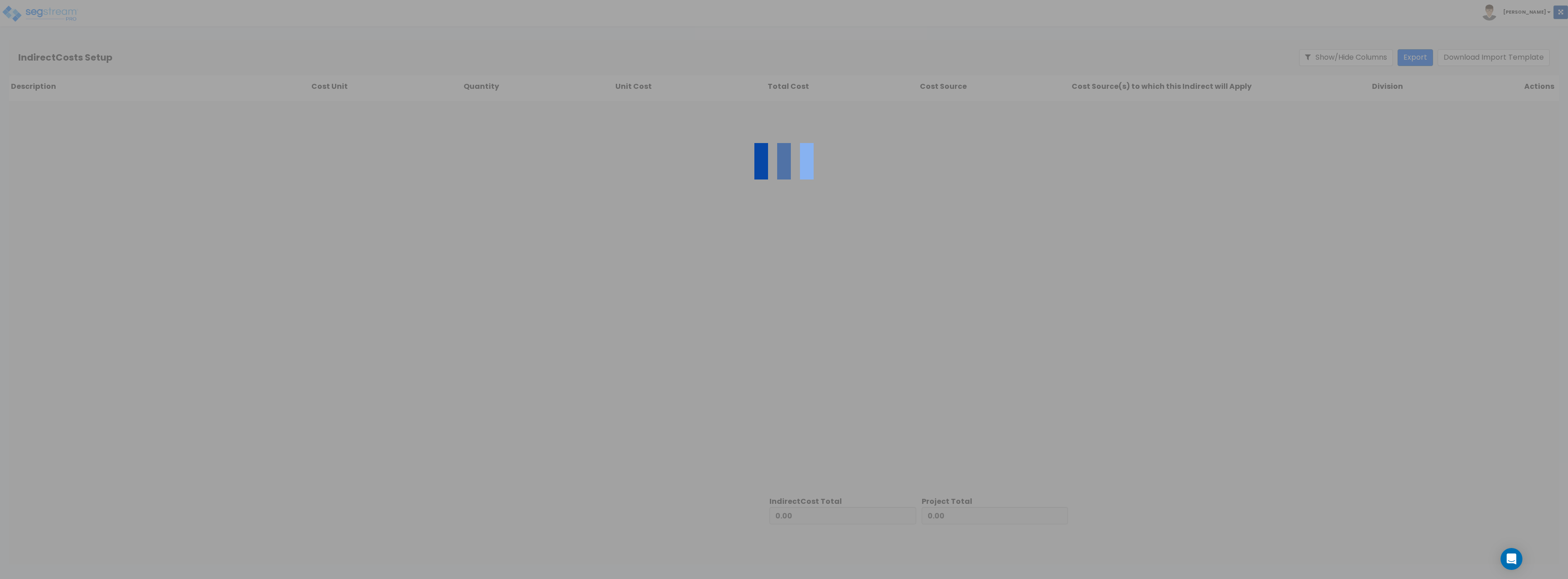
type input "641,049.00"
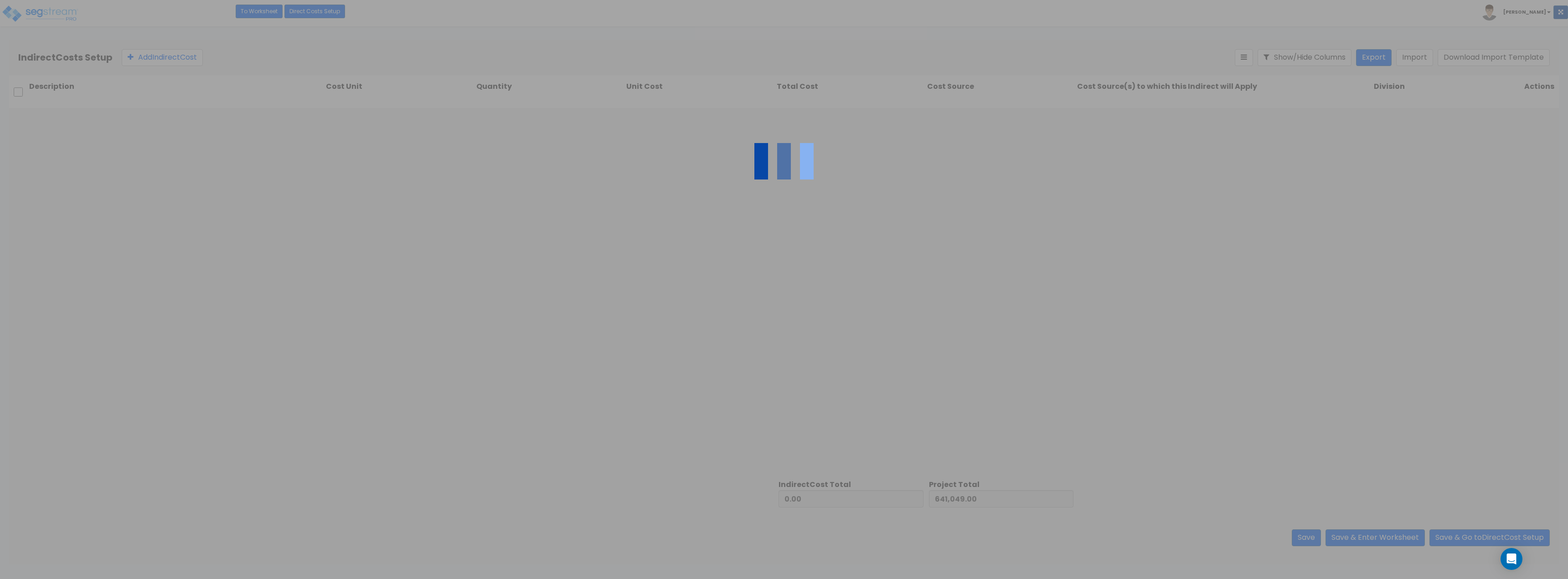
type input "177,622.00"
type input "818,671.00"
